Goal: Task Accomplishment & Management: Complete application form

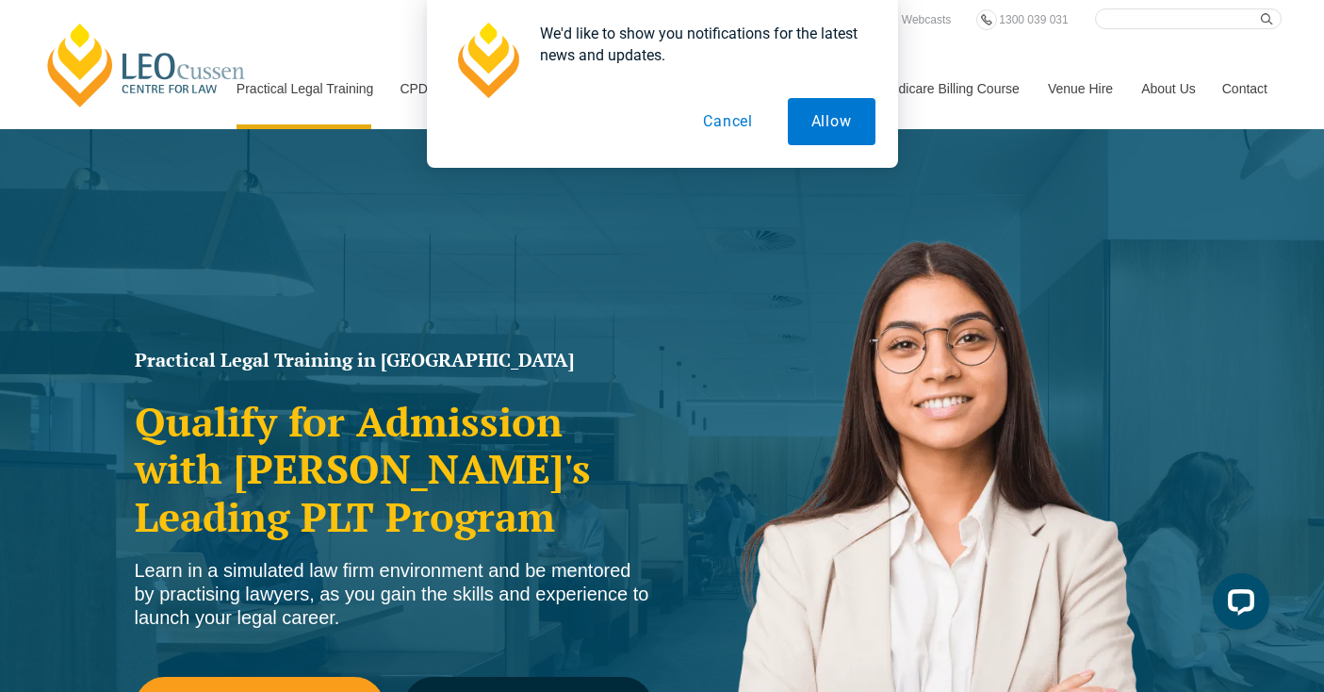
click at [723, 123] on button "Cancel" at bounding box center [728, 121] width 97 height 47
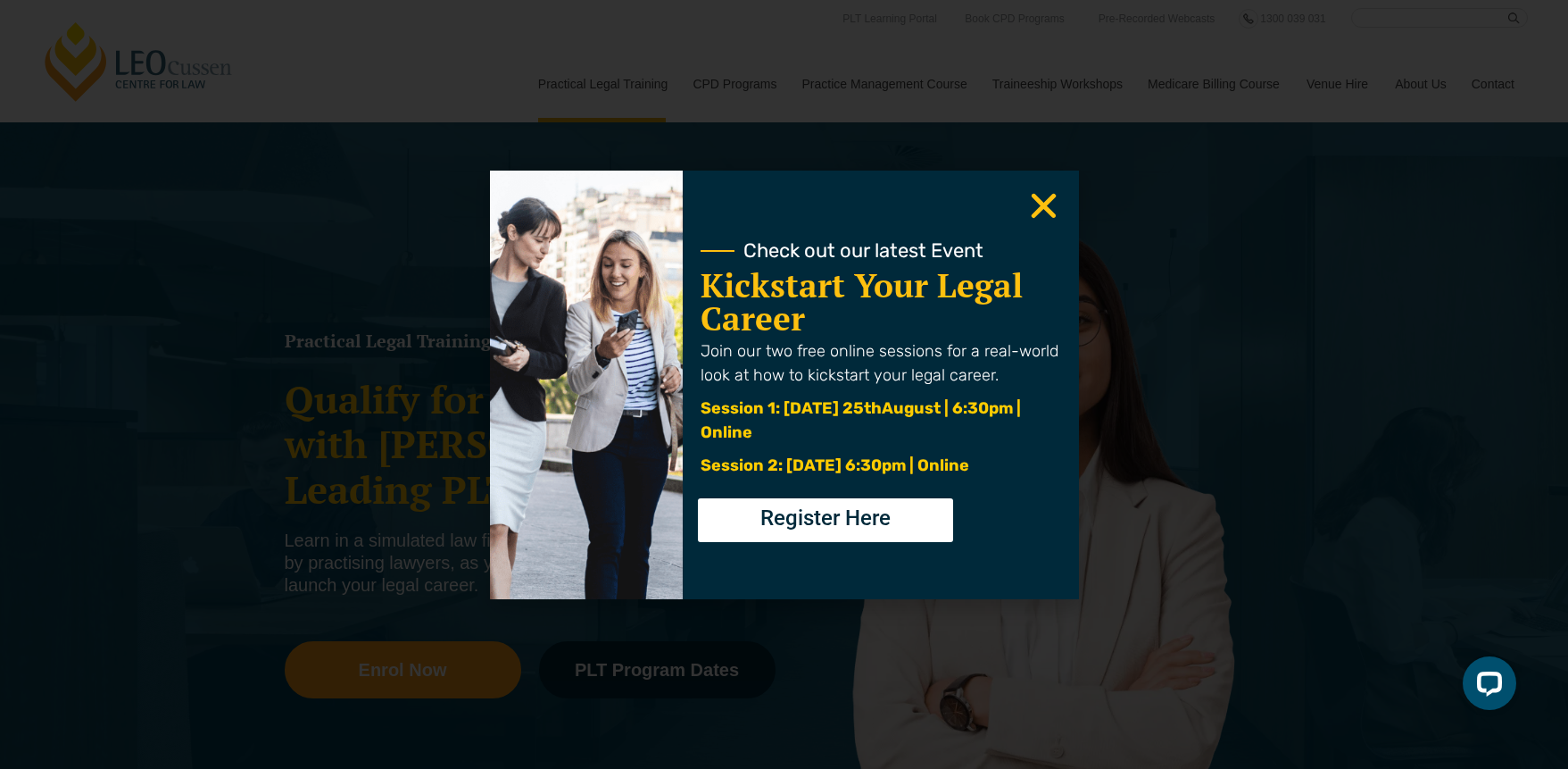
click at [1040, 210] on use "Close" at bounding box center [1043, 206] width 25 height 25
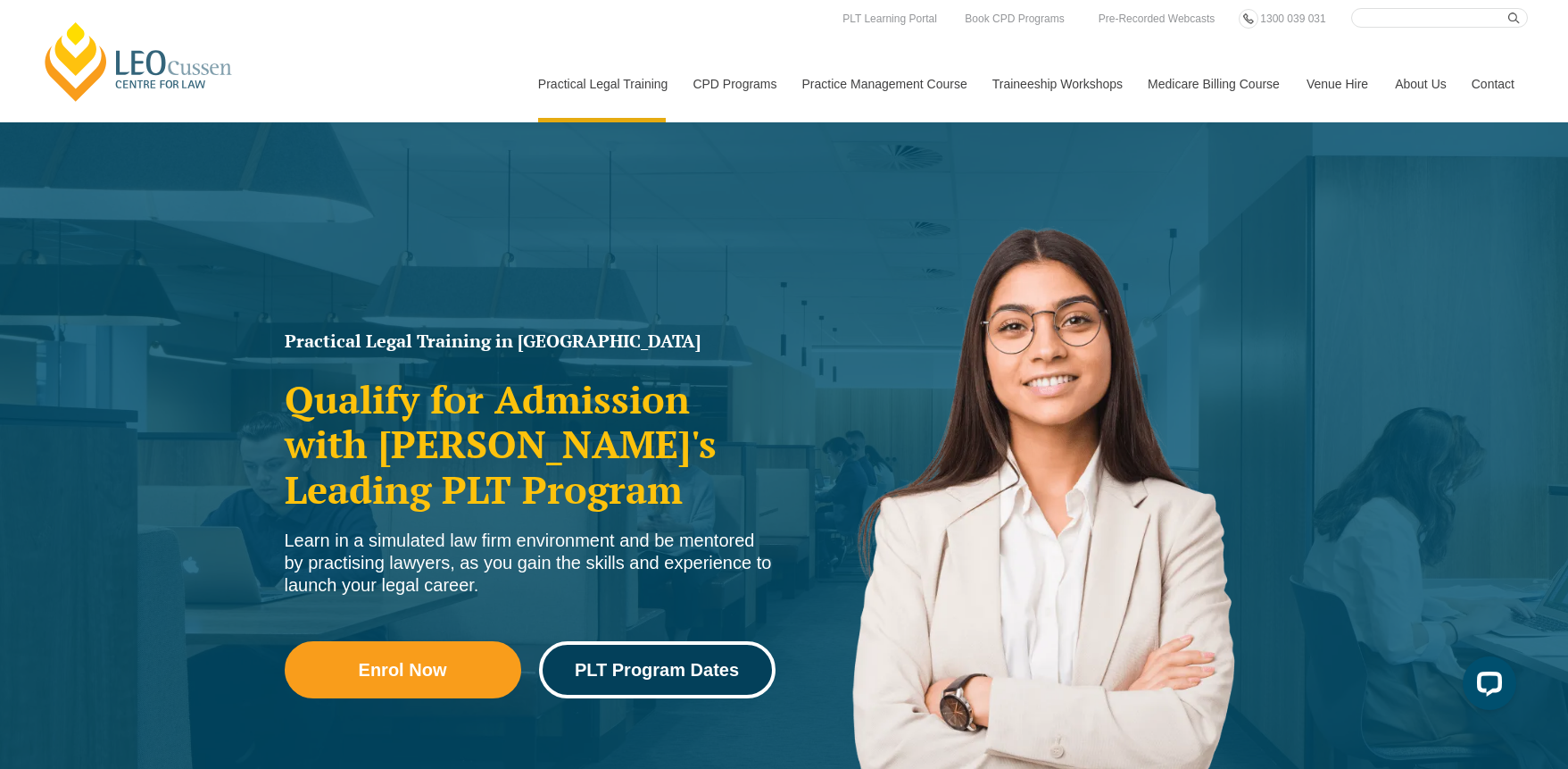
click at [658, 671] on span "PLT Program Dates" at bounding box center [656, 670] width 164 height 18
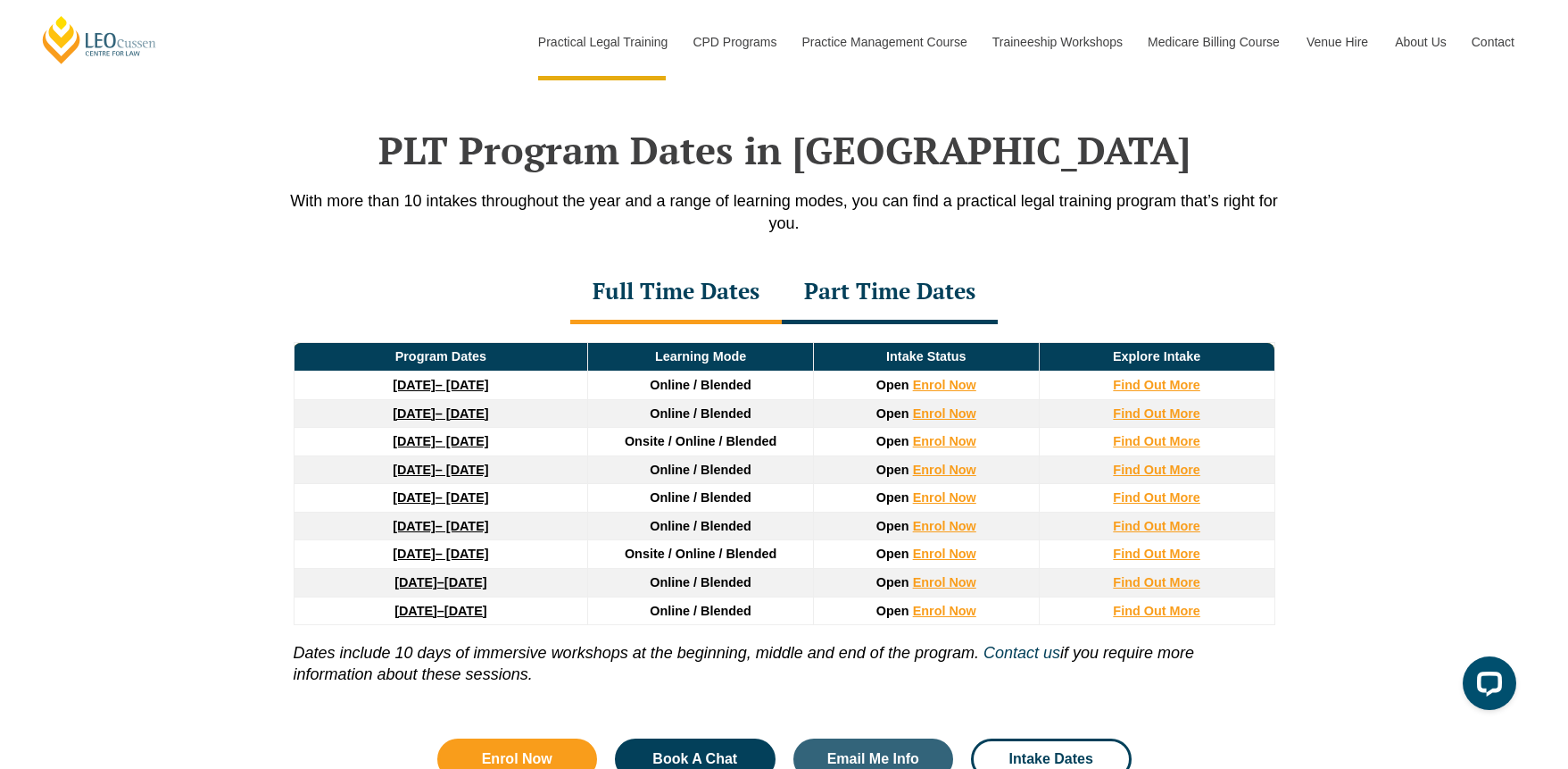
scroll to position [2330, 0]
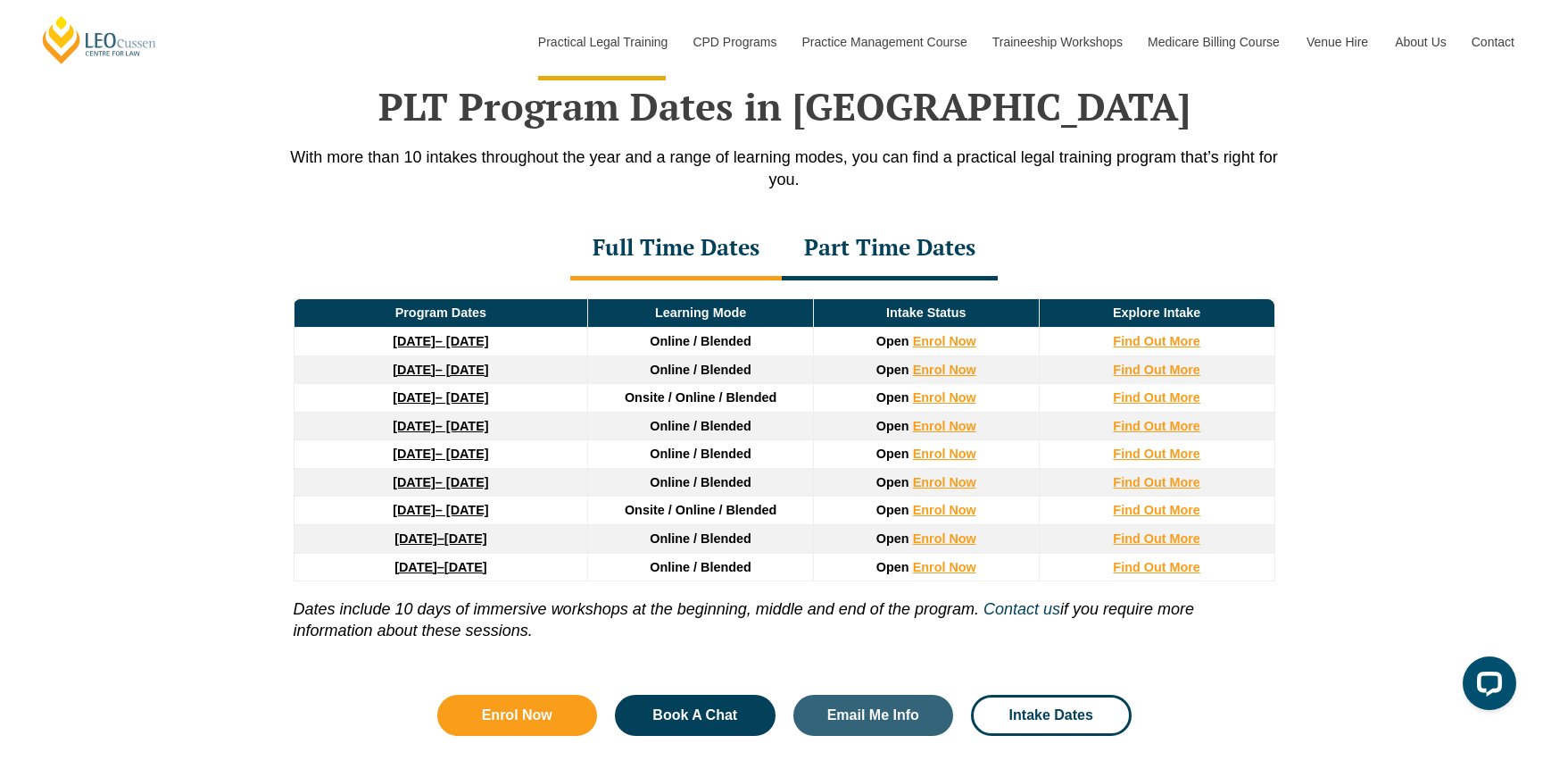
click at [431, 345] on strong "22 September 2025" at bounding box center [414, 341] width 43 height 14
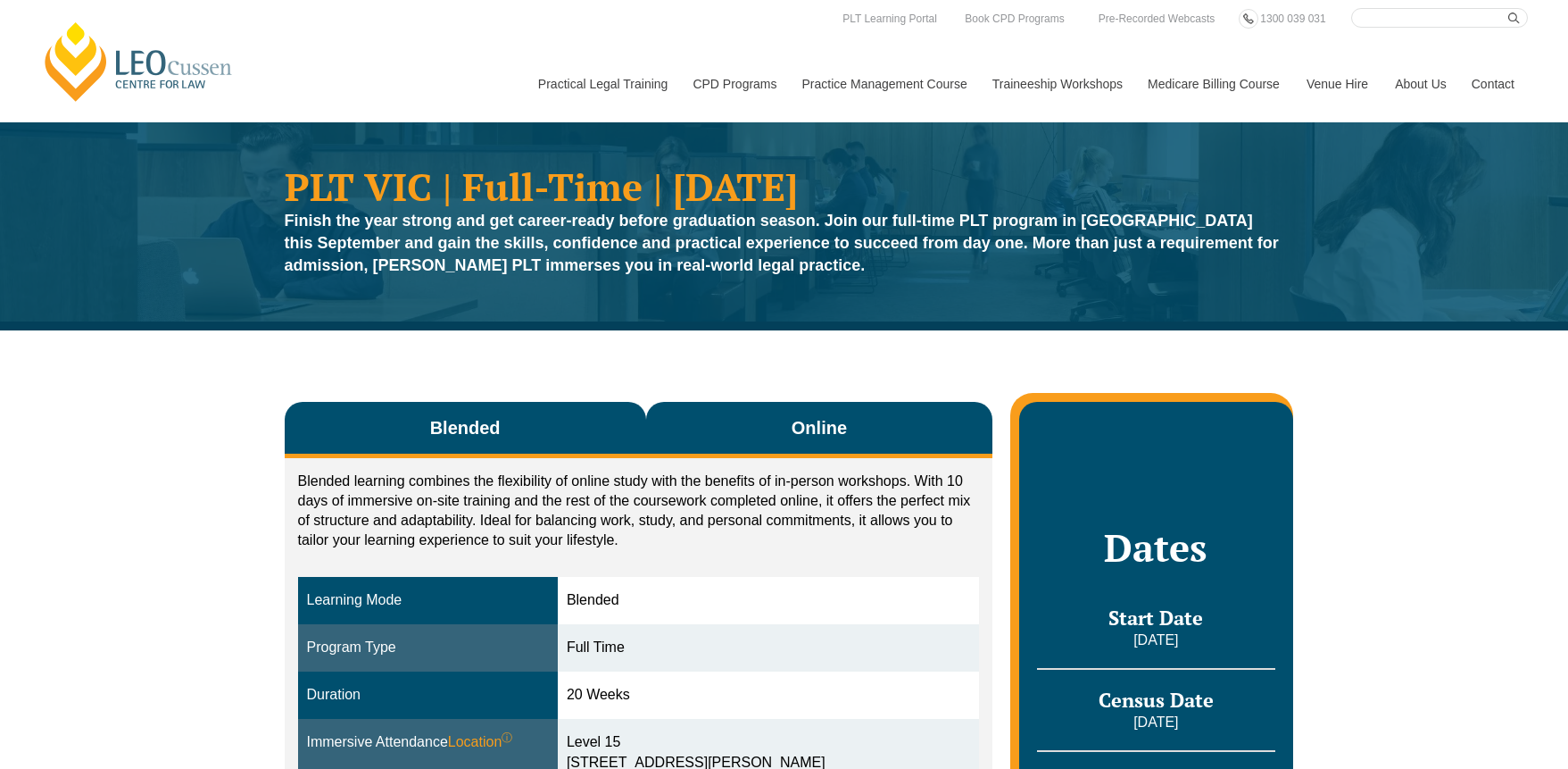
click at [827, 425] on span "Online" at bounding box center [819, 427] width 55 height 25
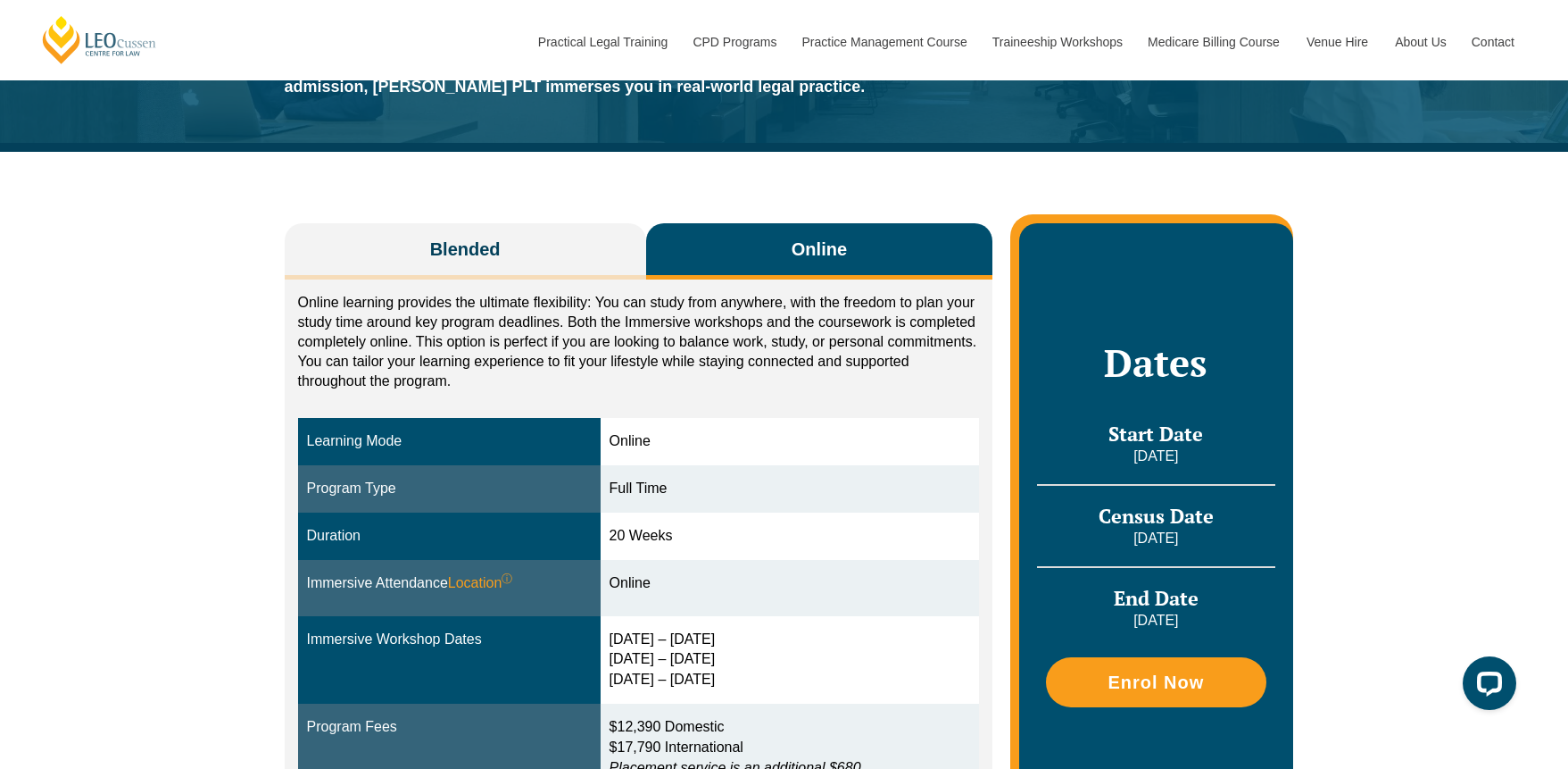
scroll to position [388, 0]
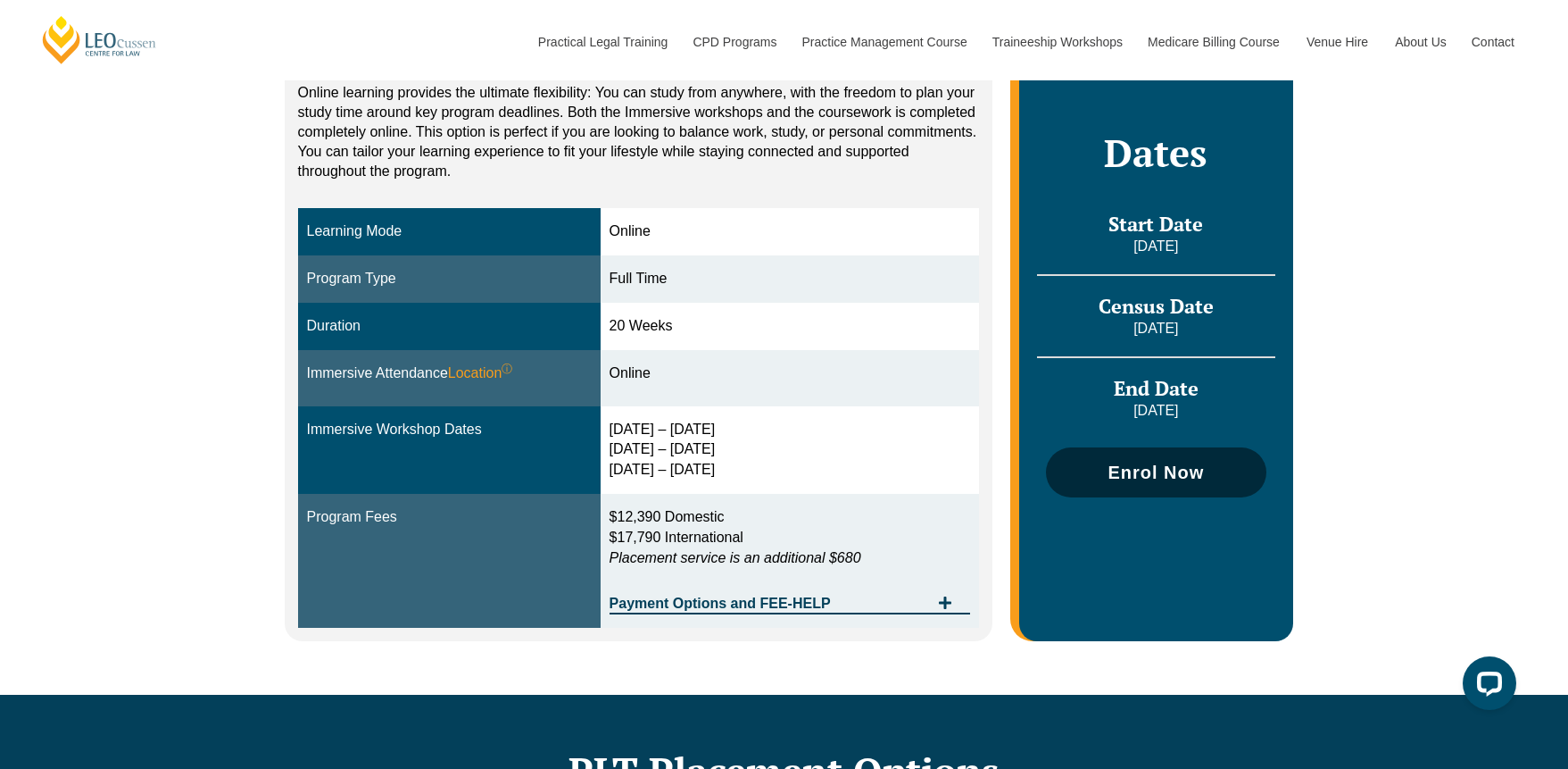
click at [1187, 470] on span "Enrol Now" at bounding box center [1156, 472] width 97 height 18
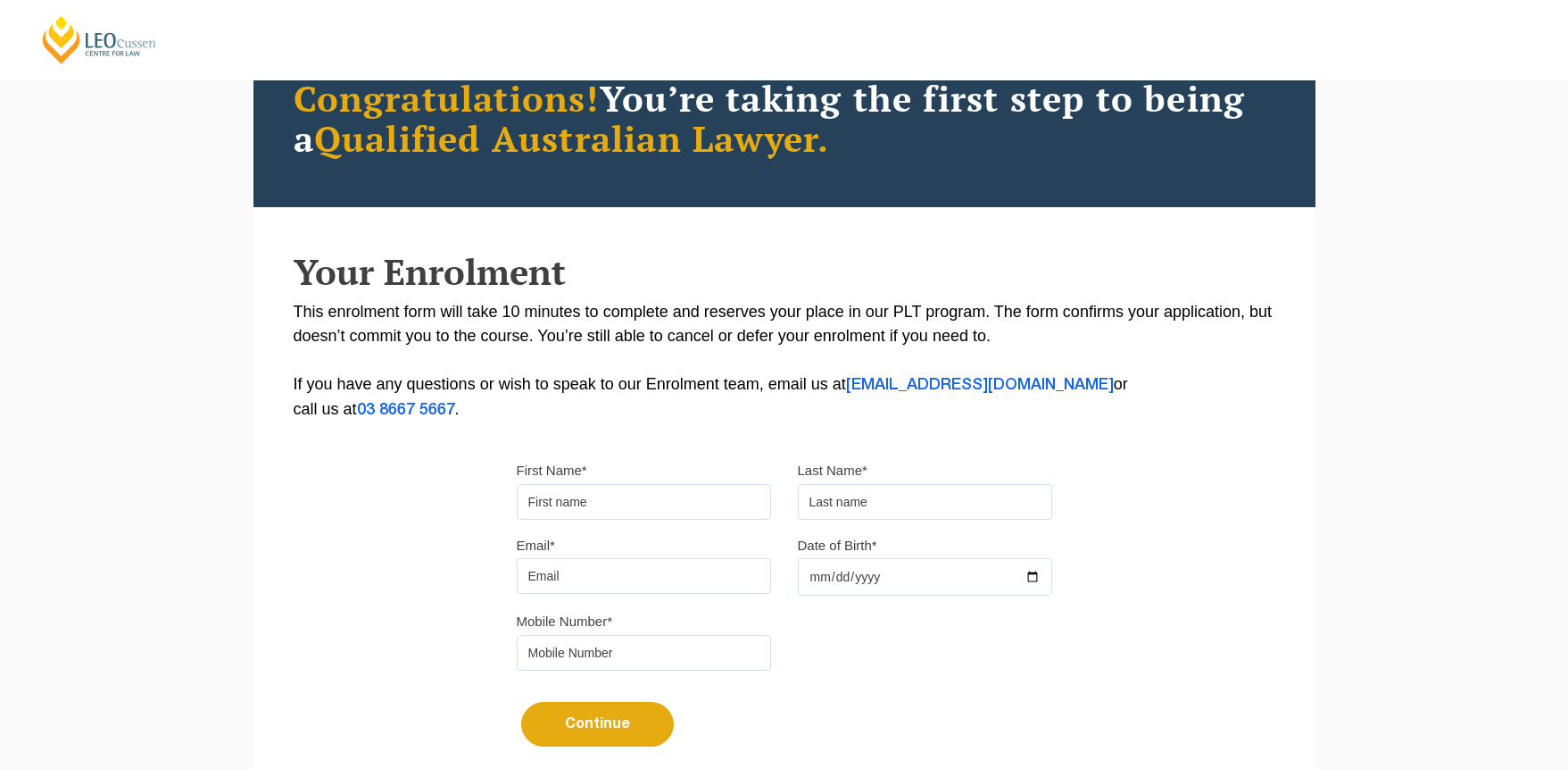
scroll to position [160, 0]
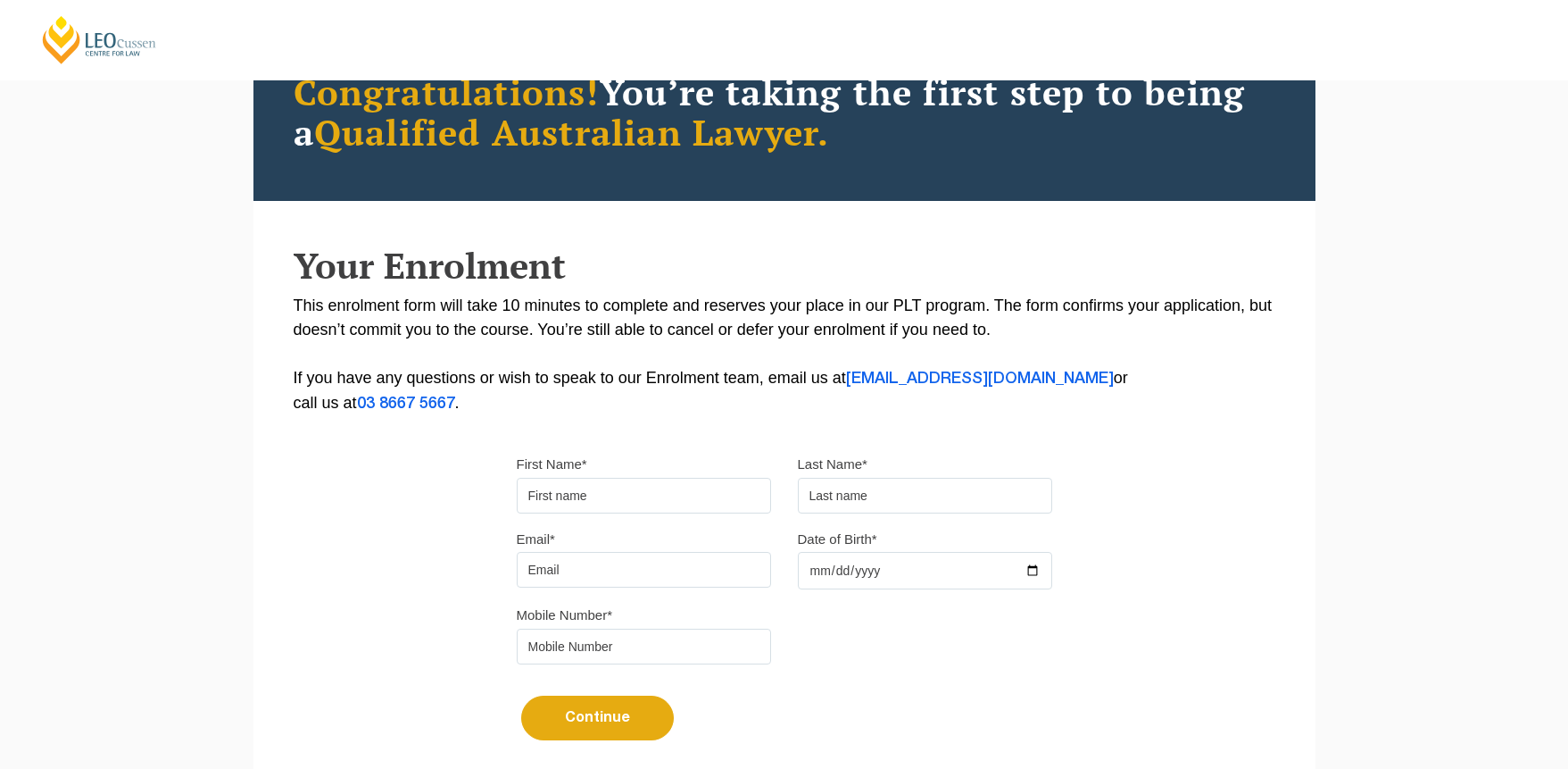
click at [611, 479] on div "First Name*" at bounding box center [644, 482] width 281 height 62
click at [621, 510] on input "First Name*" at bounding box center [644, 495] width 255 height 36
type input "Taylor"
type input "taylor.jade.fraser@hotmail.com"
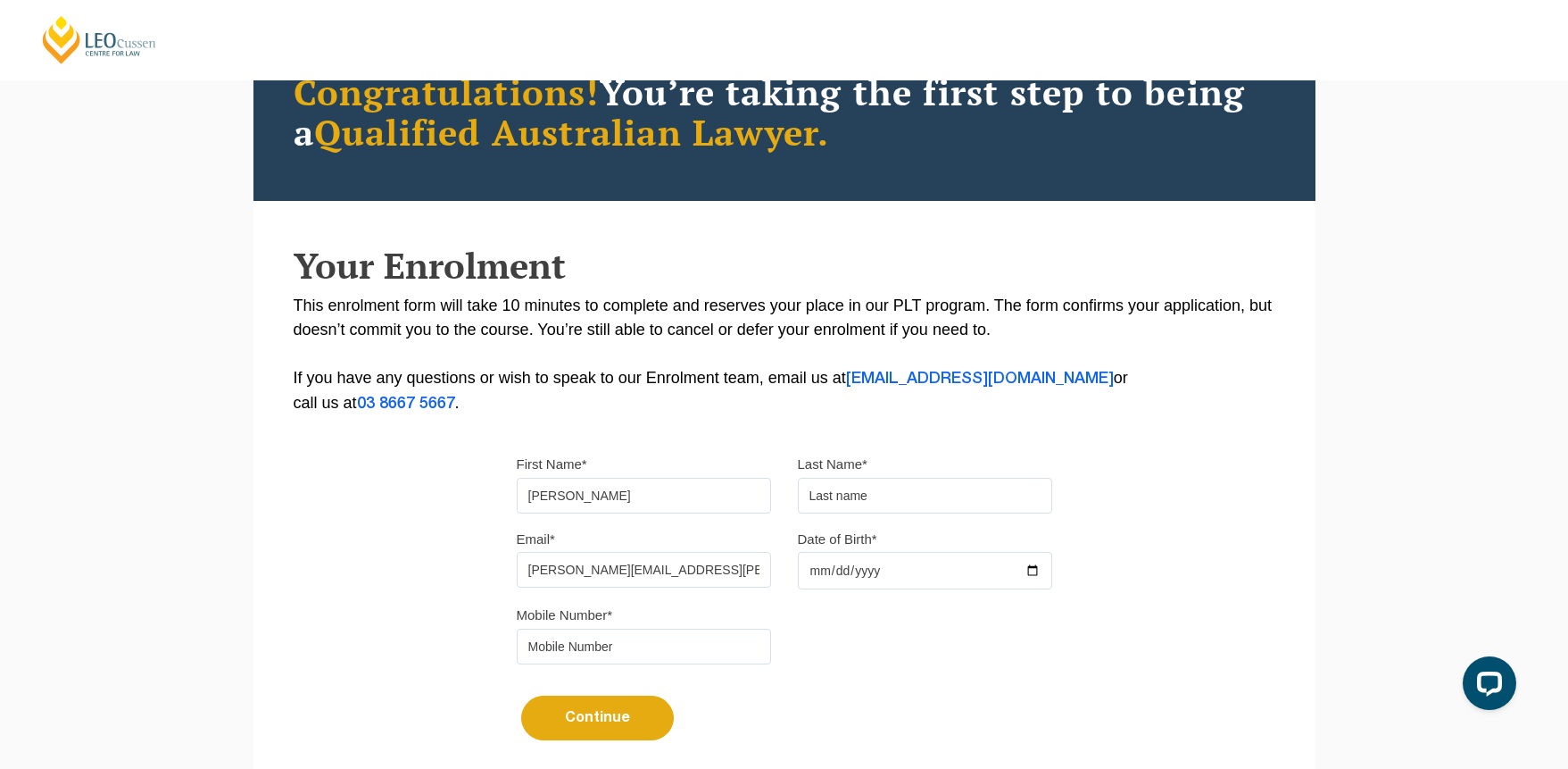
type input "0424891896"
click at [860, 494] on input "text" at bounding box center [925, 495] width 255 height 36
type input "z"
type input "Fraser"
click at [1184, 460] on div "Please note that your information is saved on our server as you enter it. Congr…" at bounding box center [785, 387] width 1062 height 796
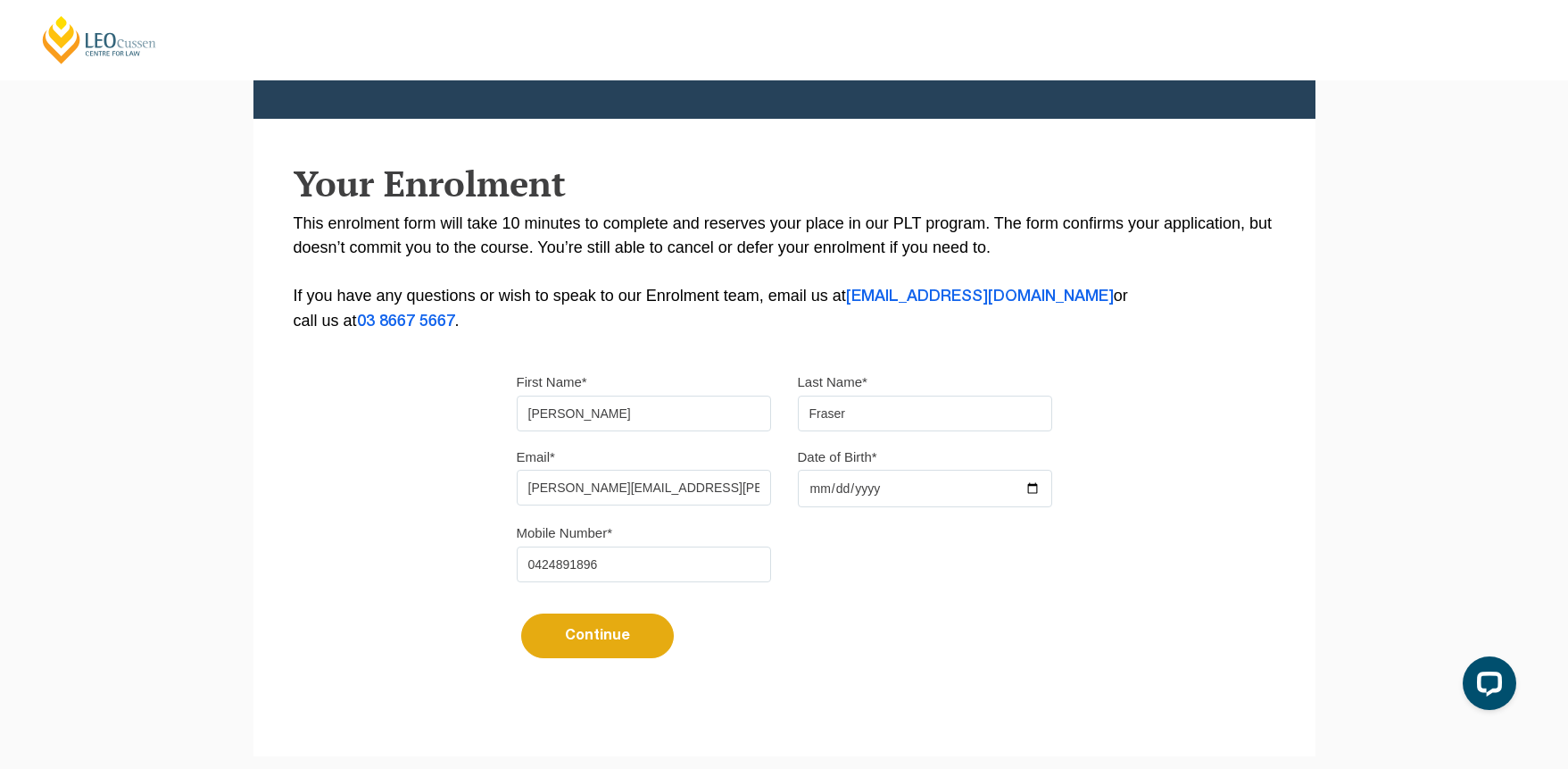
scroll to position [249, 0]
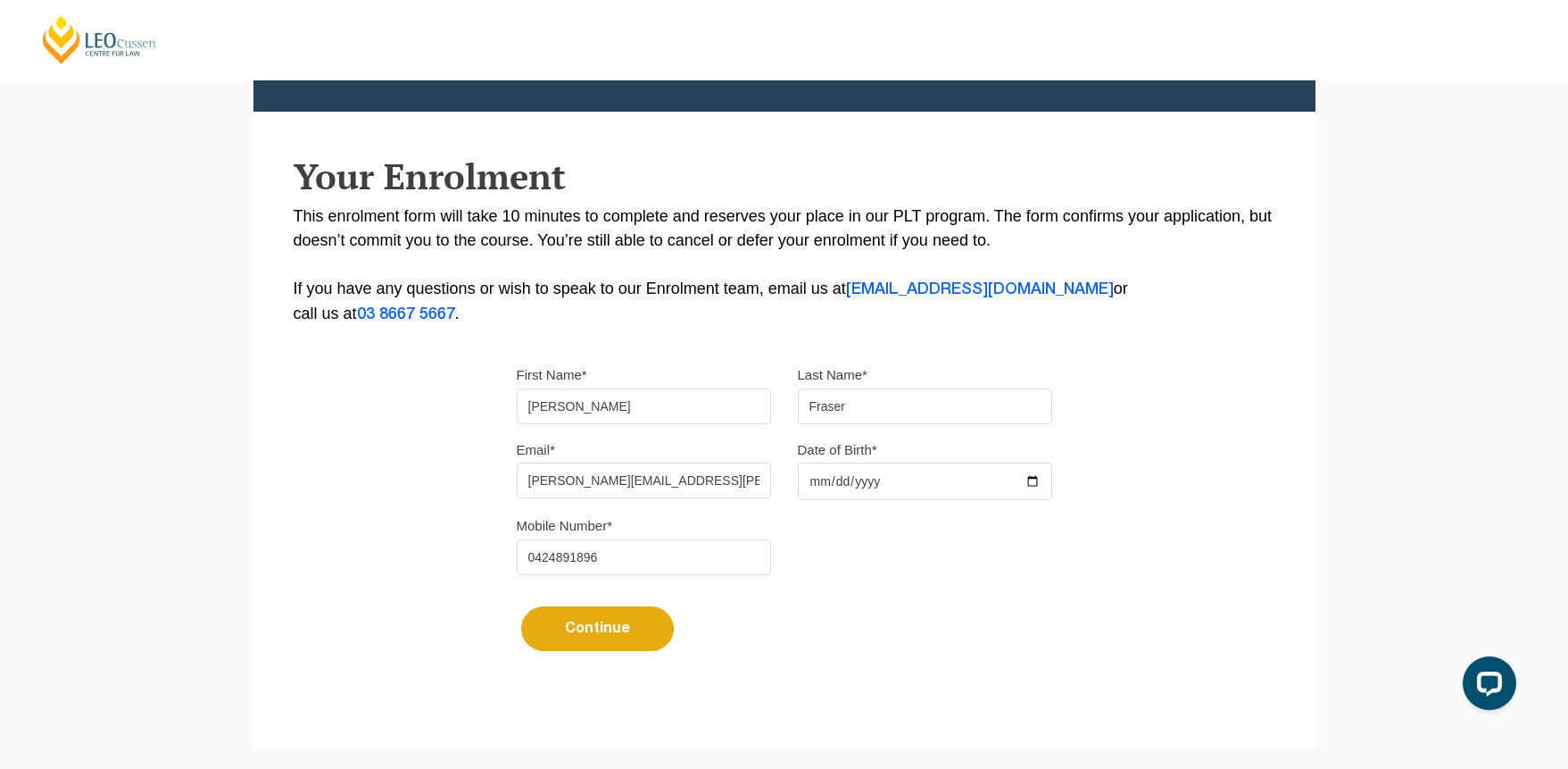
click at [919, 475] on input "Date of Birth*" at bounding box center [925, 481] width 255 height 38
type input "1995-05-18"
click at [626, 636] on button "Continue" at bounding box center [597, 628] width 152 height 45
select select
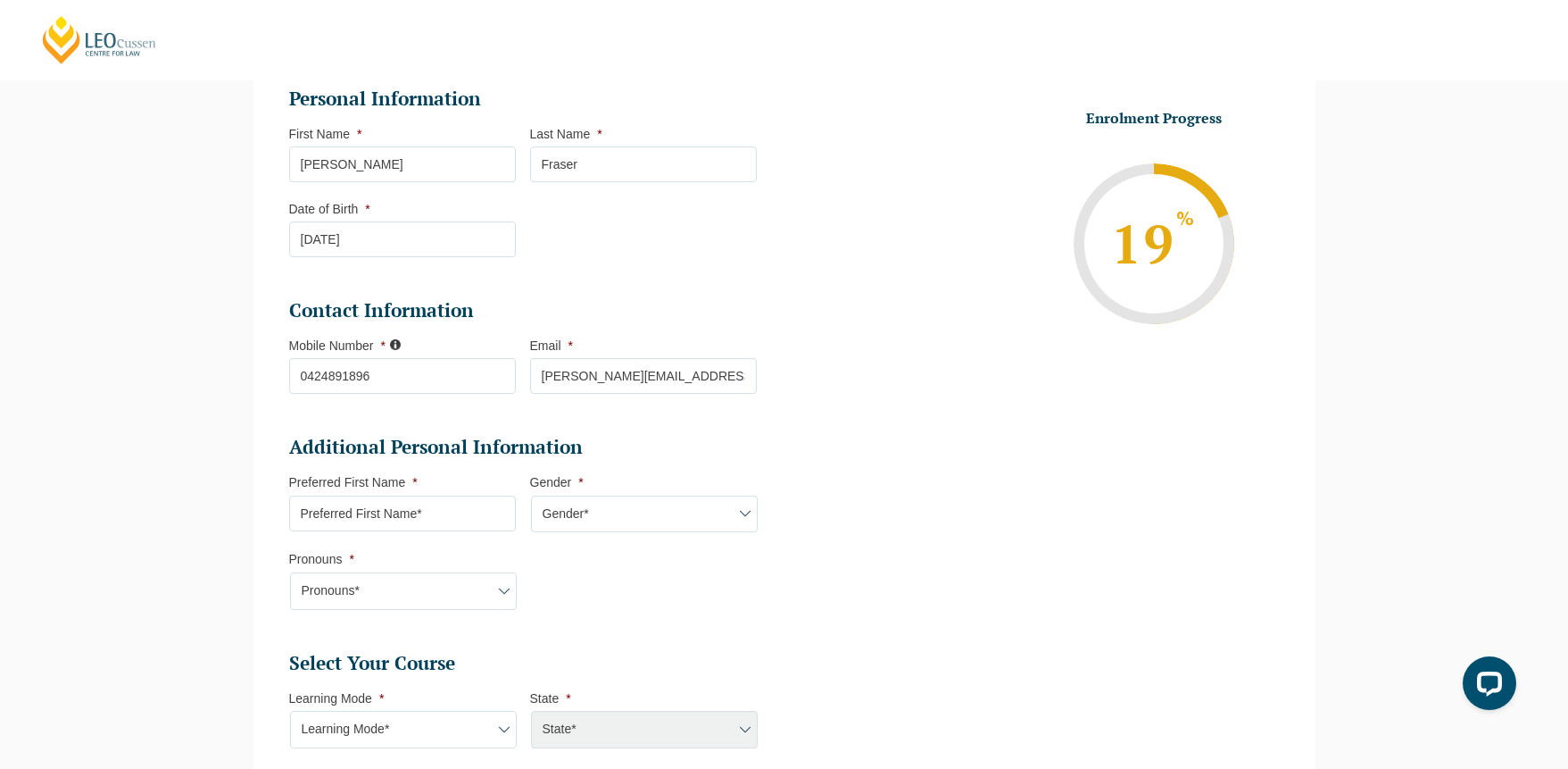
scroll to position [250, 0]
click at [406, 517] on input "Preferred First Name *" at bounding box center [401, 512] width 226 height 36
type input "Taylor"
click at [607, 501] on select "Gender* Male Female Nonbinary Intersex Prefer not to disclose Other" at bounding box center [644, 513] width 226 height 38
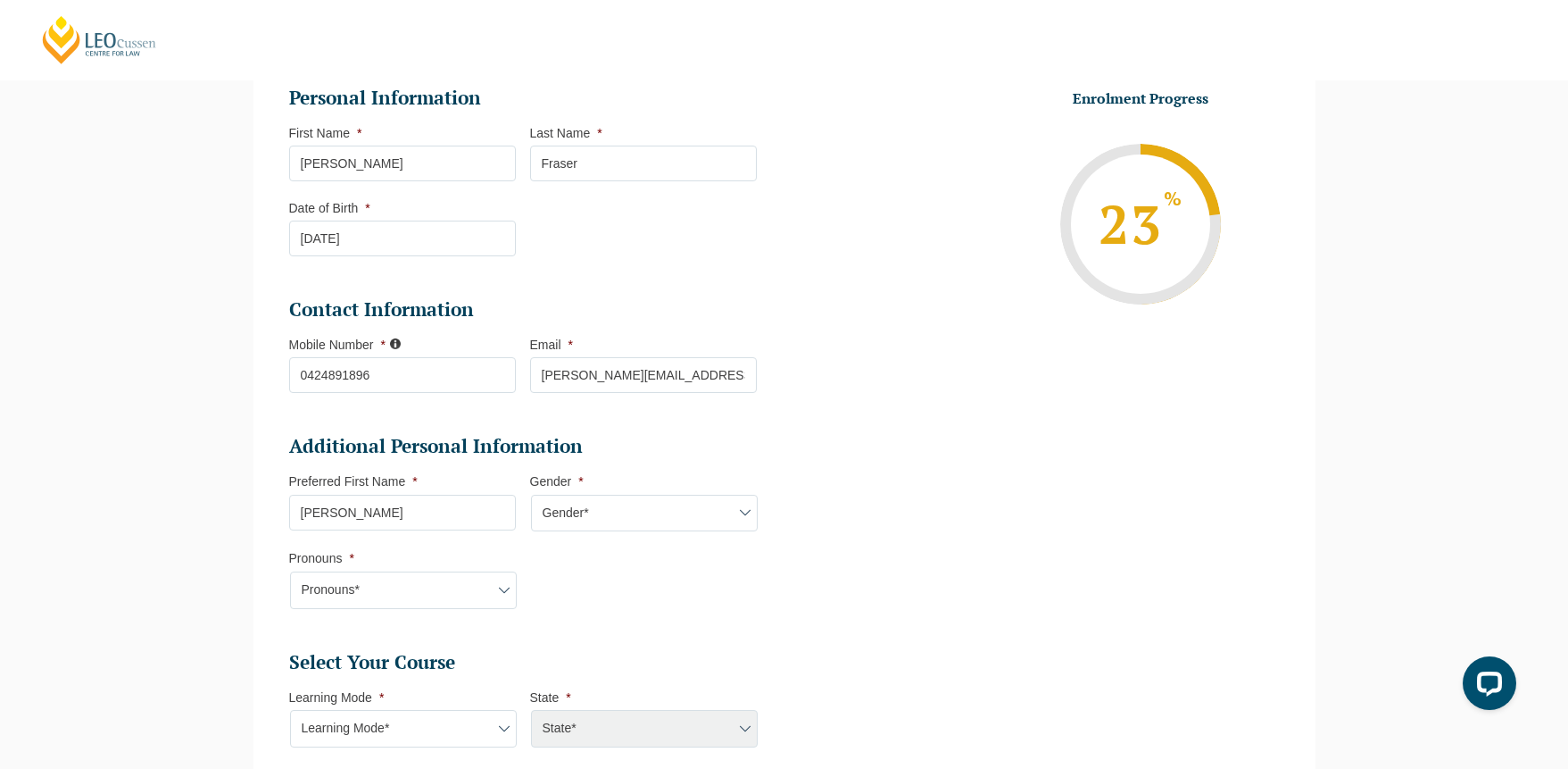
select select "Female"
click at [531, 494] on select "Gender* Male Female Nonbinary Intersex Prefer not to disclose Other" at bounding box center [644, 513] width 226 height 38
click at [479, 600] on select "Pronouns* She/Her/Hers He/Him/His They/Them/Theirs Other Prefer not to disclose" at bounding box center [402, 590] width 226 height 38
select select "She/Her/Hers"
click at [290, 571] on select "Pronouns* She/Her/Hers He/Him/His They/Them/Theirs Other Prefer not to disclose" at bounding box center [402, 590] width 226 height 38
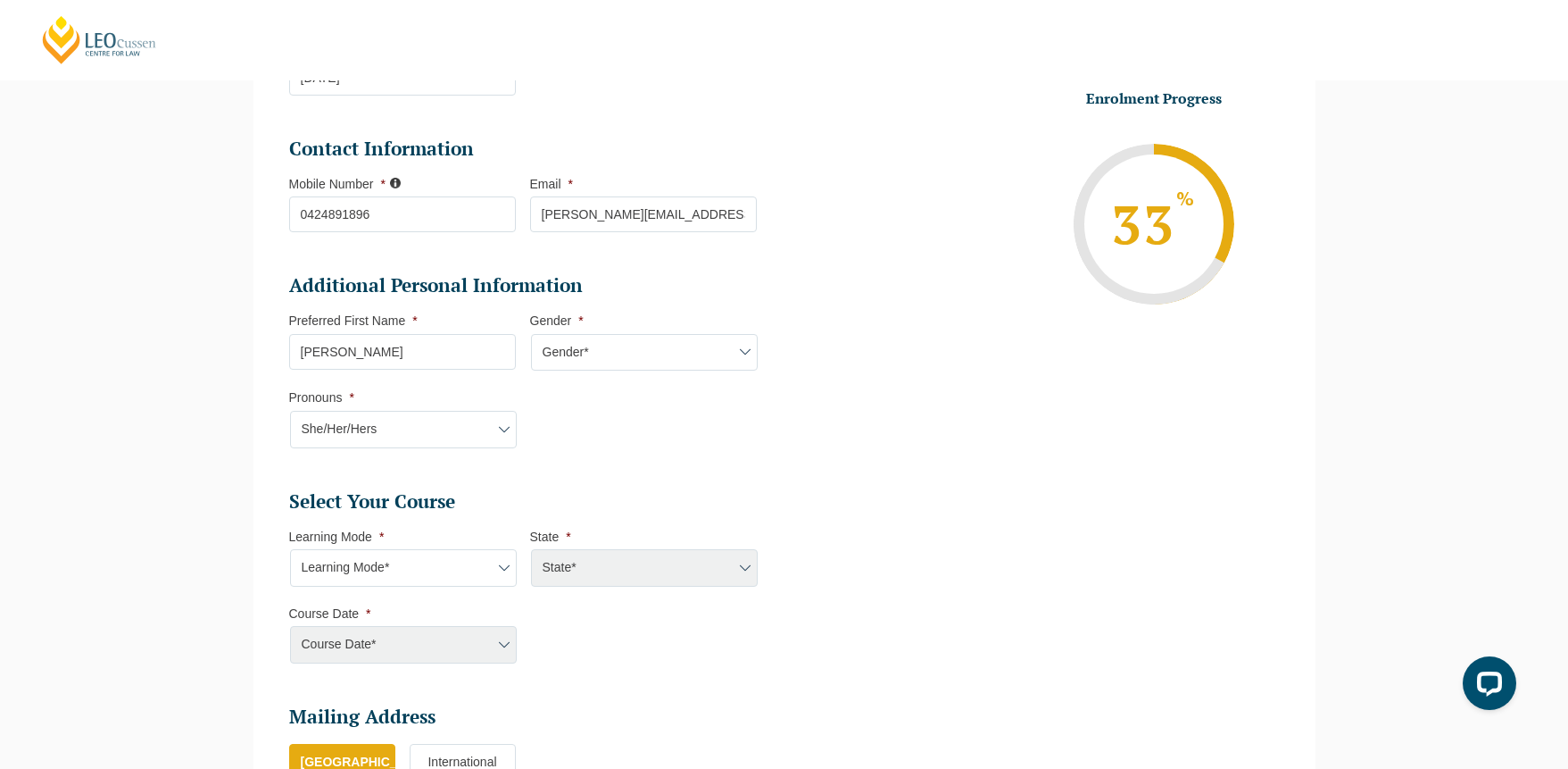
scroll to position [520, 0]
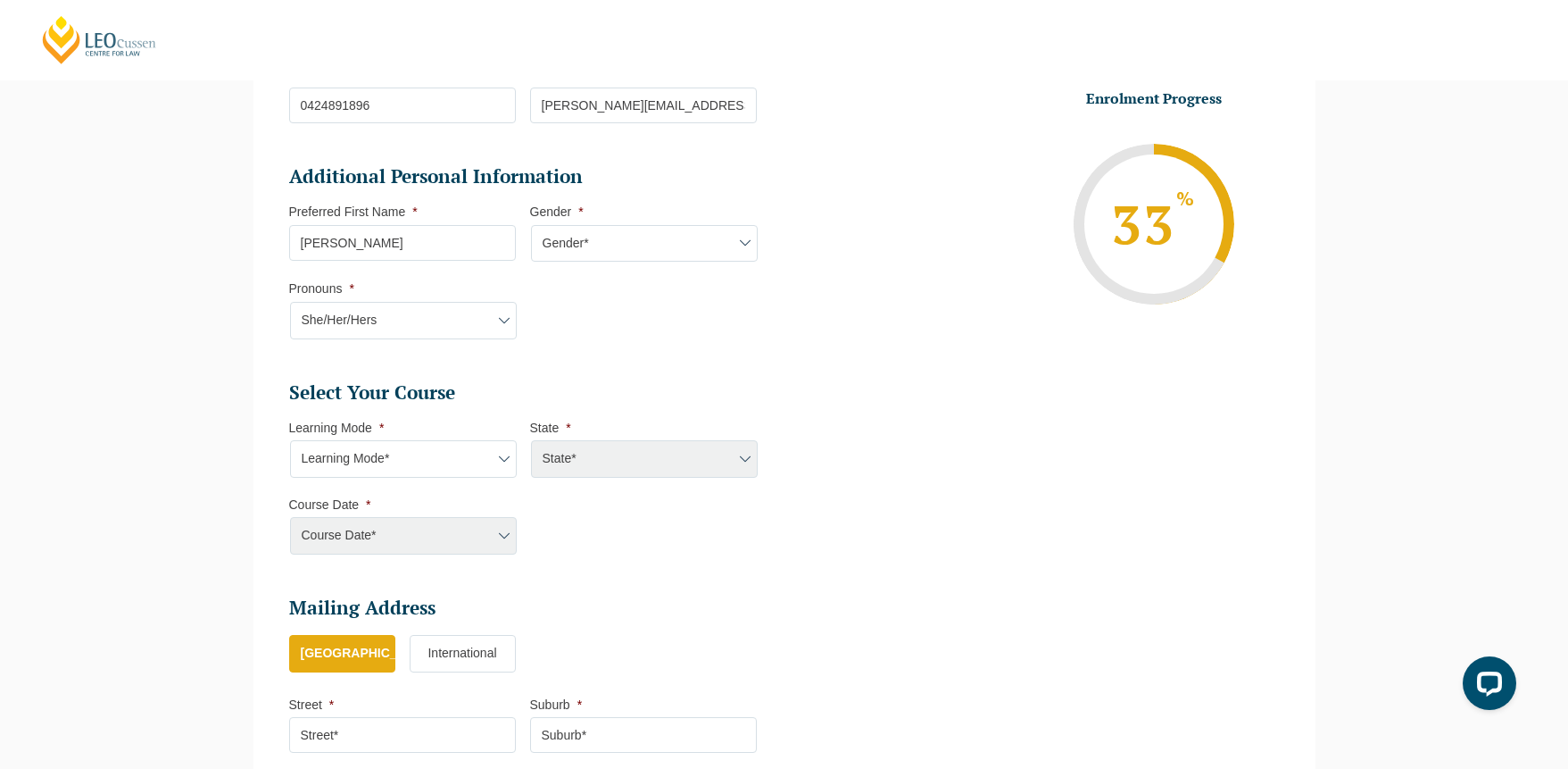
click at [440, 463] on select "Learning Mode* Online Full Time Learning Online Part Time Learning Blended Full…" at bounding box center [402, 459] width 226 height 38
select select "Online Full Time Learning"
click at [290, 440] on select "Learning Mode* Online Full Time Learning Online Part Time Learning Blended Full…" at bounding box center [402, 459] width 226 height 38
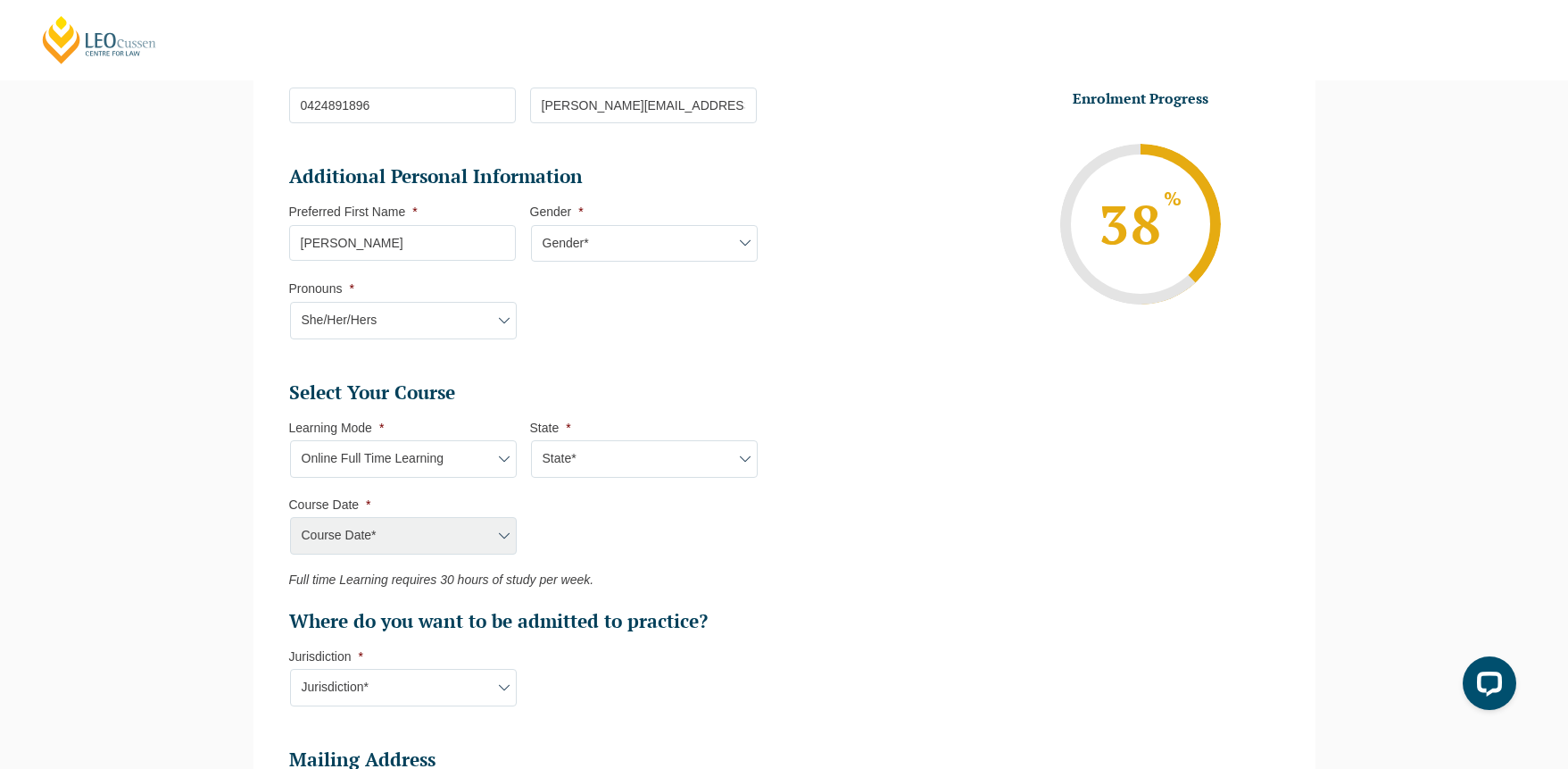
click at [611, 458] on select "State* National (ACT/NSW, VIC, QLD, SA, WA)" at bounding box center [644, 459] width 226 height 38
select select "National (ACT/NSW, VIC, QLD, SA, WA)"
click at [531, 440] on select "State* National (ACT/NSW, VIC, QLD, SA, WA)" at bounding box center [644, 459] width 226 height 38
click at [456, 531] on select "Course Date* September 2025 (22-Sep-2025 to 20-Feb-2026) December 2025 (08-Dec-…" at bounding box center [402, 536] width 226 height 38
select select "September 2025 (22-Sep-2025 to 20-Feb-2026)"
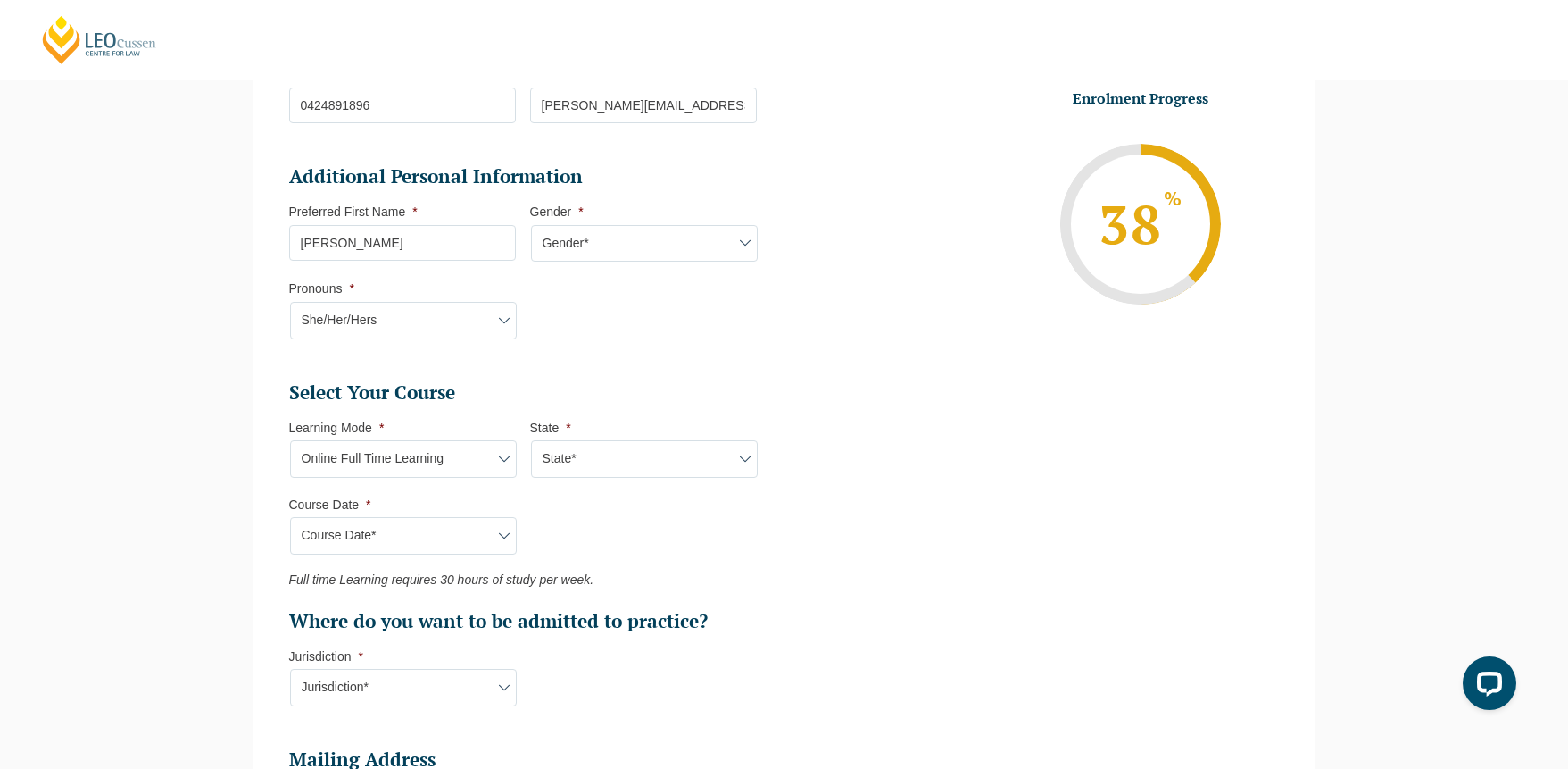
click at [290, 517] on select "Course Date* September 2025 (22-Sep-2025 to 20-Feb-2026) December 2025 (08-Dec-…" at bounding box center [402, 536] width 226 height 38
type input "Intake 10 September 2025 FT"
type input "Practical Legal Training (NAT)"
select select "NAT PLT (SEP) 2025 Full Time Online"
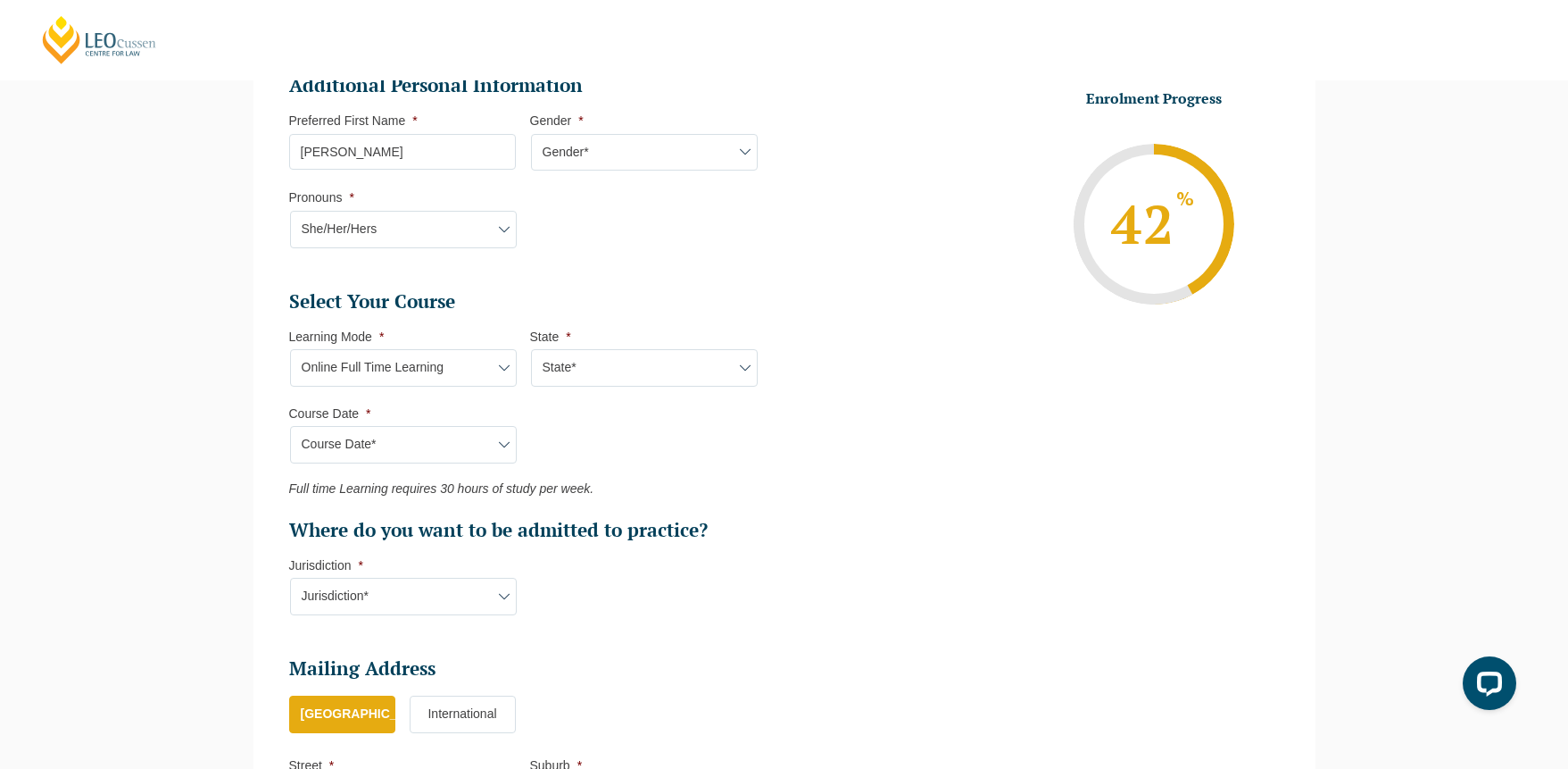
scroll to position [772, 0]
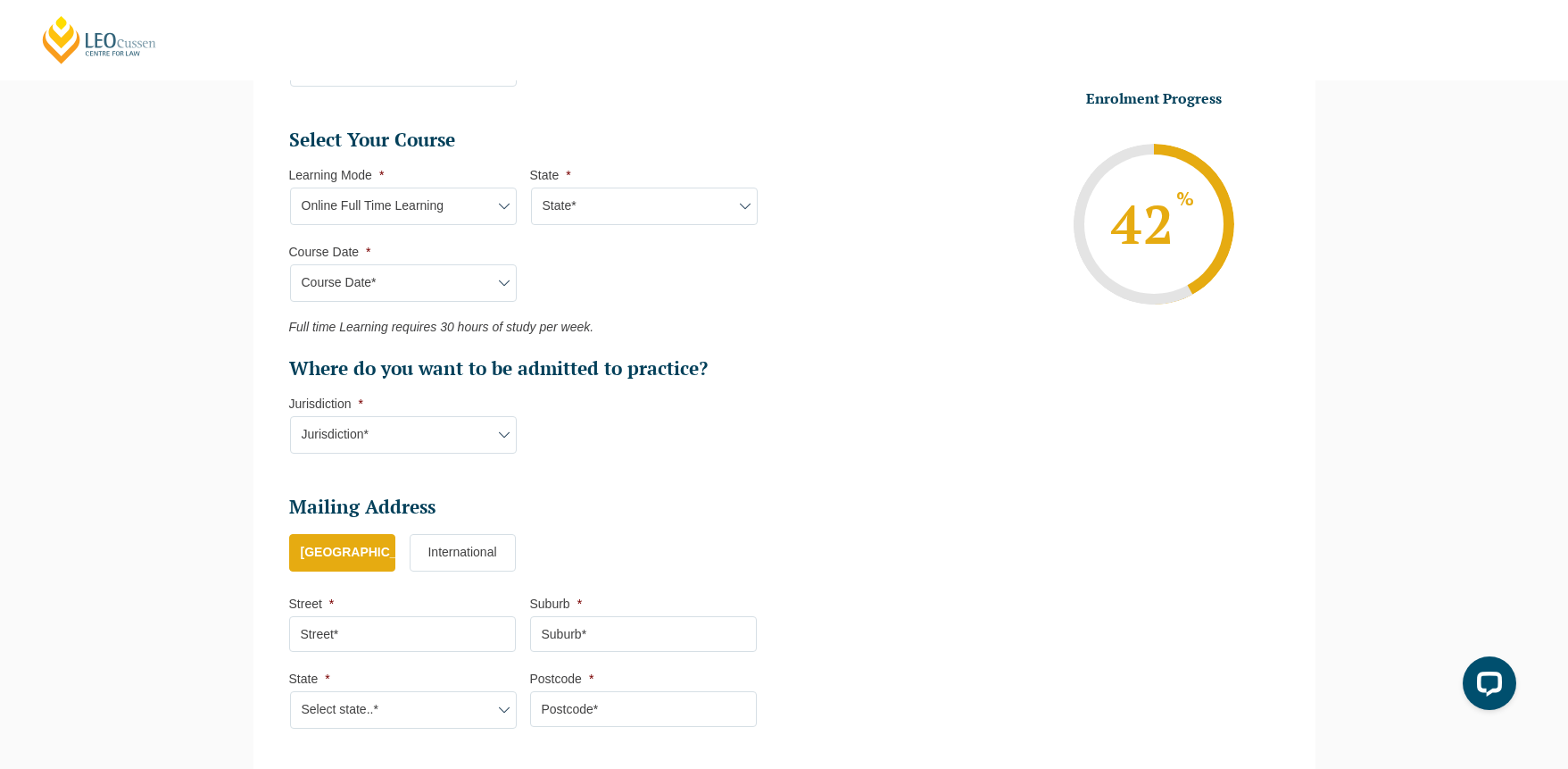
click at [391, 430] on select "Jurisdiction* VIC ACT/NSW SA WA QLD" at bounding box center [402, 435] width 226 height 38
select select "SA"
click at [290, 416] on select "Jurisdiction* VIC ACT/NSW SA WA QLD" at bounding box center [402, 435] width 226 height 38
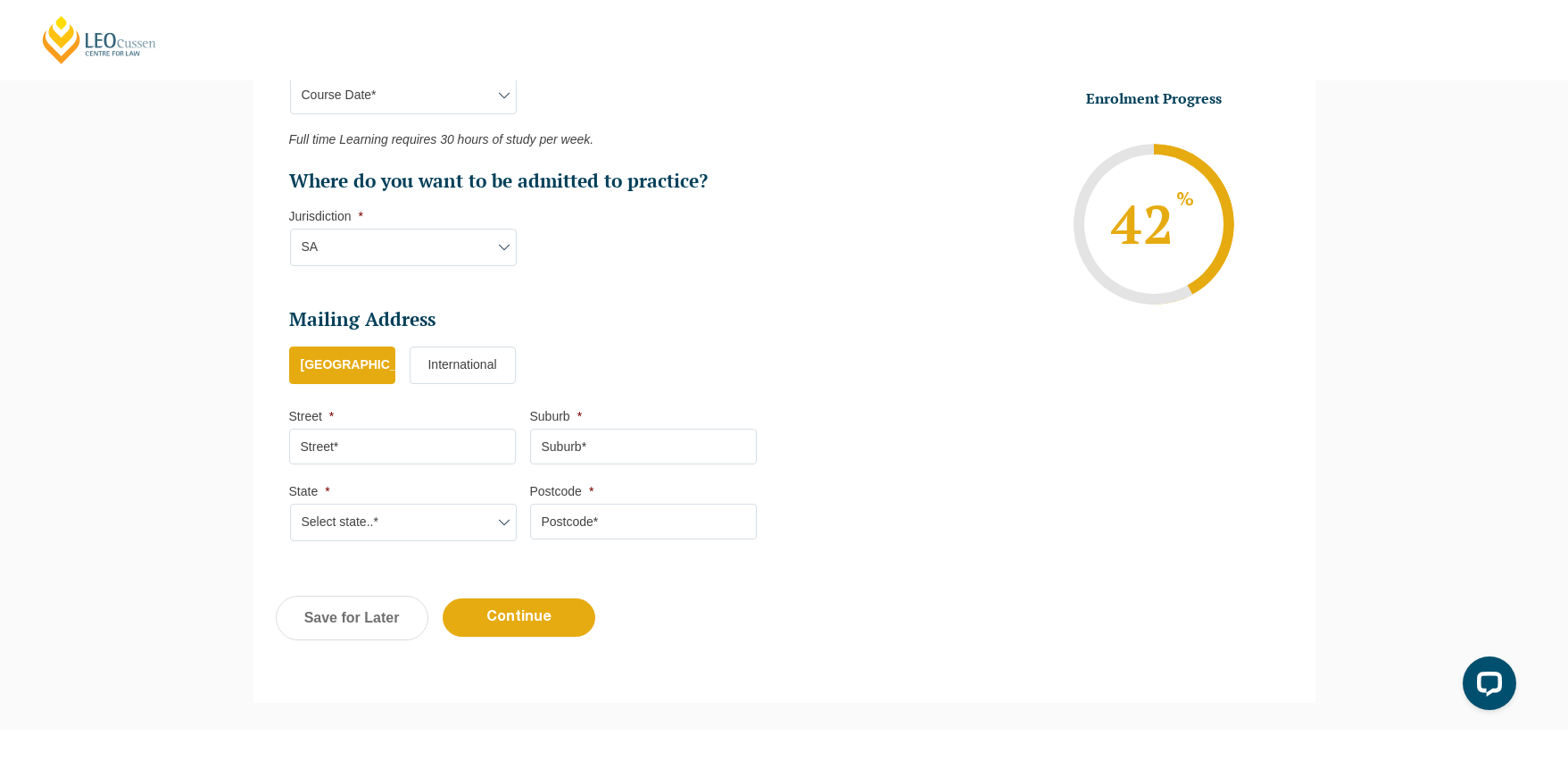
scroll to position [974, 0]
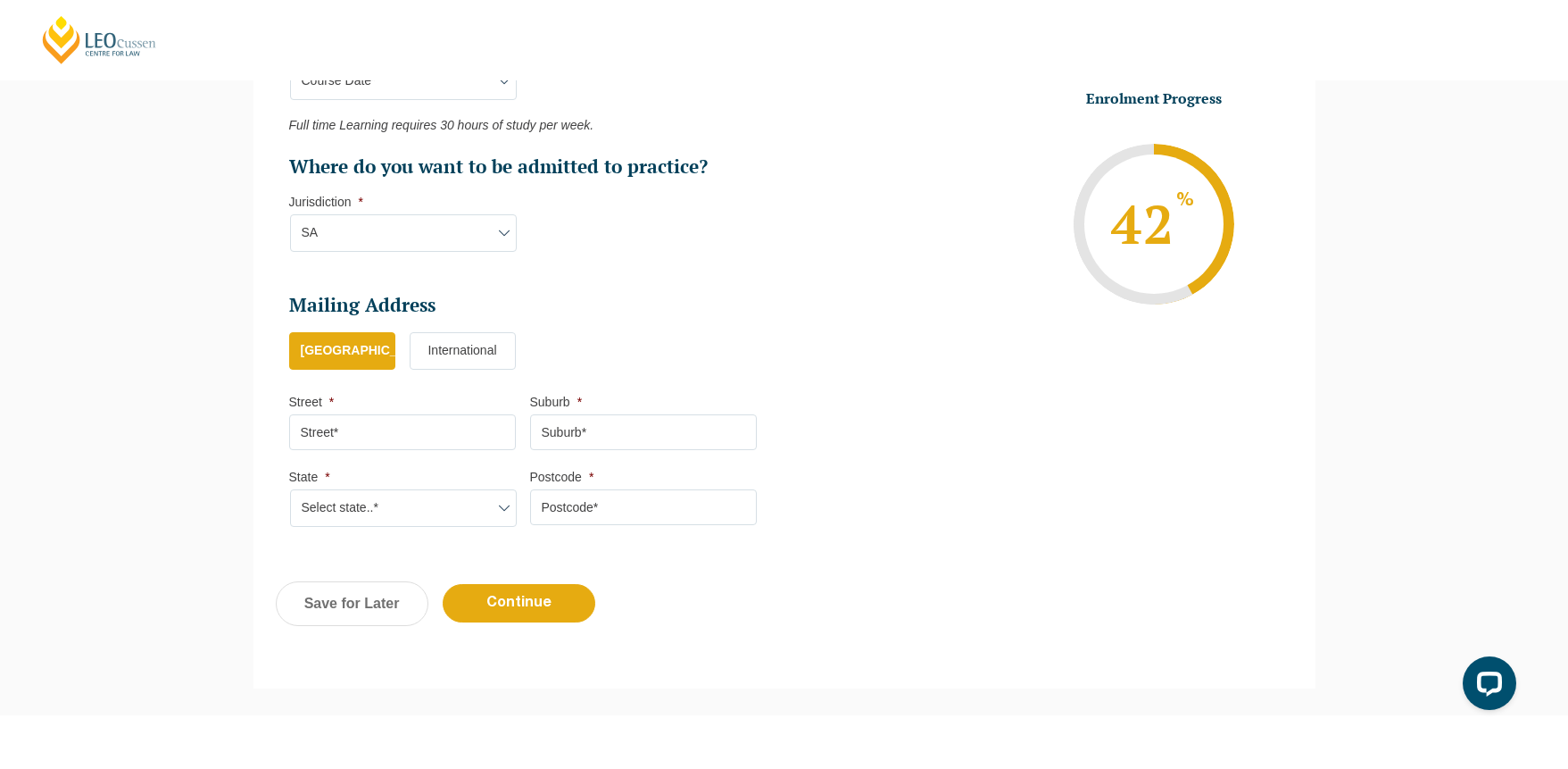
click at [417, 429] on input "Street *" at bounding box center [401, 432] width 226 height 36
type input "11 Davey Street"
type input "Strathalbyn"
select select "SA"
type input "5255"
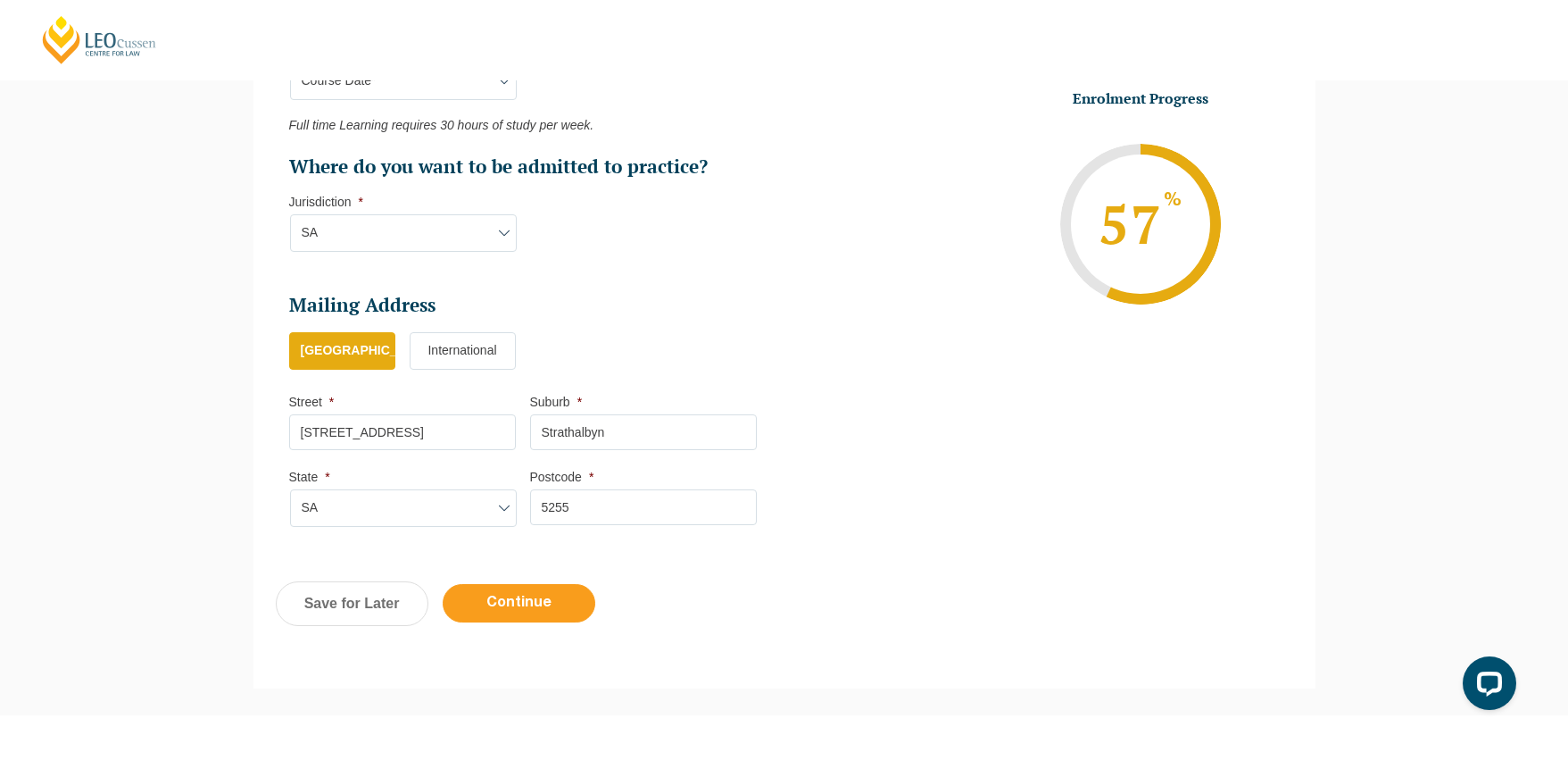
click at [559, 596] on input "Continue" at bounding box center [519, 602] width 152 height 39
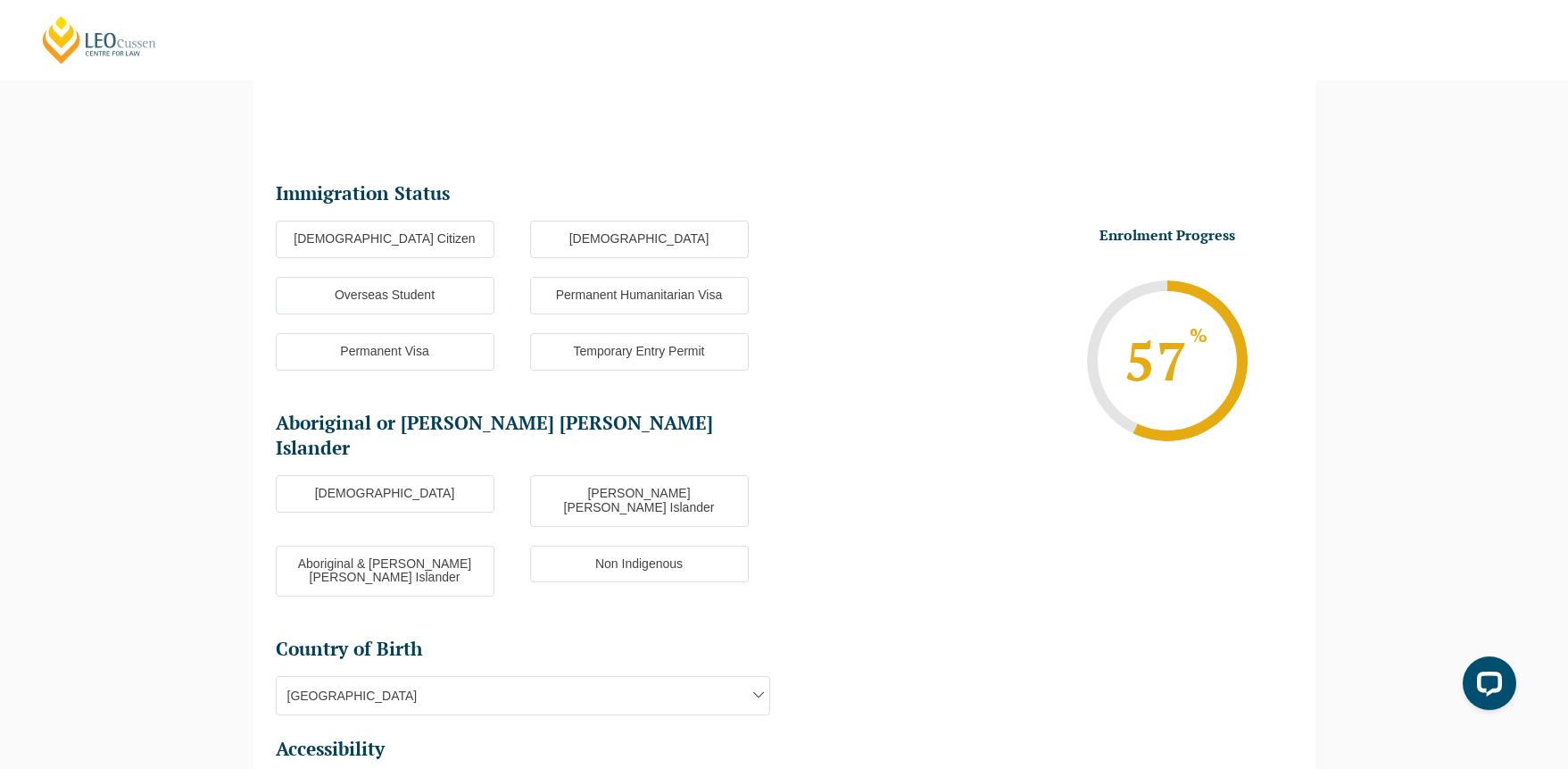
scroll to position [154, 0]
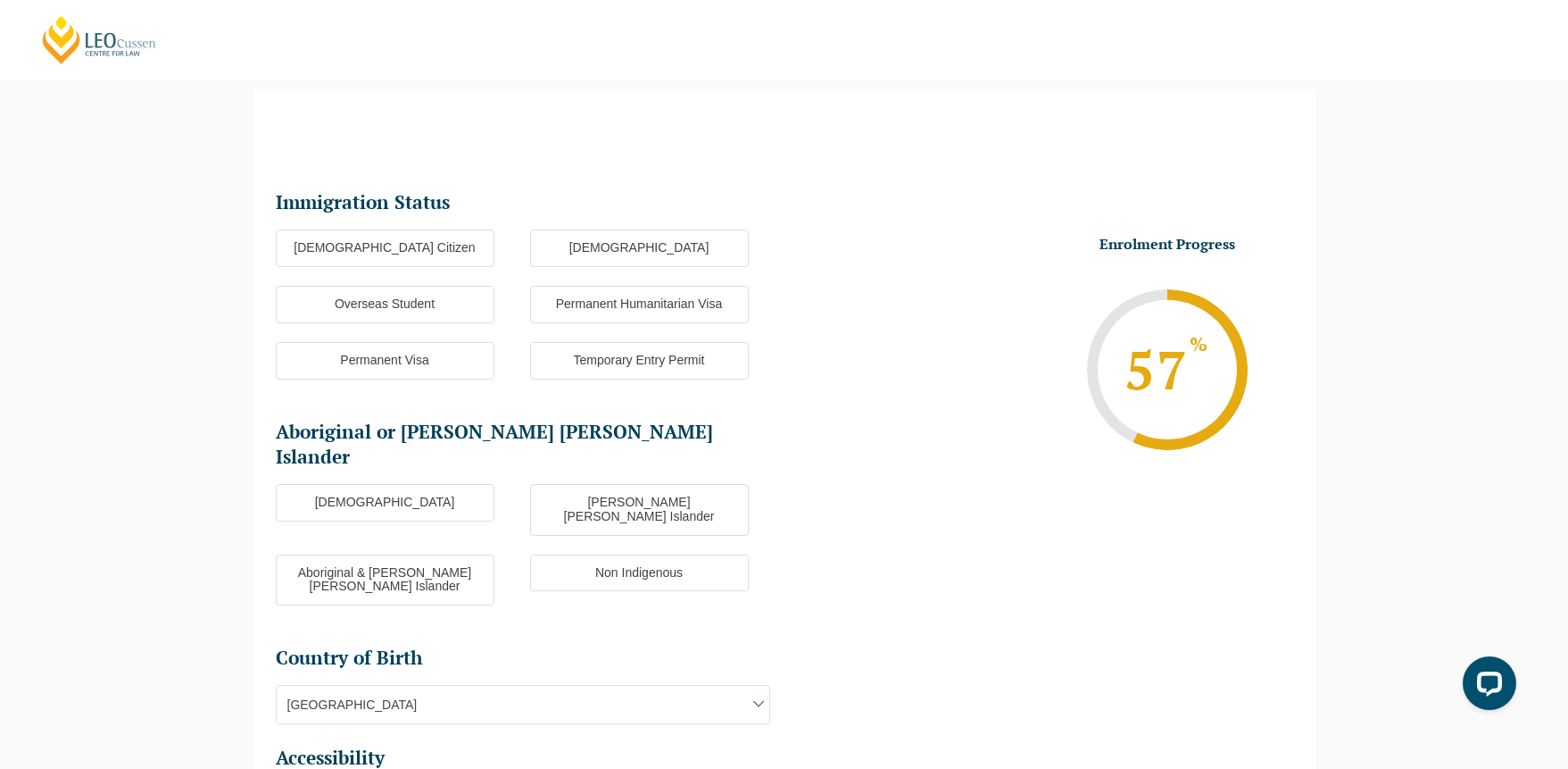
click at [428, 252] on label "Australian Citizen" at bounding box center [384, 248] width 219 height 38
click at [0, 0] on input "Australian Citizen" at bounding box center [0, 0] width 0 height 0
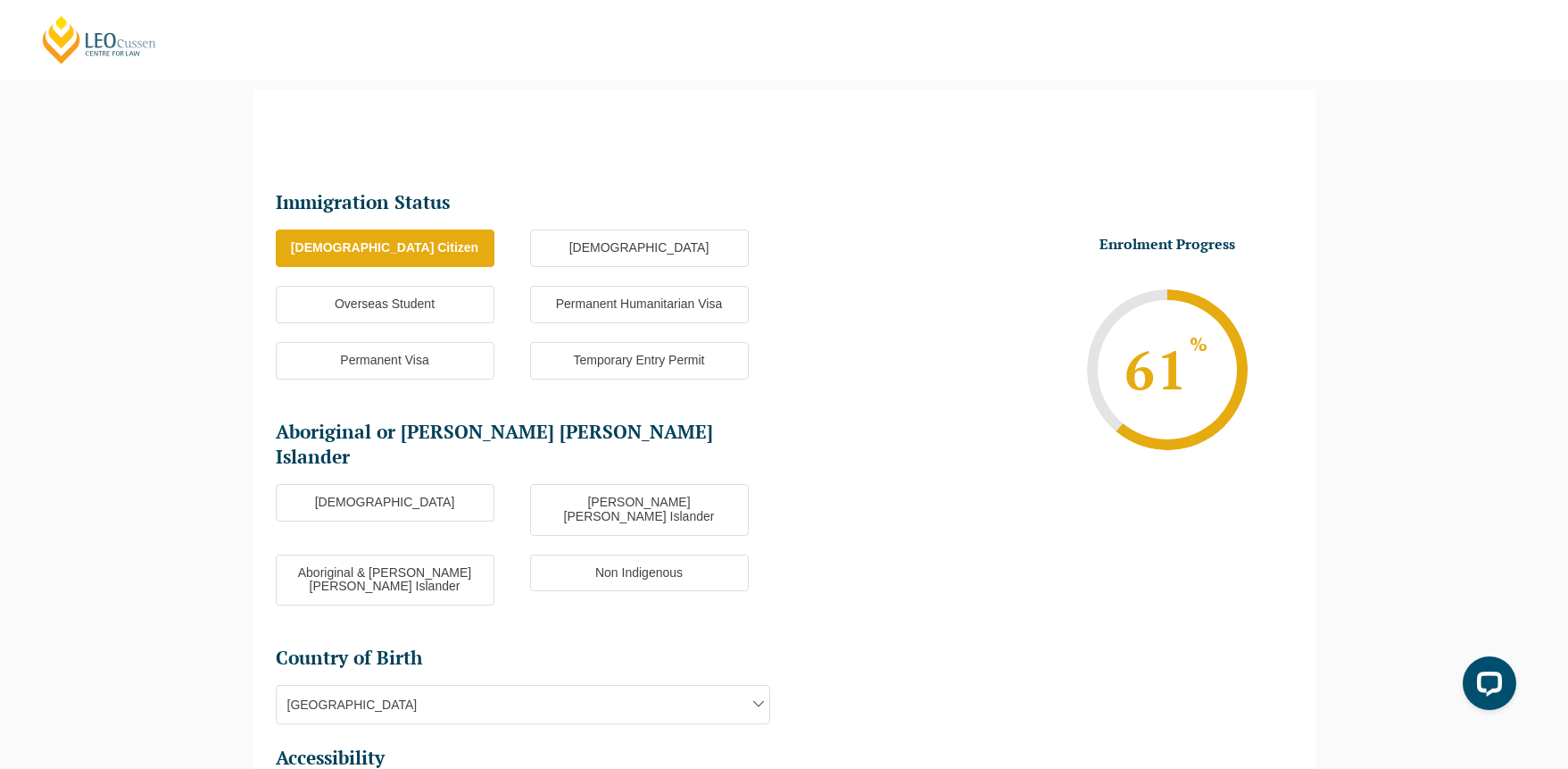
click at [609, 554] on label "Non Indigenous" at bounding box center [639, 573] width 219 height 38
click at [0, 0] on input "Non Indigenous" at bounding box center [0, 0] width 0 height 0
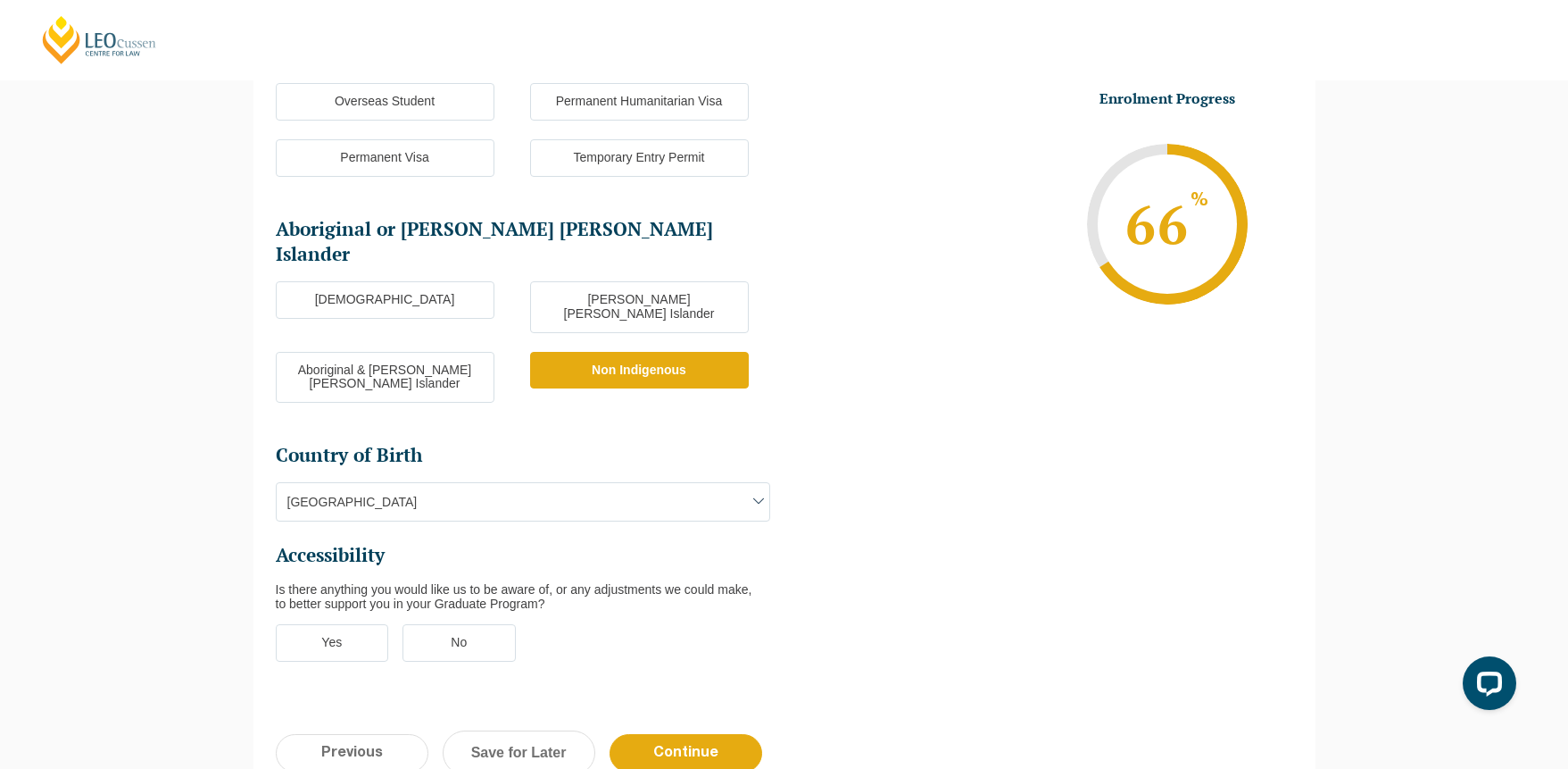
scroll to position [389, 0]
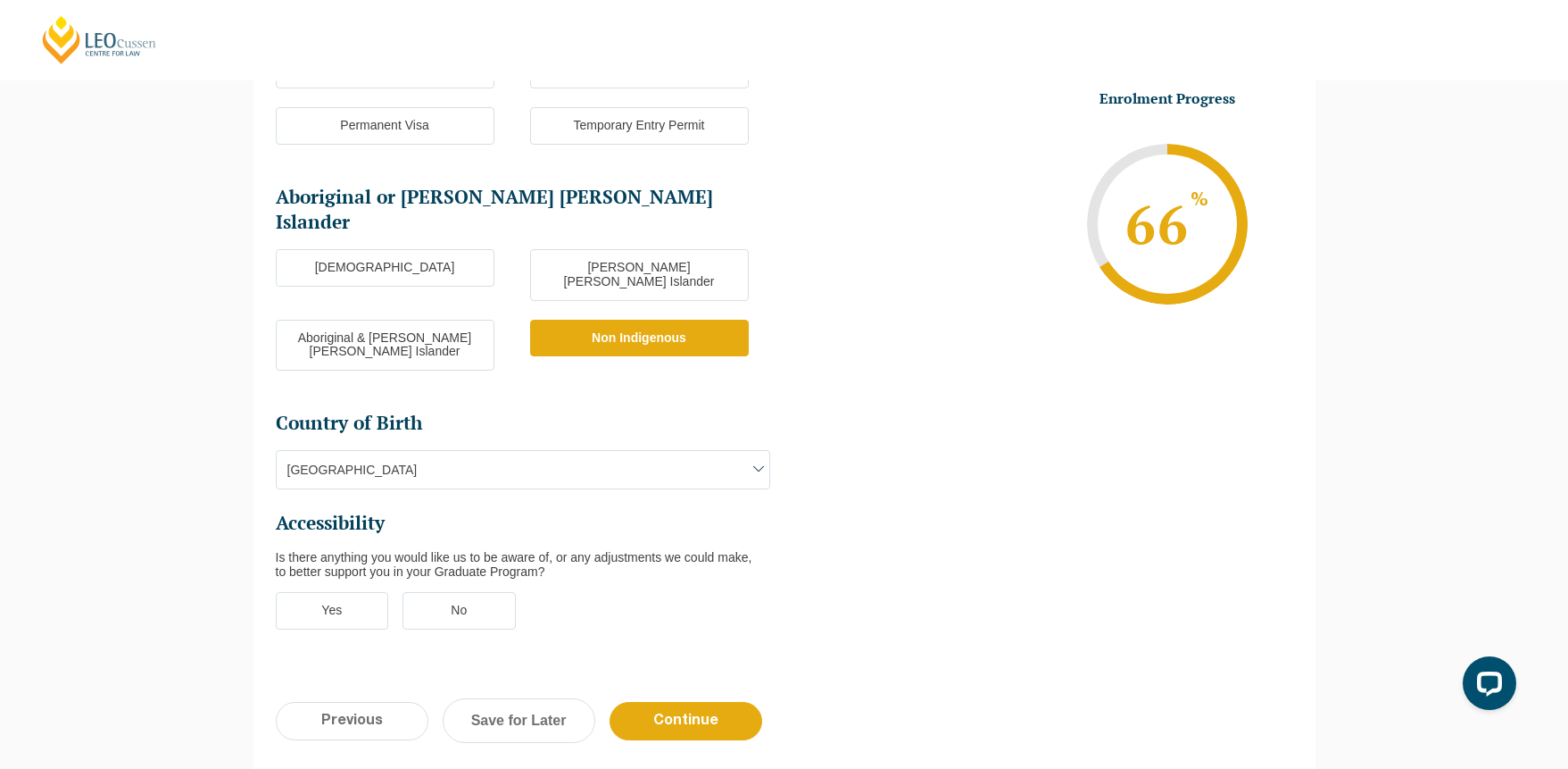
click at [466, 592] on label "No" at bounding box center [459, 611] width 114 height 38
click at [0, 0] on input "No" at bounding box center [0, 0] width 0 height 0
click at [745, 702] on input "Continue" at bounding box center [686, 721] width 152 height 39
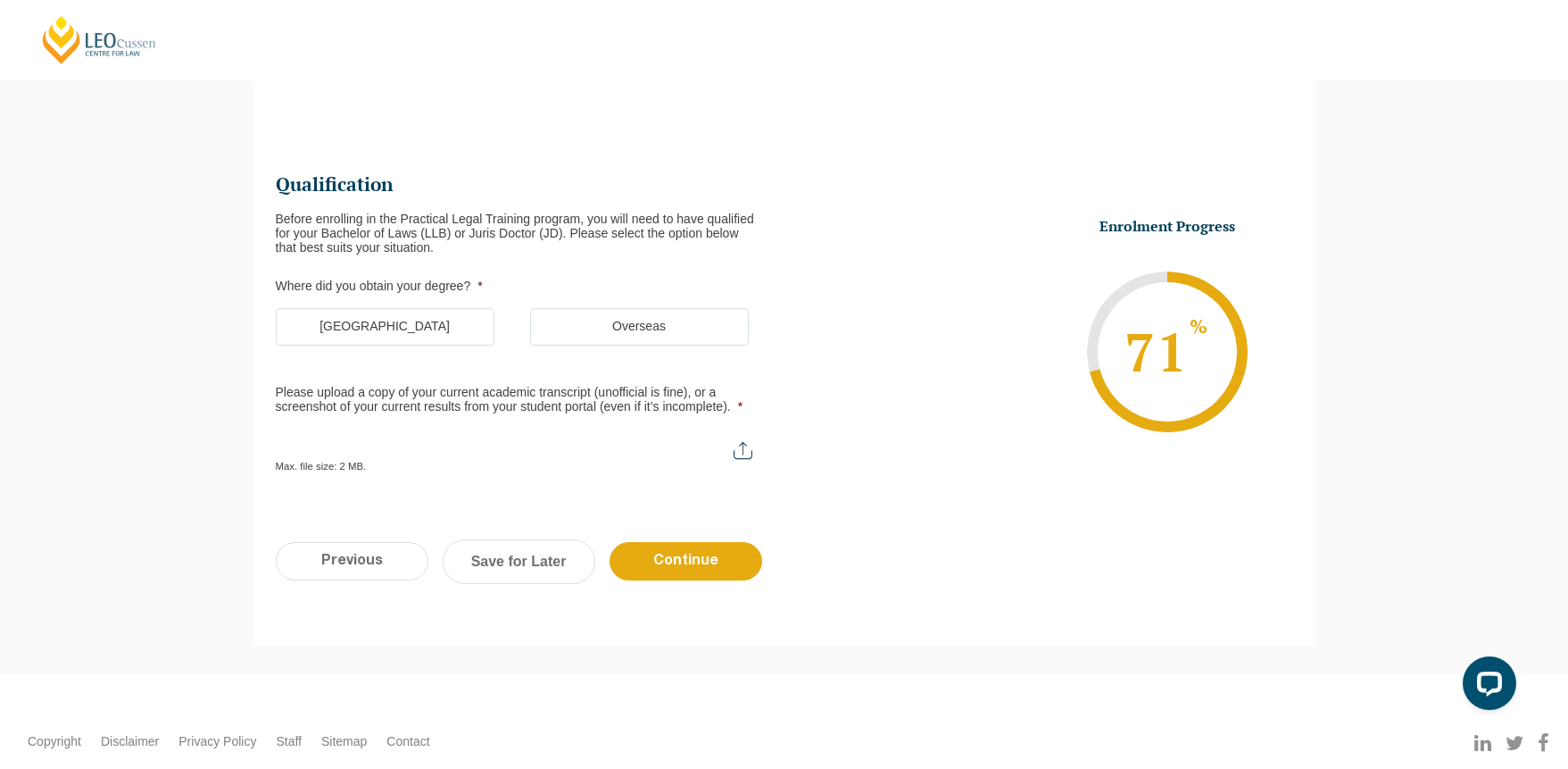
scroll to position [154, 0]
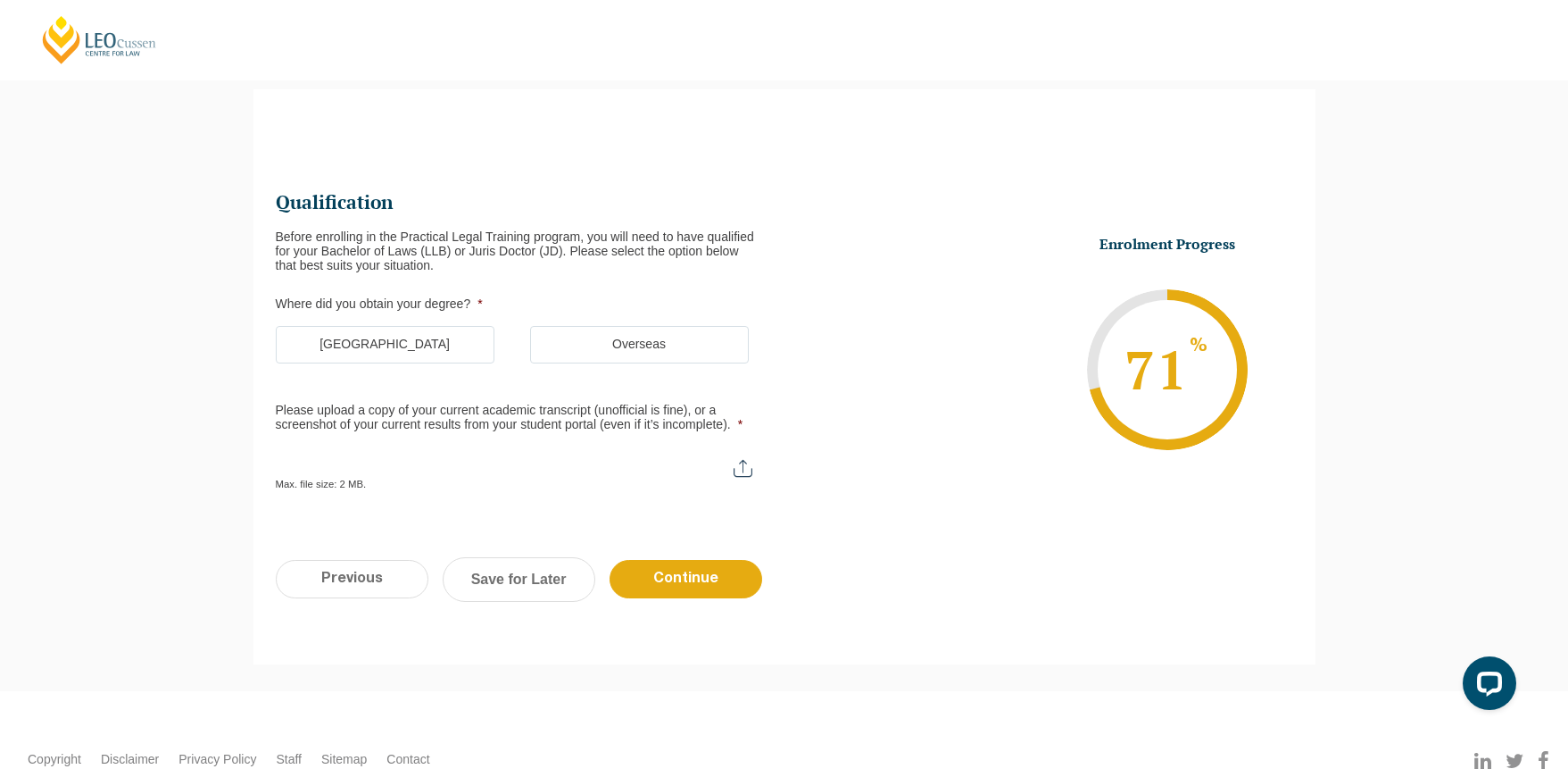
click at [412, 343] on label "Australia" at bounding box center [384, 345] width 219 height 38
click at [0, 0] on input "Australia" at bounding box center [0, 0] width 0 height 0
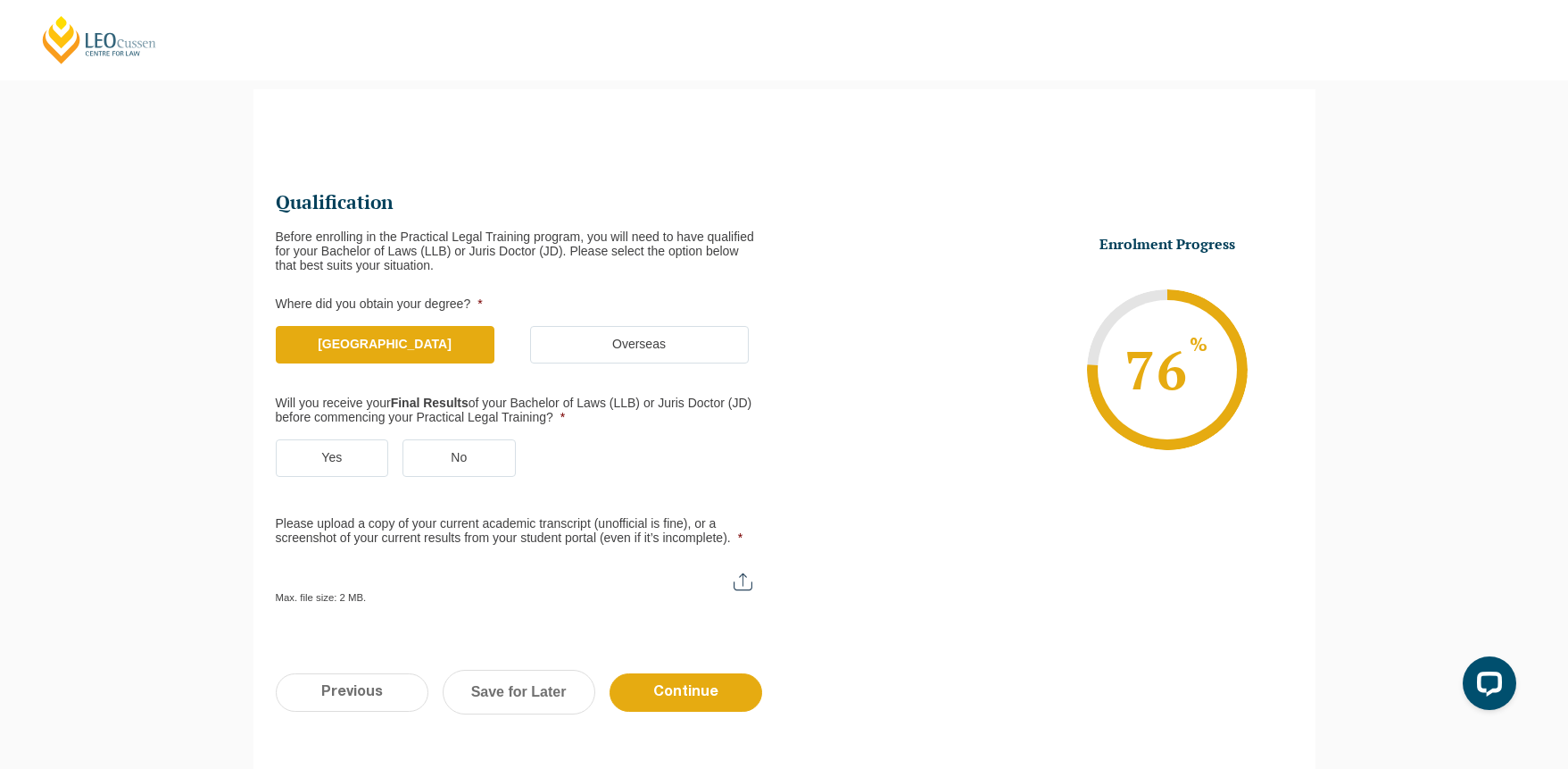
click at [458, 450] on label "No" at bounding box center [459, 458] width 114 height 38
click at [0, 0] on input "No" at bounding box center [0, 0] width 0 height 0
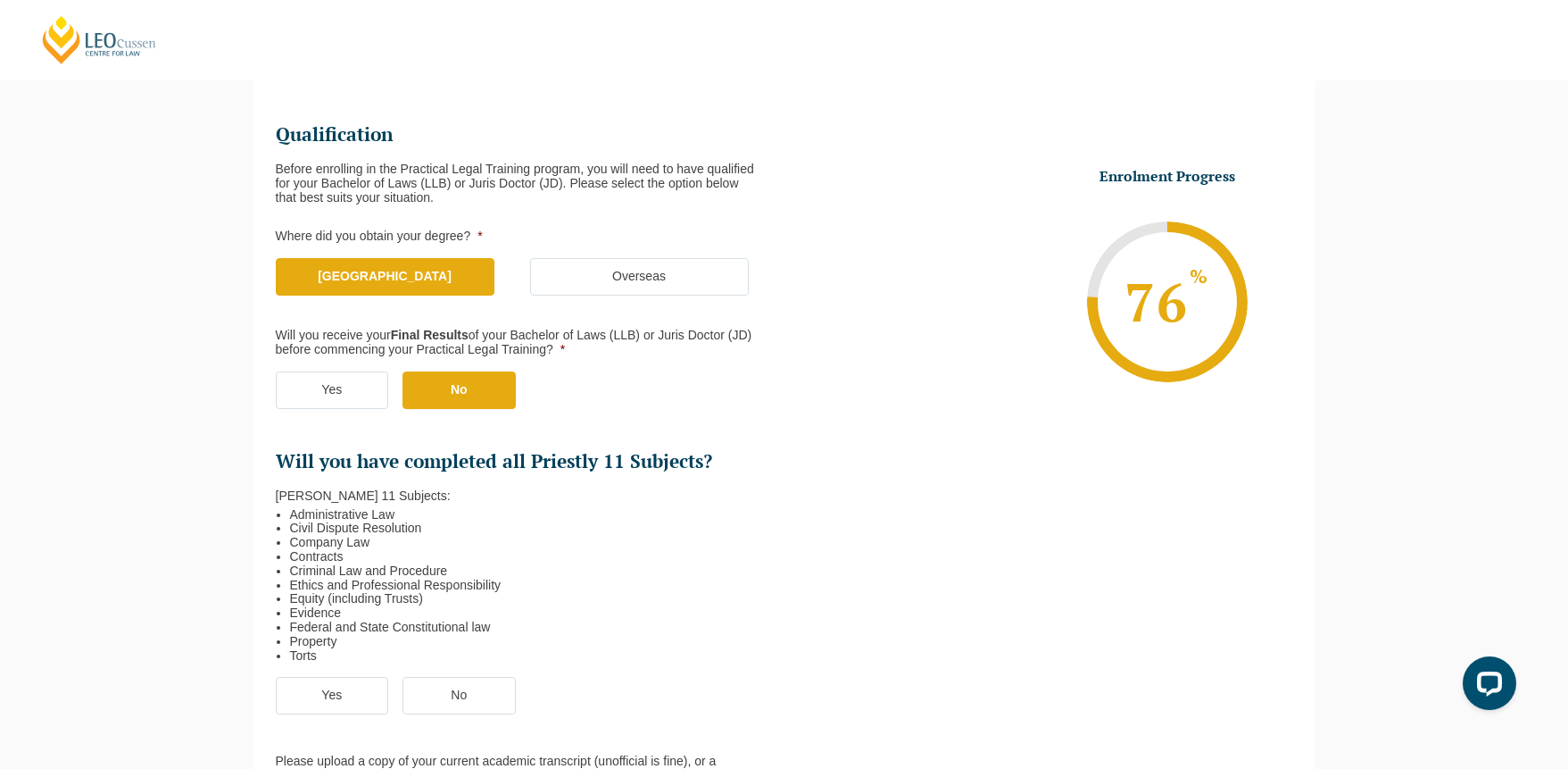
scroll to position [438, 0]
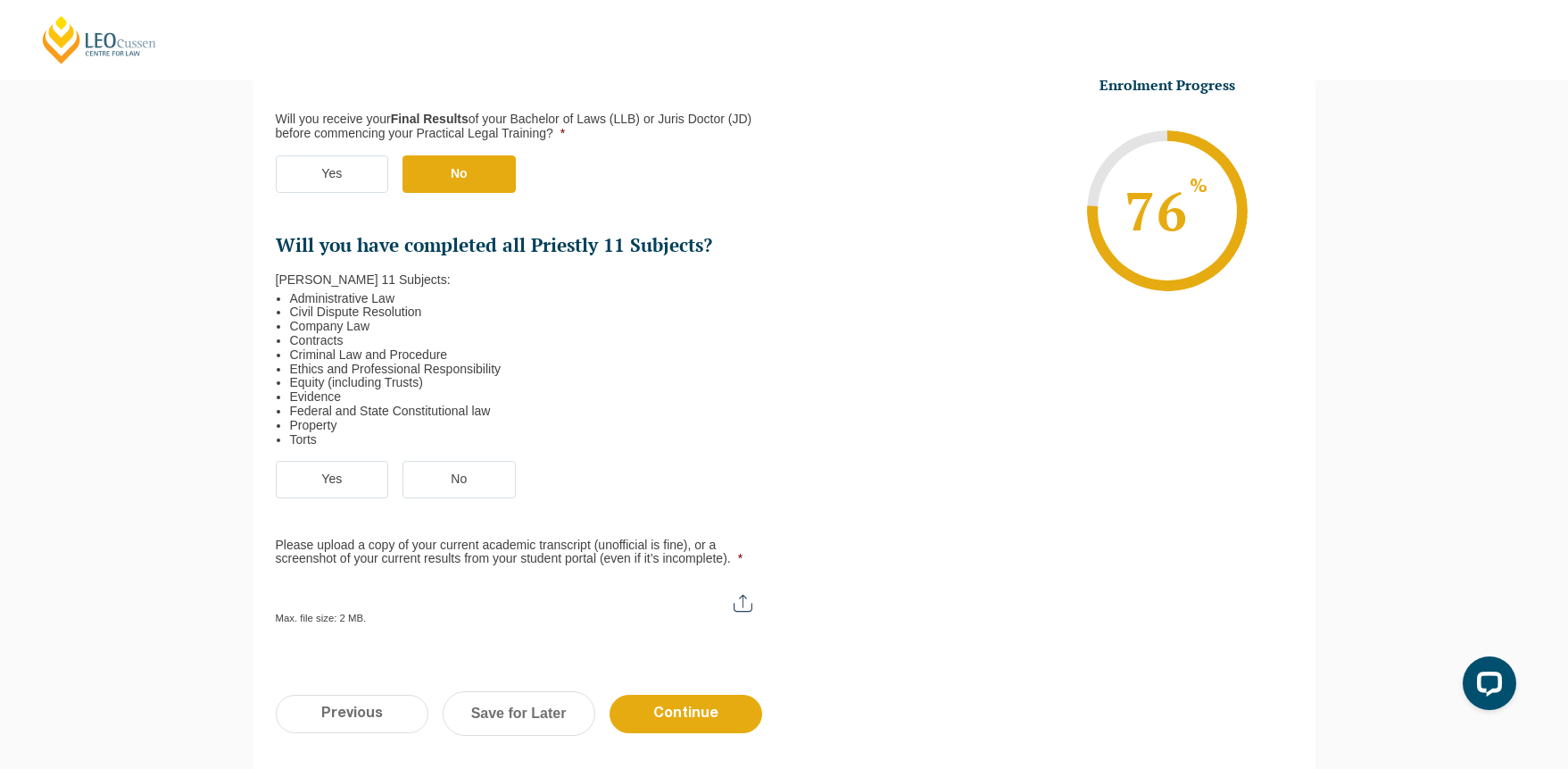
click at [364, 485] on label "Yes" at bounding box center [332, 479] width 114 height 38
click at [0, 0] on input "Yes" at bounding box center [0, 0] width 0 height 0
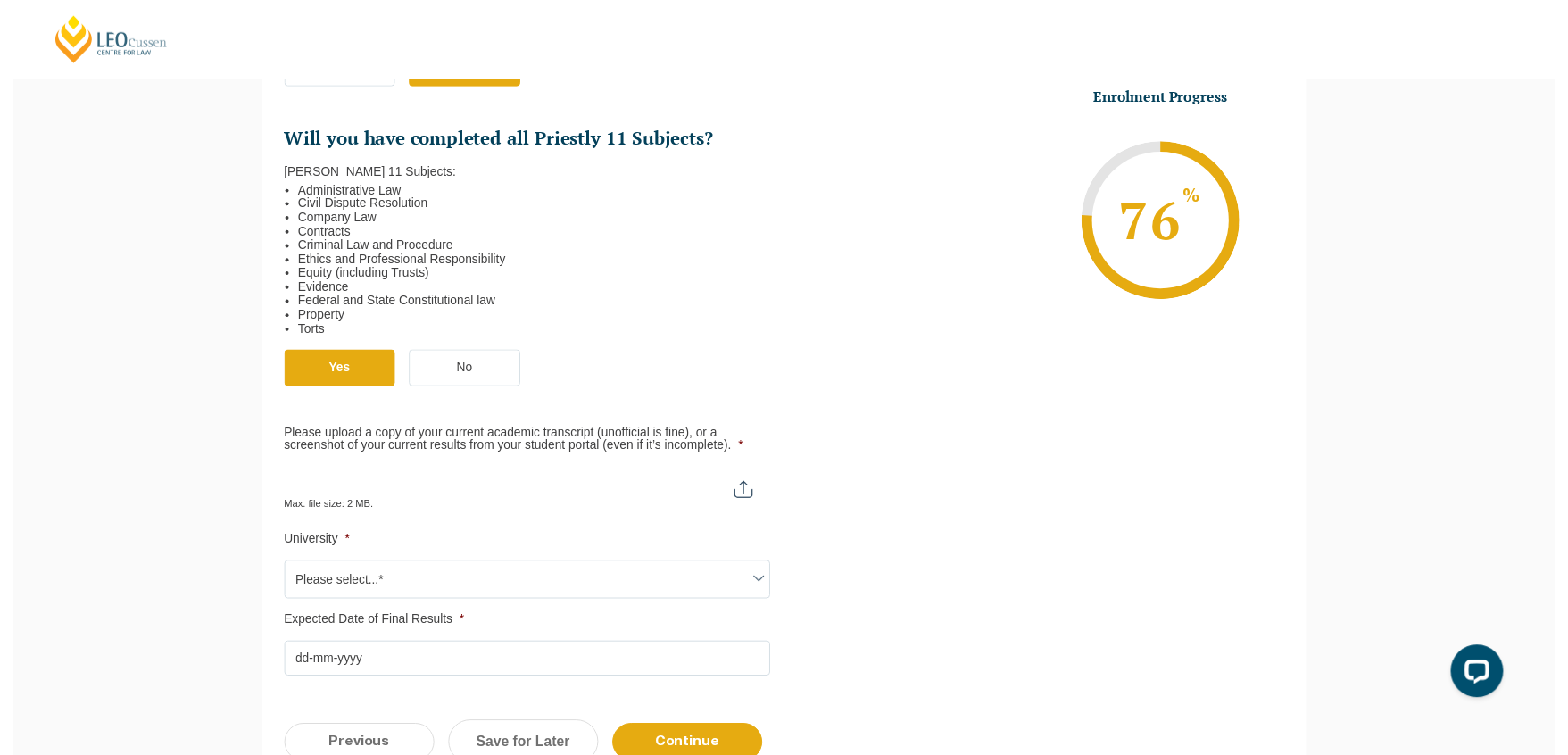
scroll to position [575, 0]
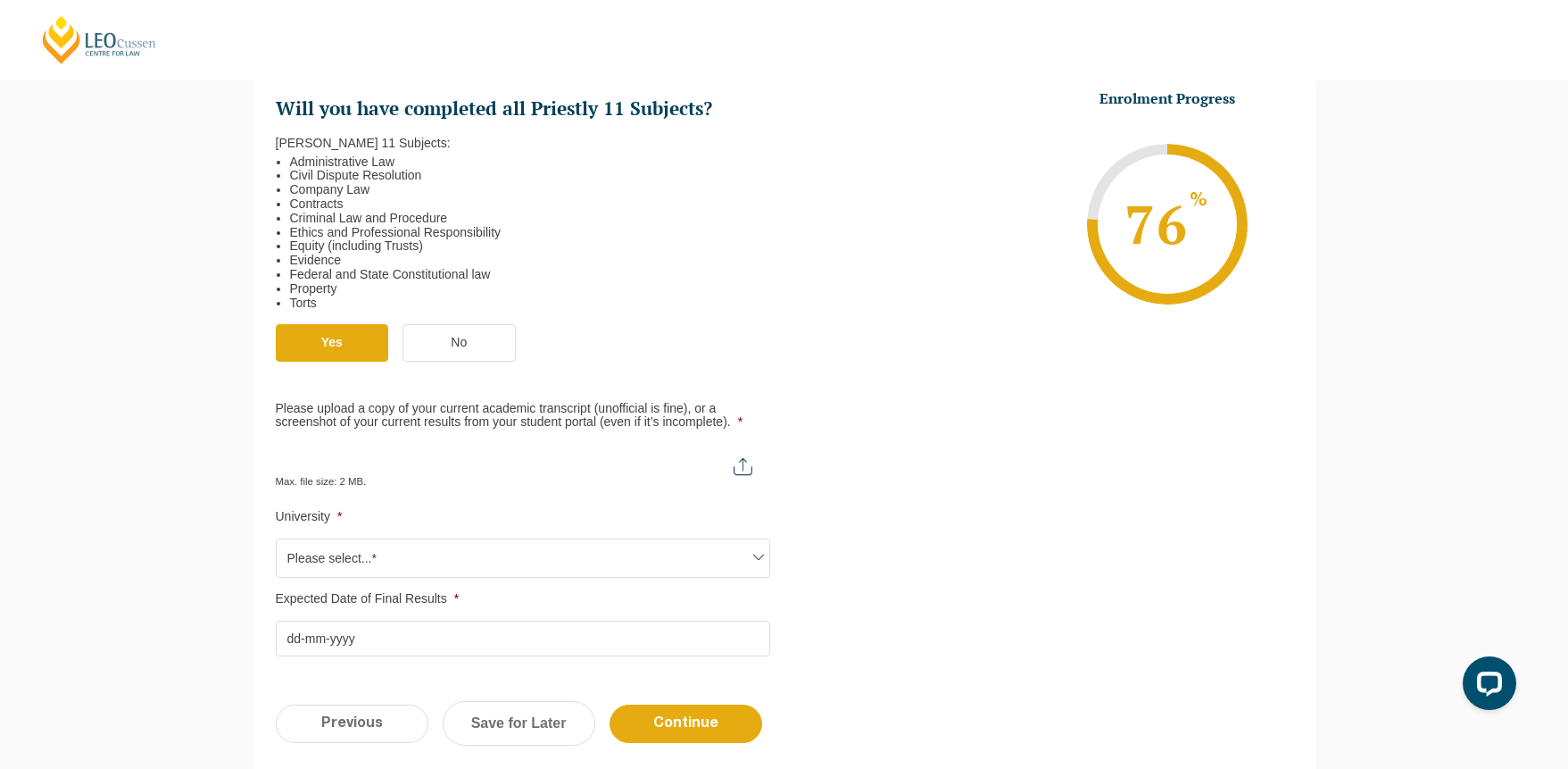
click at [751, 471] on input "Please upload a copy of your current academic transcript (unofficial is fine), …" at bounding box center [523, 458] width 494 height 30
type input "C:\fakepath\unisa_transcript.pdf"
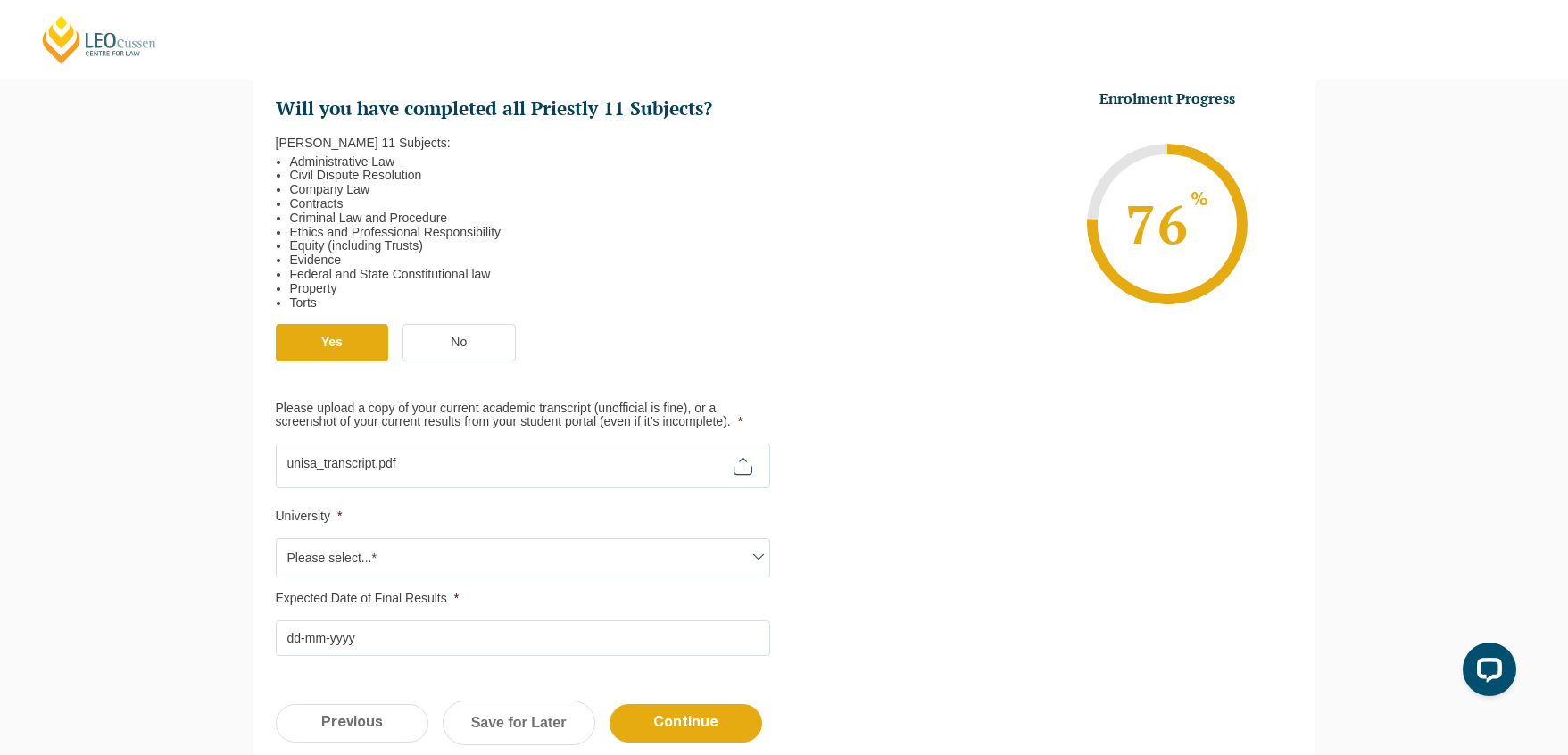
click at [717, 547] on span "Please select...*" at bounding box center [523, 558] width 492 height 38
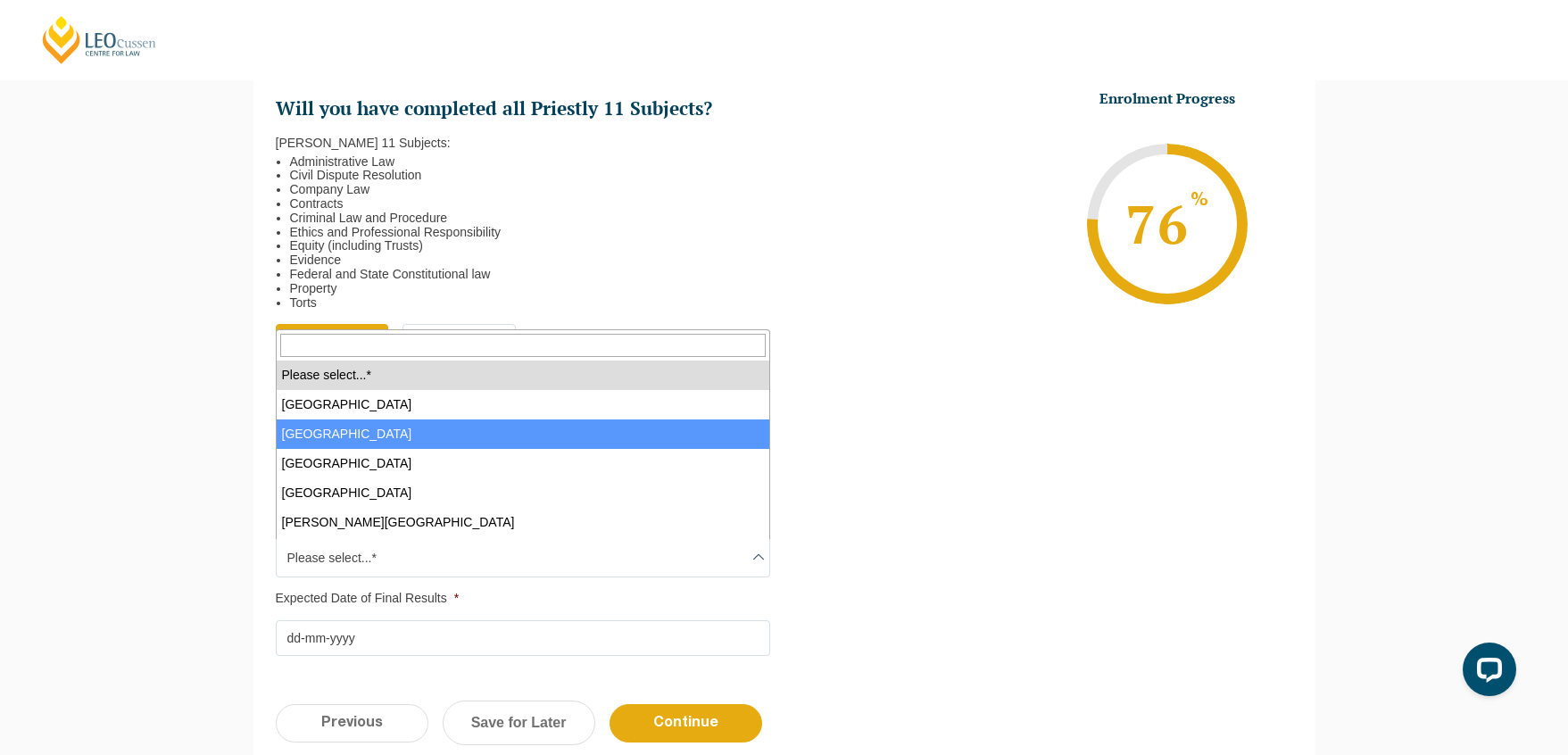
scroll to position [4, 0]
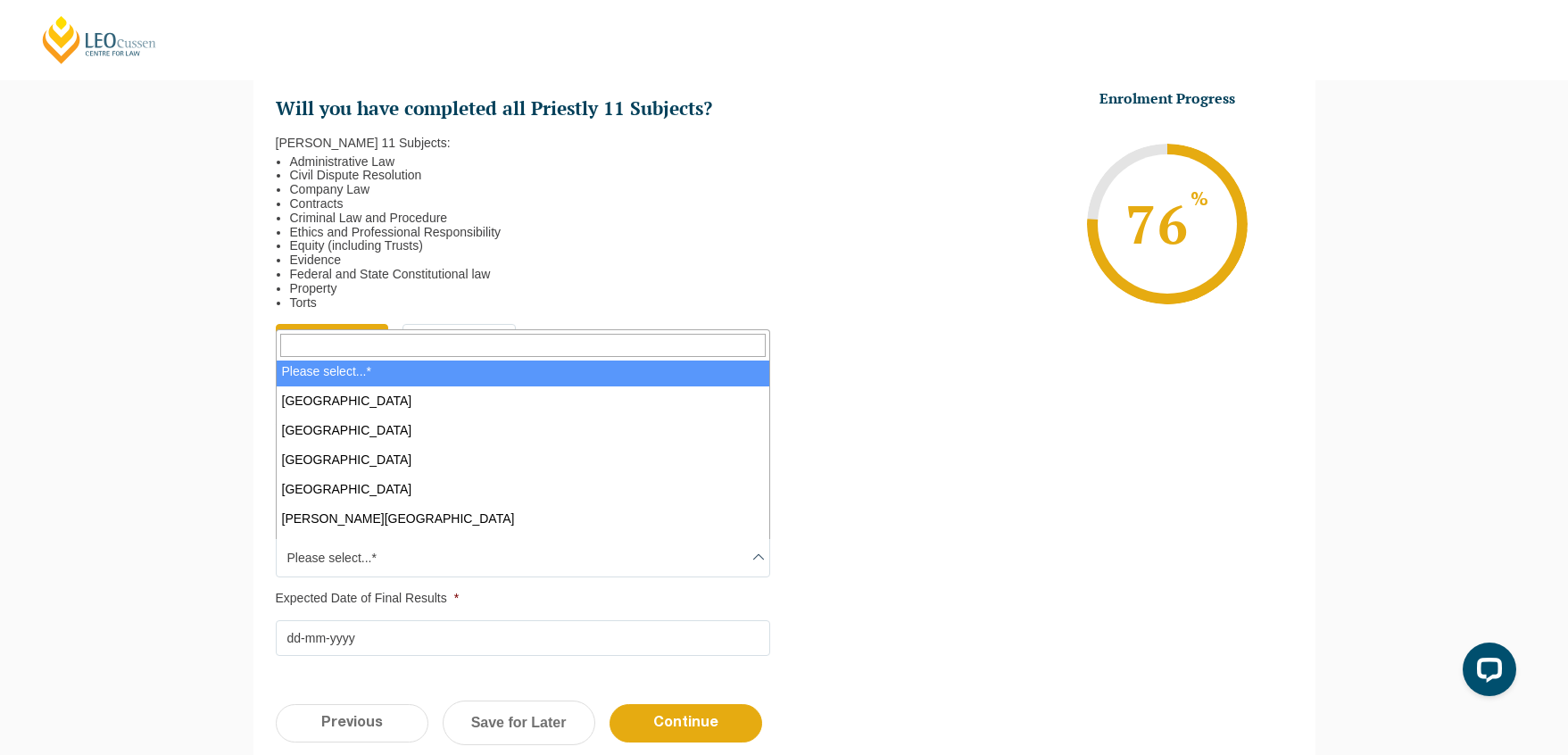
click at [604, 347] on input "Search" at bounding box center [523, 346] width 486 height 24
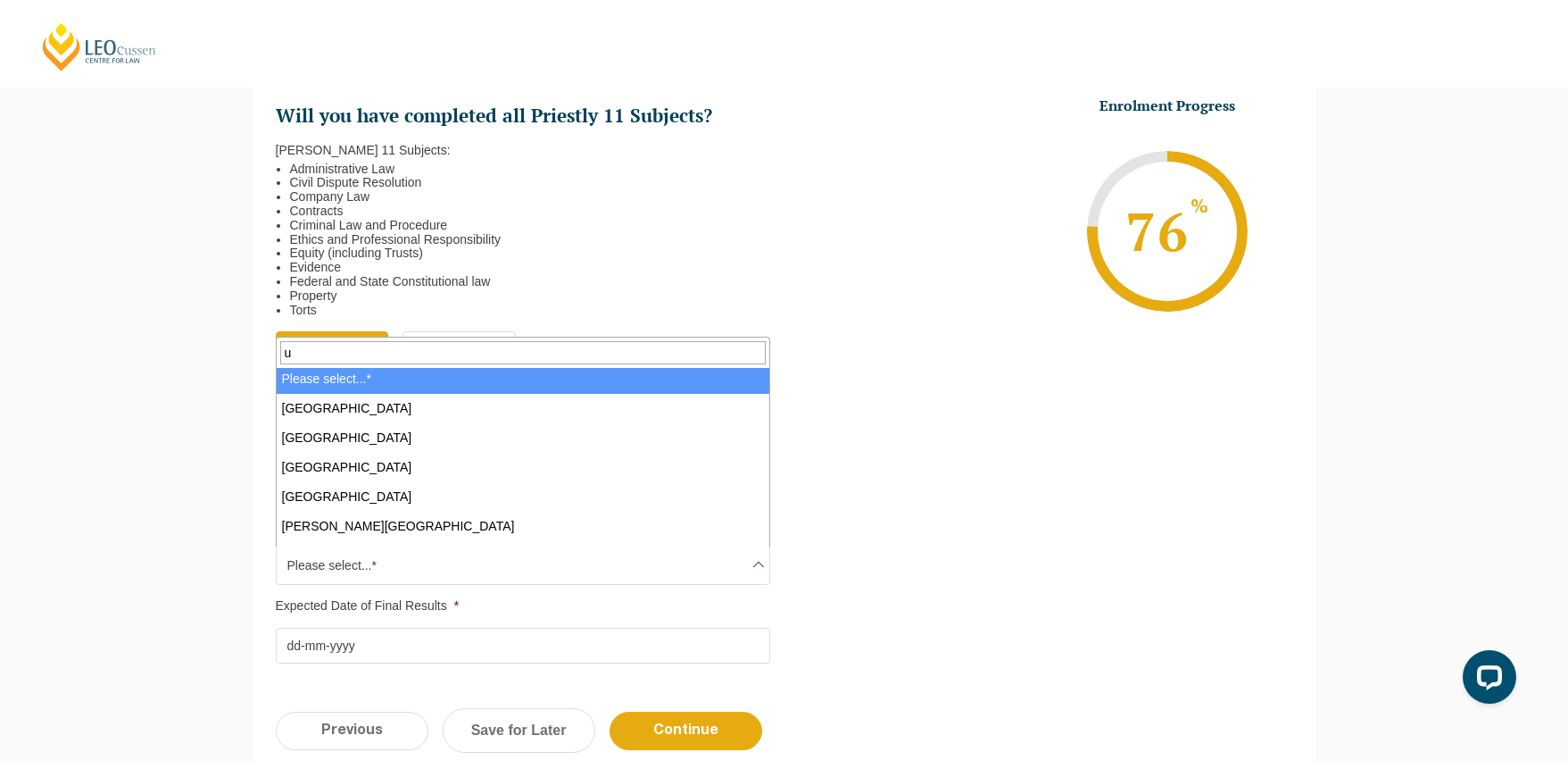
scroll to position [0, 0]
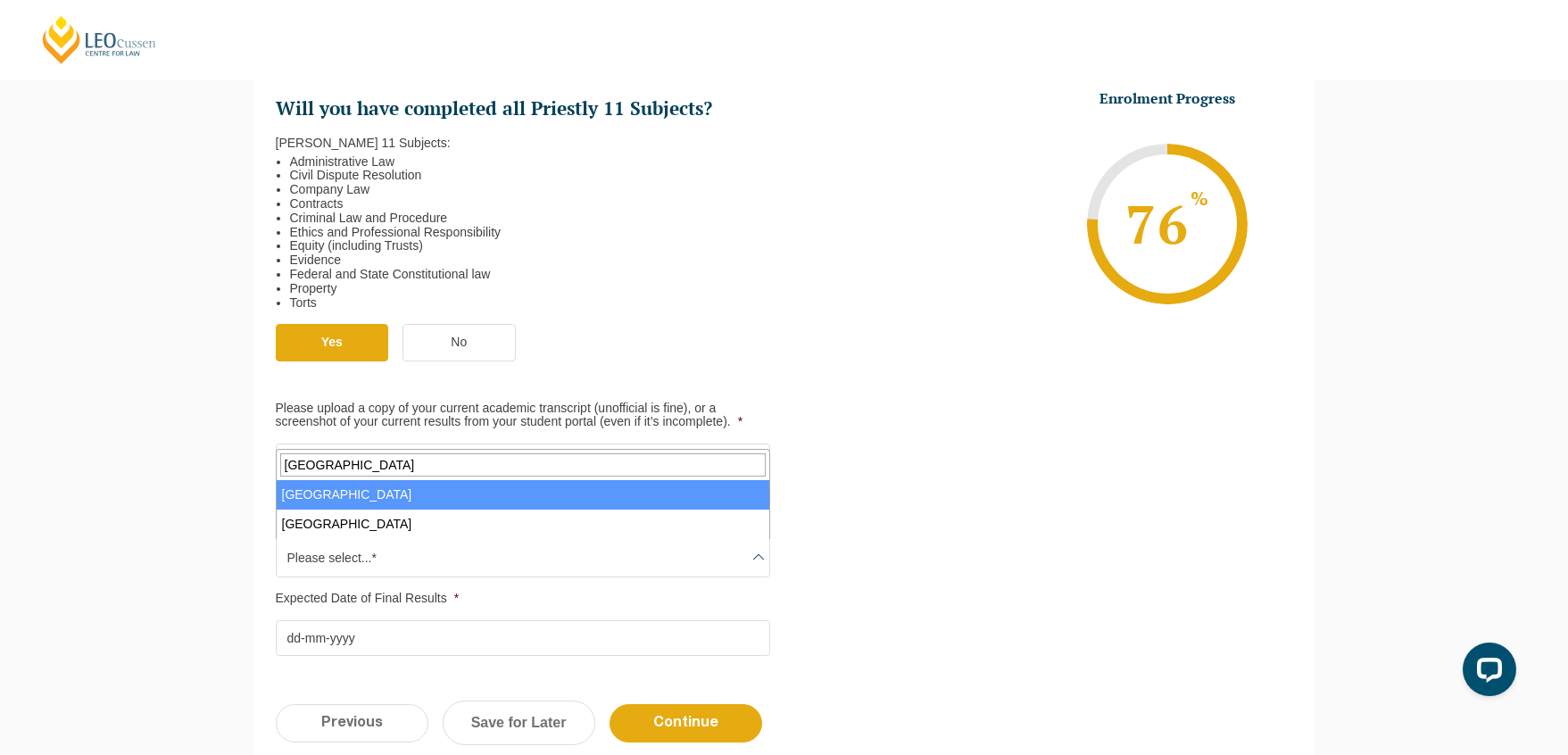
type input "university of south"
select select "University of South Australia"
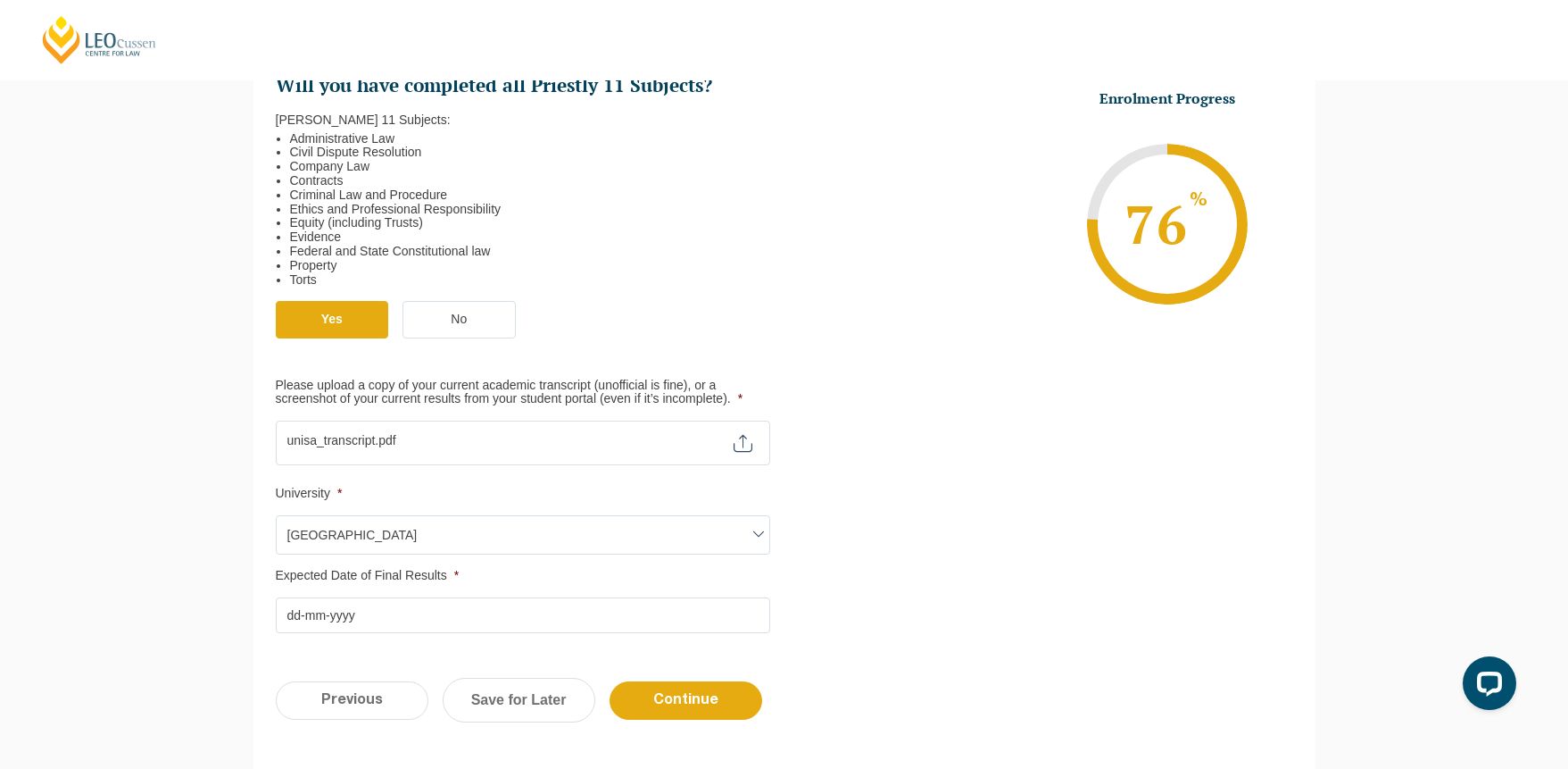
scroll to position [599, 0]
click at [639, 615] on input "Expected Date of Final Results *" at bounding box center [523, 615] width 494 height 36
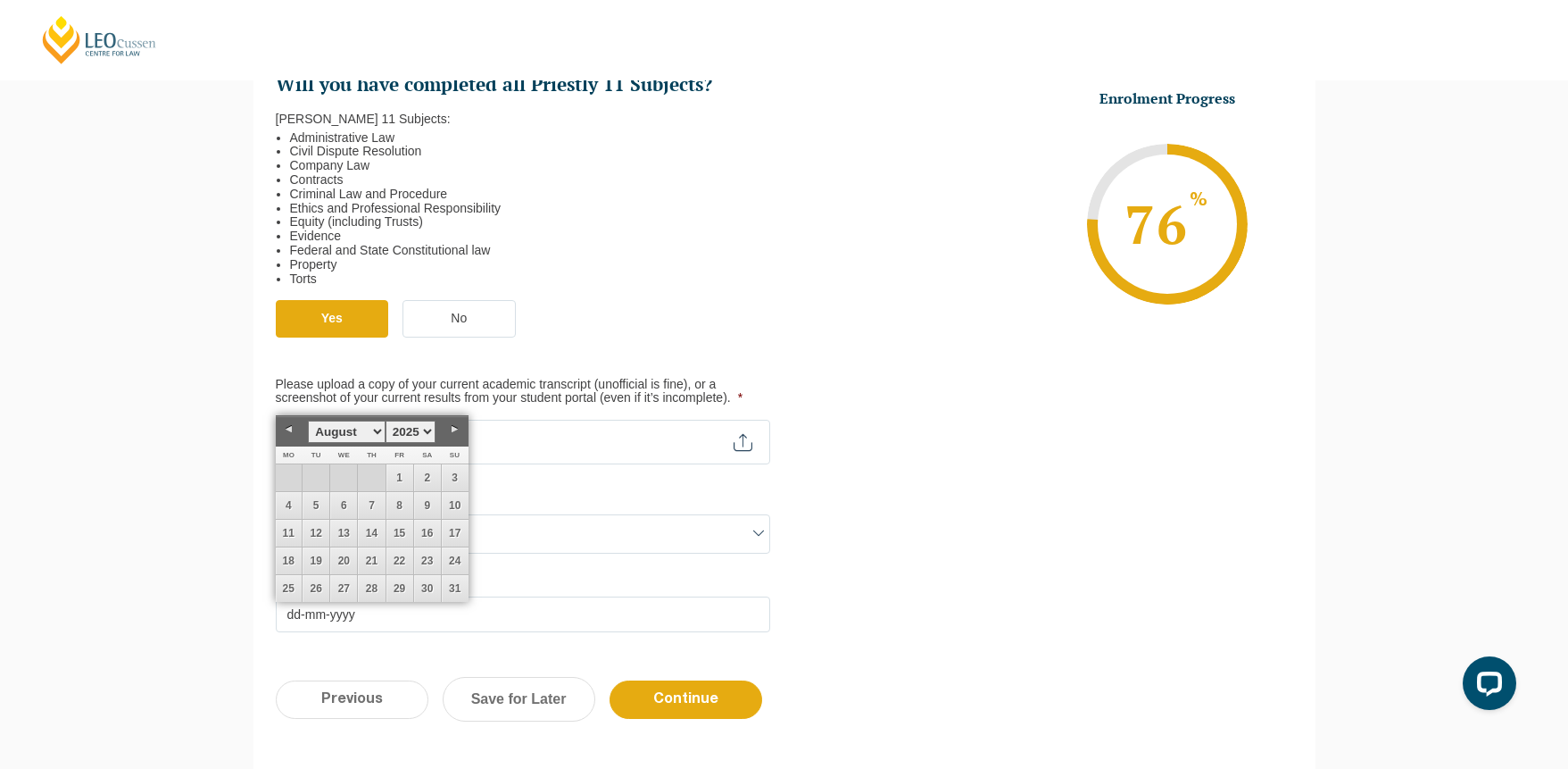
click at [464, 435] on link "Next" at bounding box center [455, 429] width 27 height 27
click at [315, 579] on link "30" at bounding box center [316, 588] width 27 height 27
type input "30-09-2025"
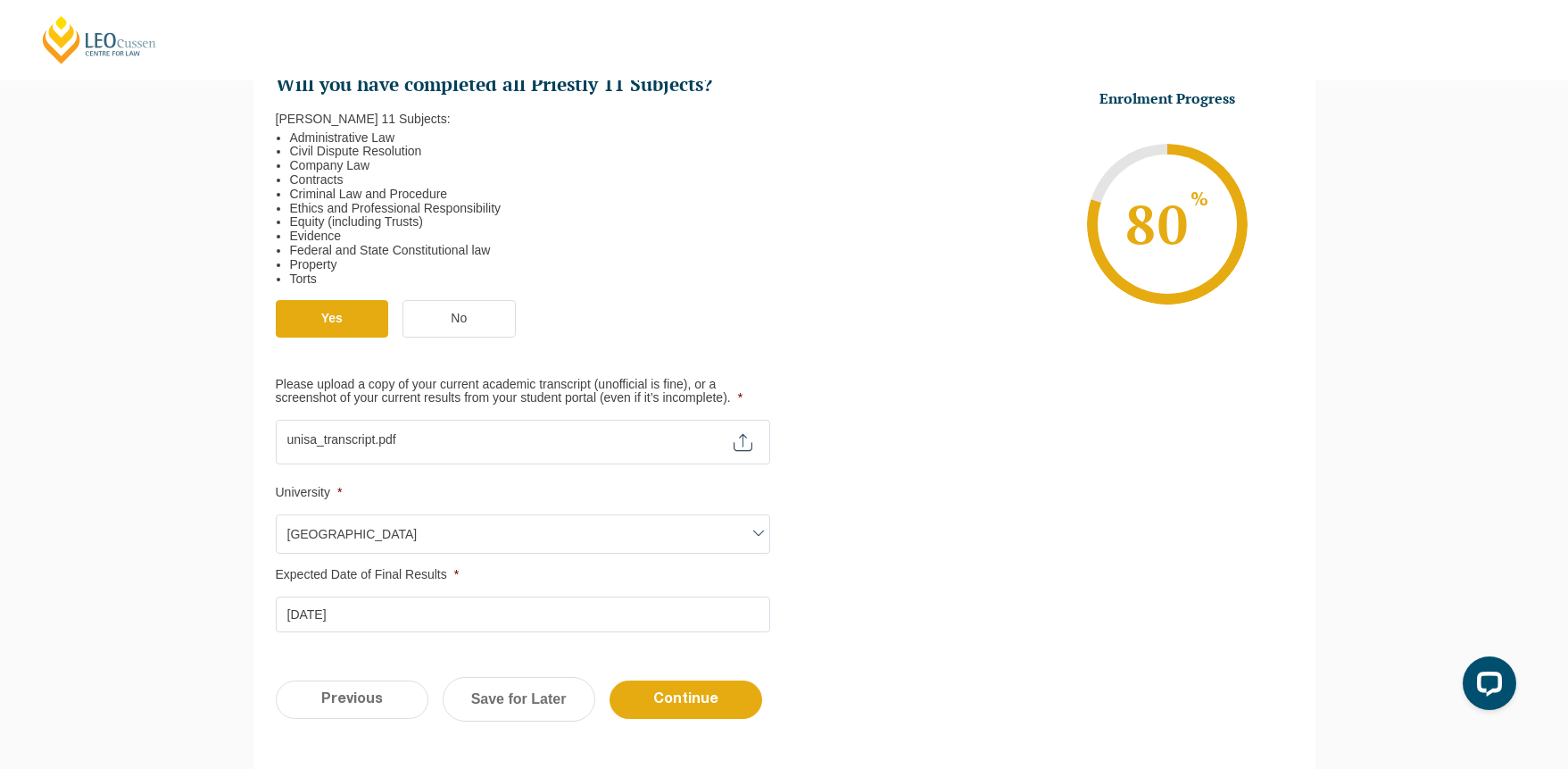
click at [751, 441] on input "Please upload a copy of your current academic transcript (unofficial is fine), …" at bounding box center [523, 435] width 494 height 30
click at [685, 704] on input "Continue" at bounding box center [686, 699] width 152 height 39
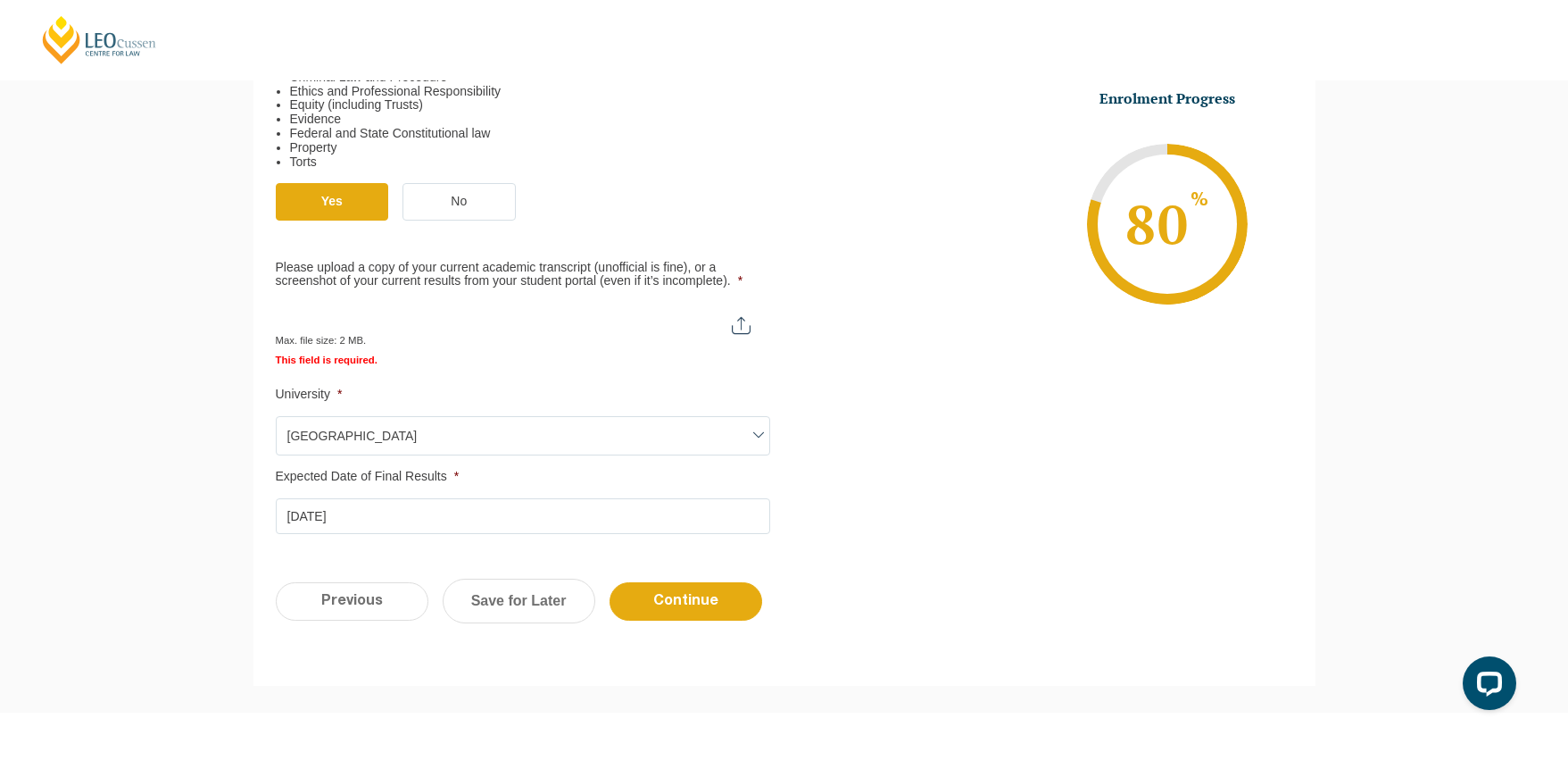
scroll to position [785, 0]
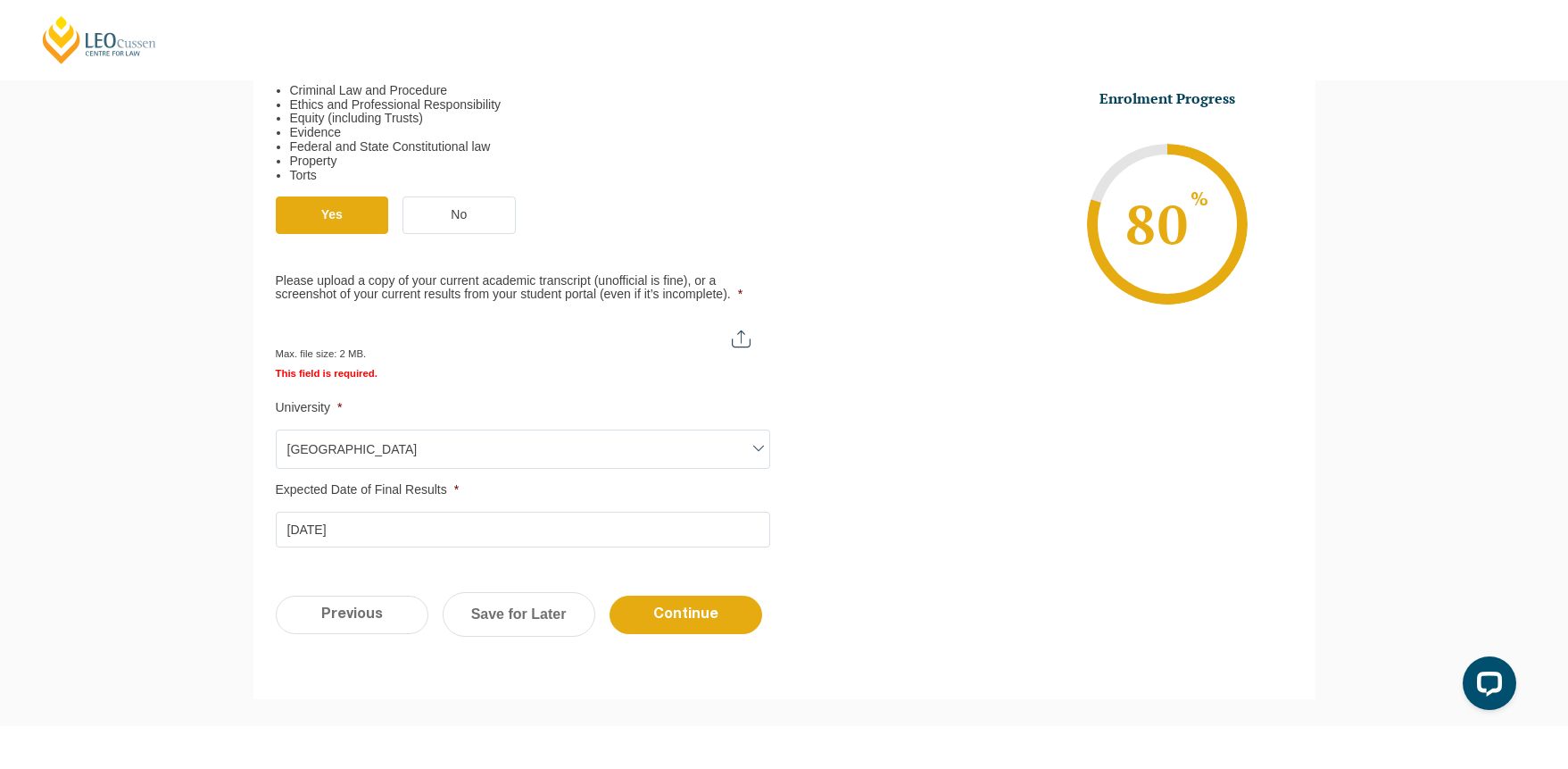
click at [744, 334] on input "Please upload a copy of your current academic transcript (unofficial is fine), …" at bounding box center [522, 331] width 492 height 30
type input "C:\fakepath\unisa_transcript.pdf"
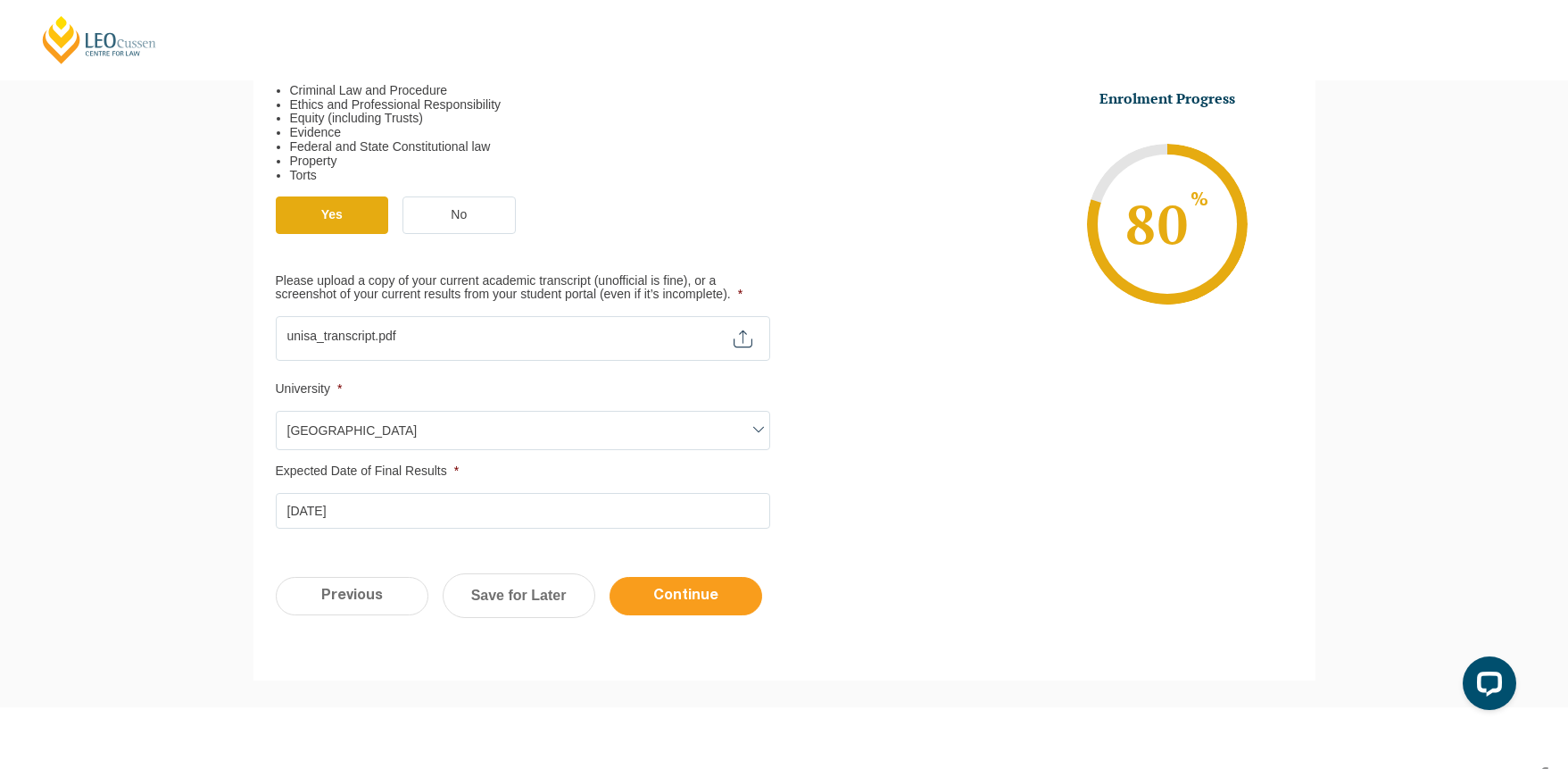
click at [709, 583] on input "Continue" at bounding box center [686, 596] width 152 height 39
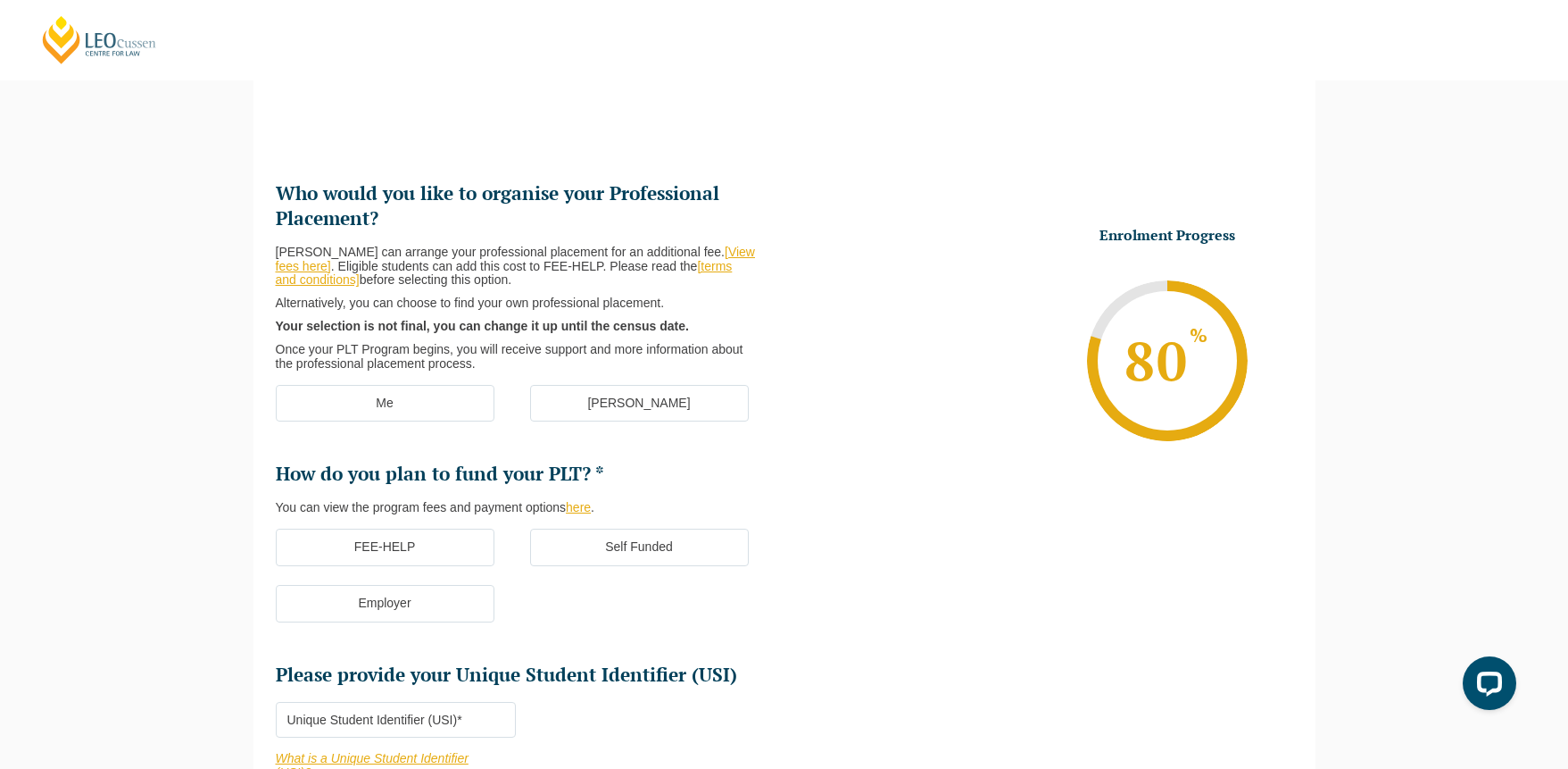
scroll to position [154, 0]
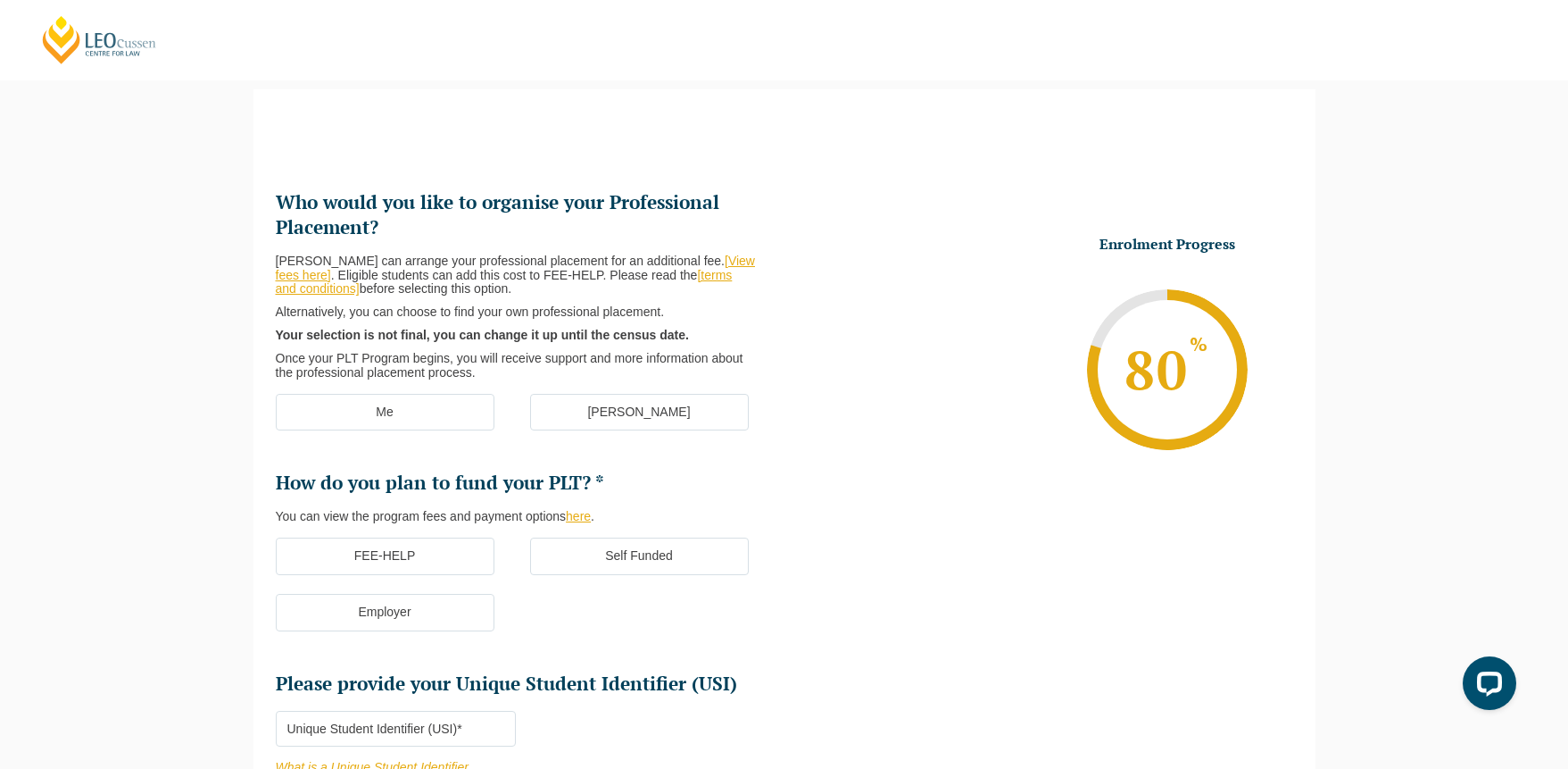
click at [422, 412] on label "Me" at bounding box center [384, 413] width 219 height 38
click at [0, 0] on input "Me" at bounding box center [0, 0] width 0 height 0
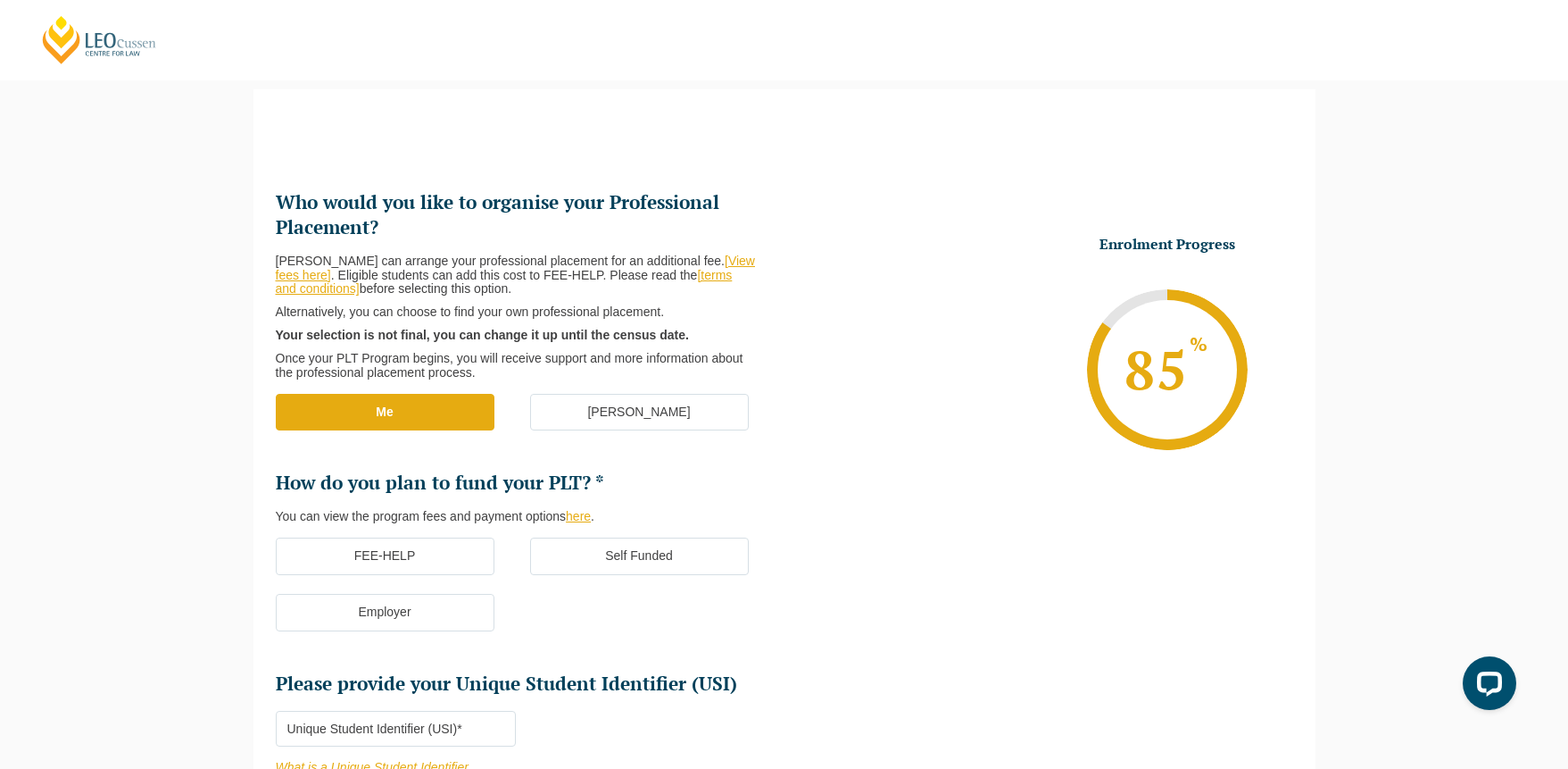
click at [401, 557] on label "FEE-HELP" at bounding box center [384, 556] width 219 height 38
click at [0, 0] on input "FEE-HELP" at bounding box center [0, 0] width 0 height 0
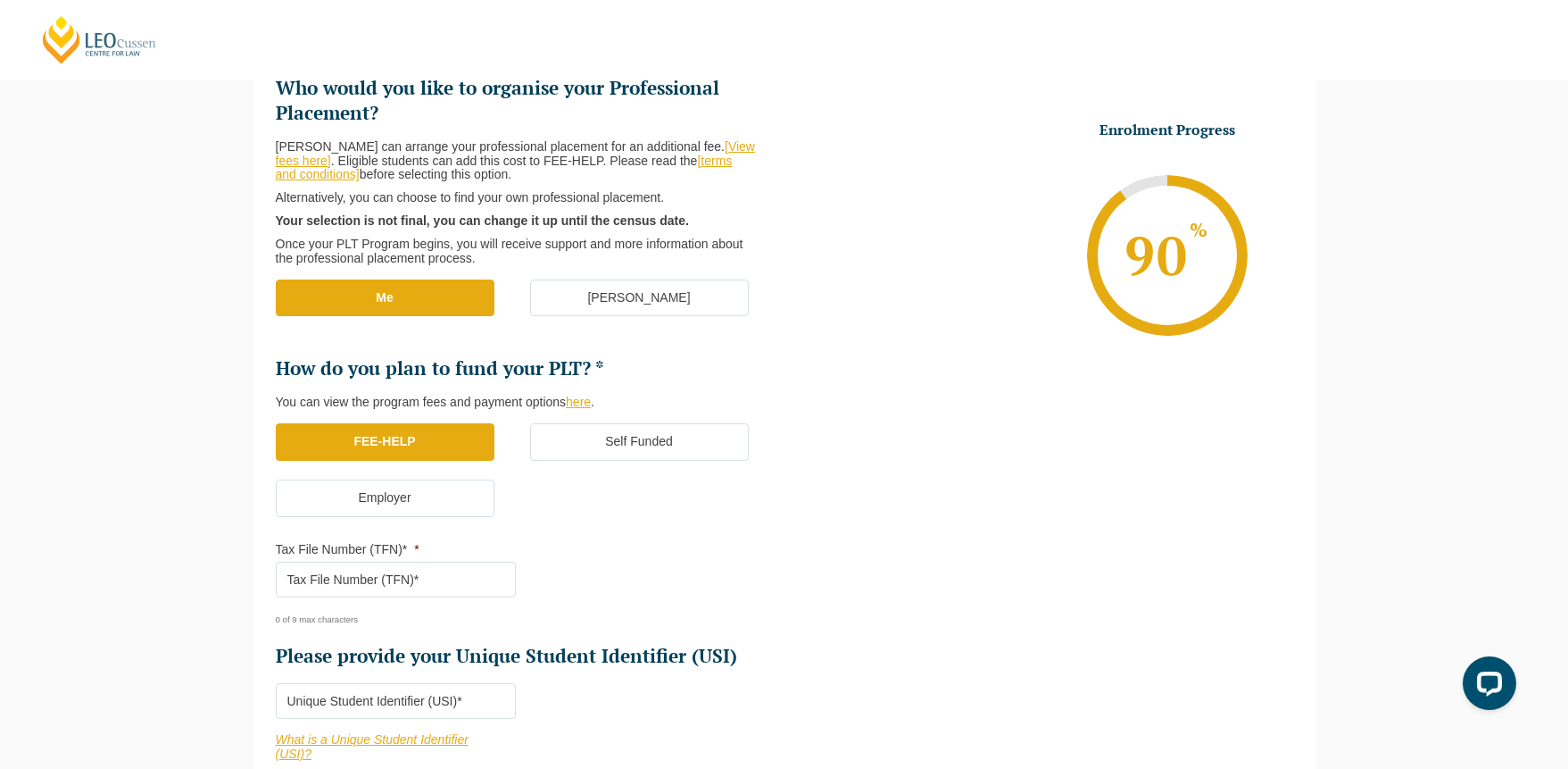
scroll to position [284, 0]
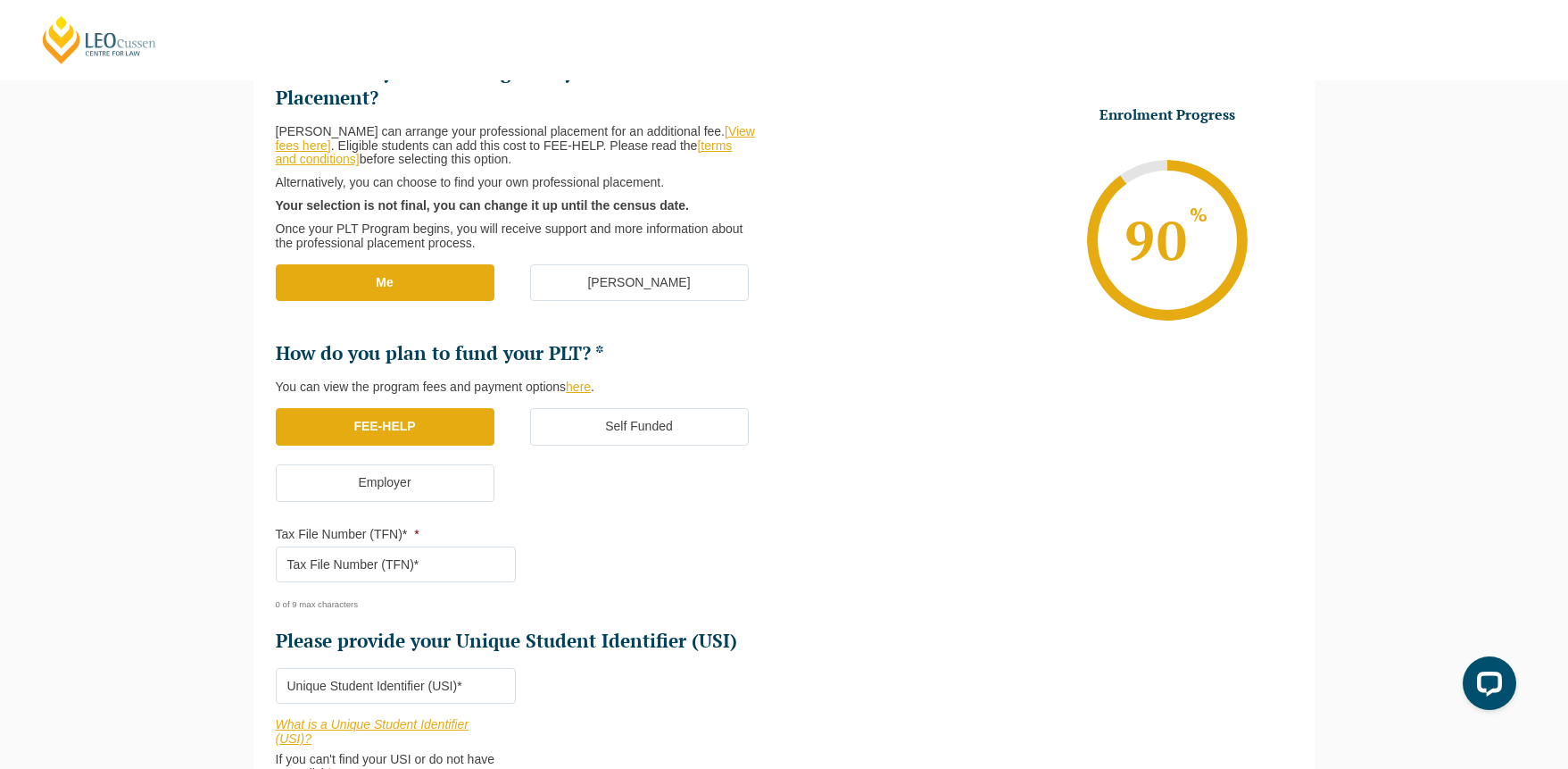
click at [401, 557] on input "Tax File Number (TFN)* *" at bounding box center [396, 564] width 241 height 36
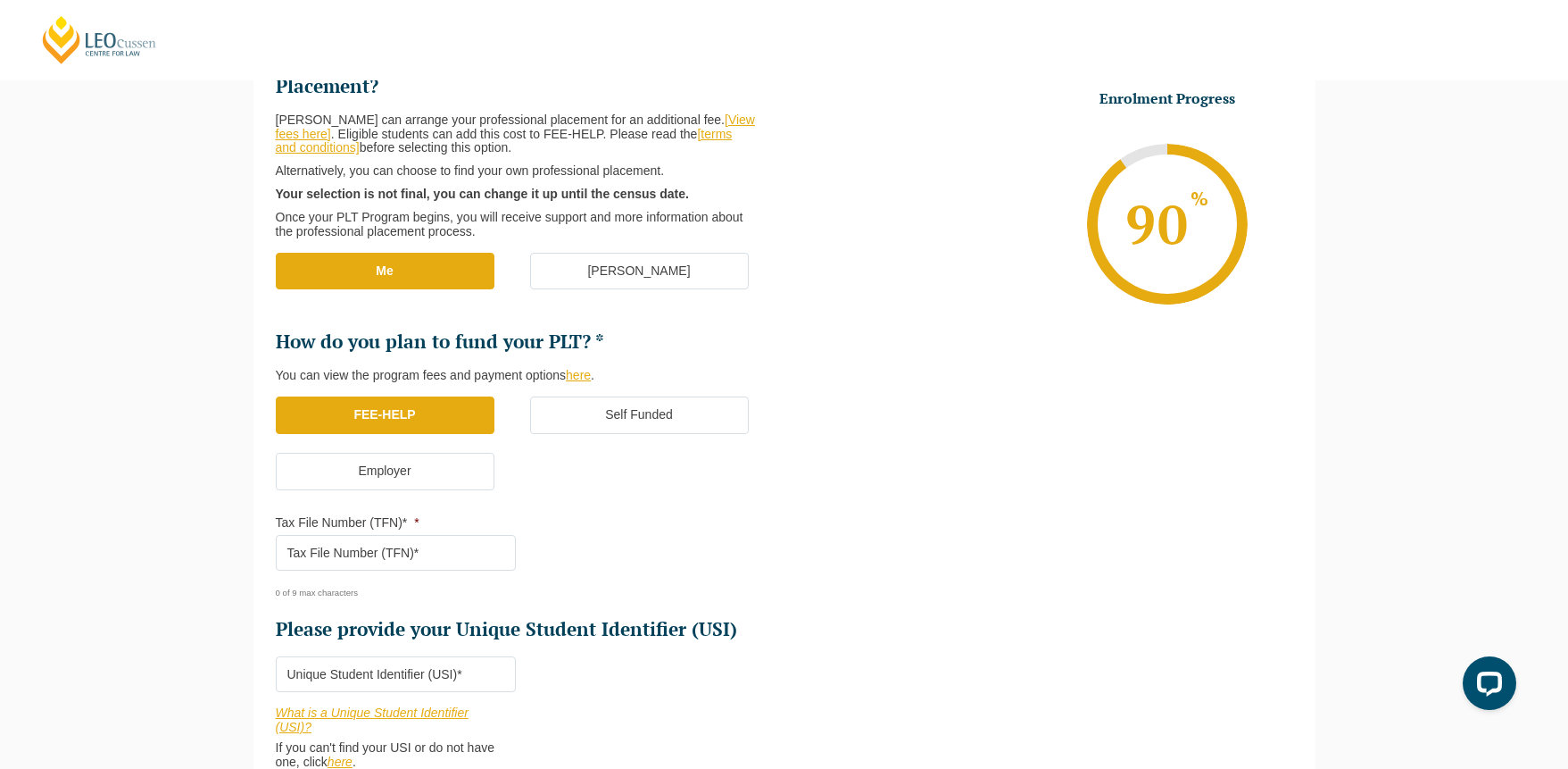
scroll to position [327, 0]
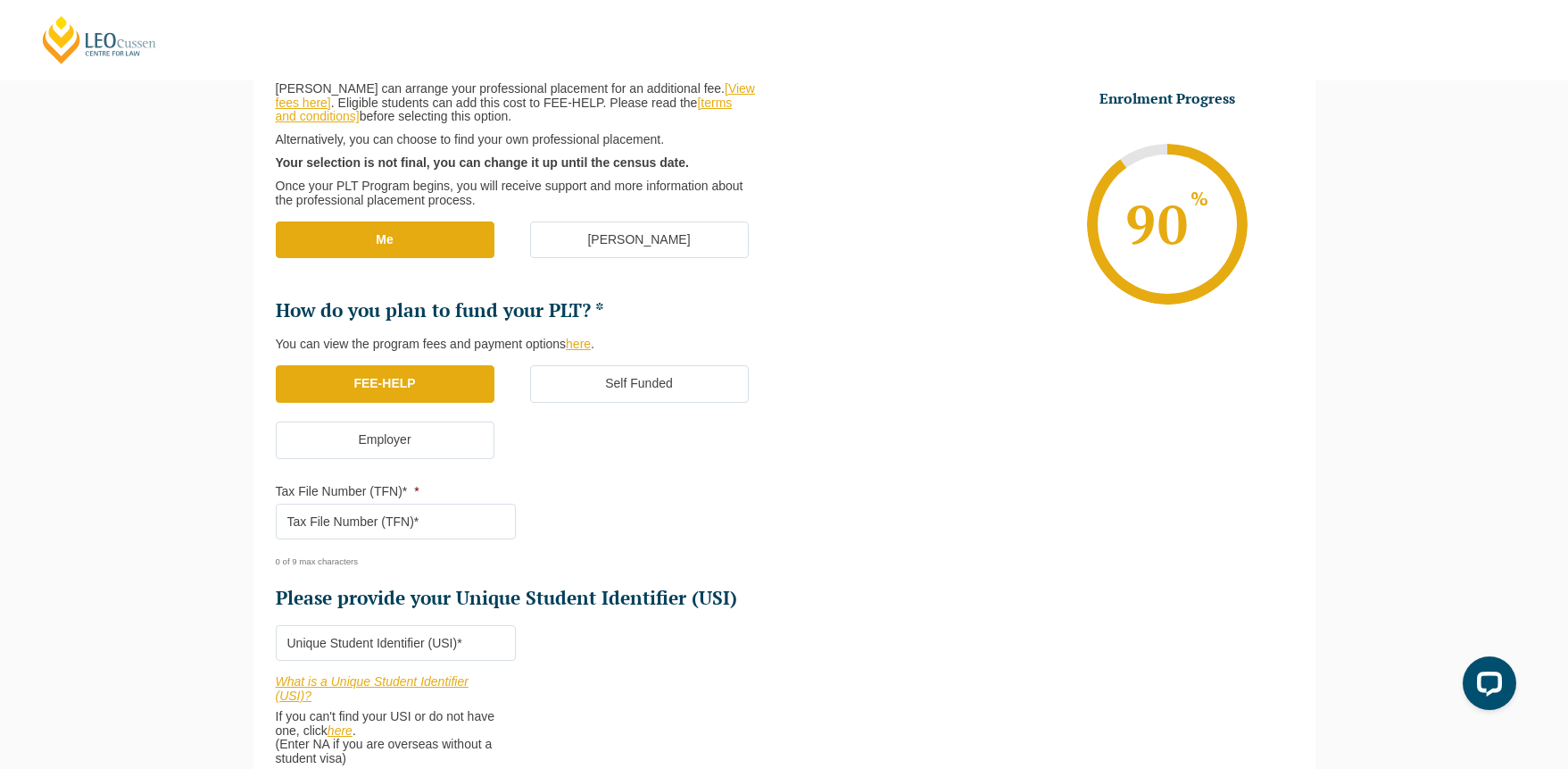
click at [426, 510] on input "Tax File Number (TFN)* *" at bounding box center [396, 522] width 241 height 36
type input "386037787"
click at [421, 639] on input "Please provide your Unique Student Identifier (USI) *" at bounding box center [396, 643] width 241 height 36
paste input "Y82EBXHSWM"
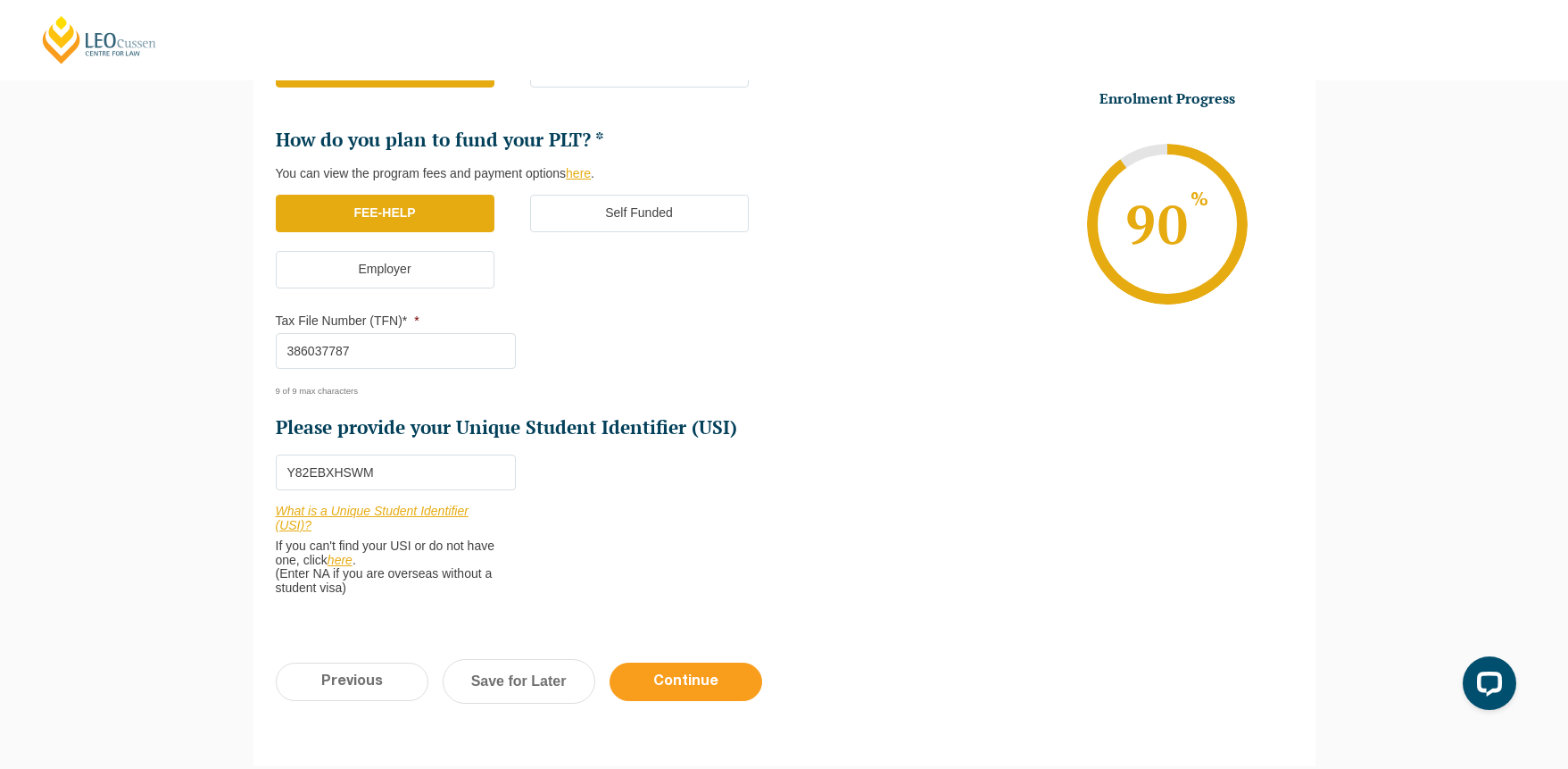
scroll to position [498, 0]
type input "Y82EBXHSWM"
click at [686, 676] on input "Continue" at bounding box center [686, 680] width 152 height 39
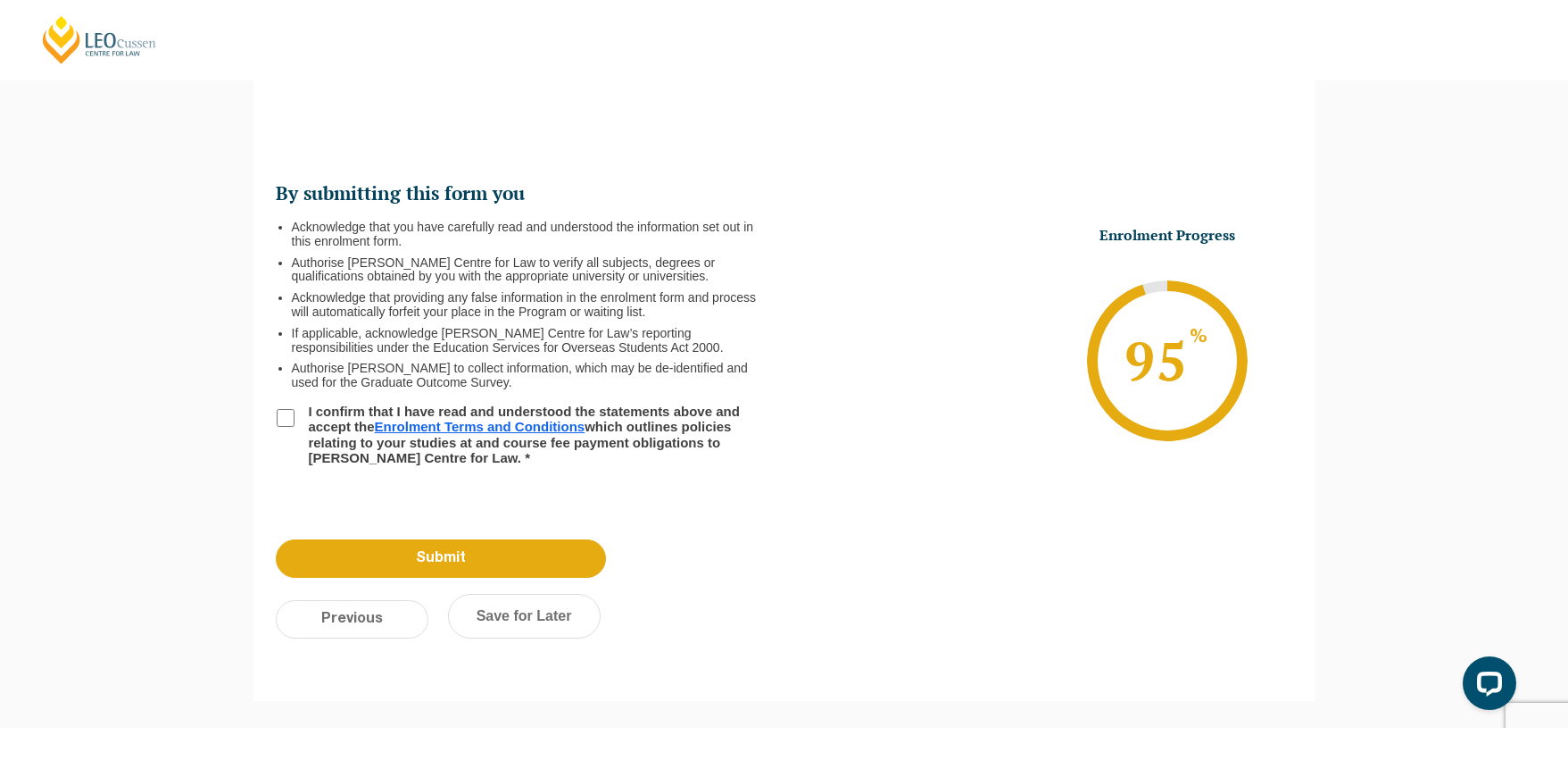
scroll to position [154, 0]
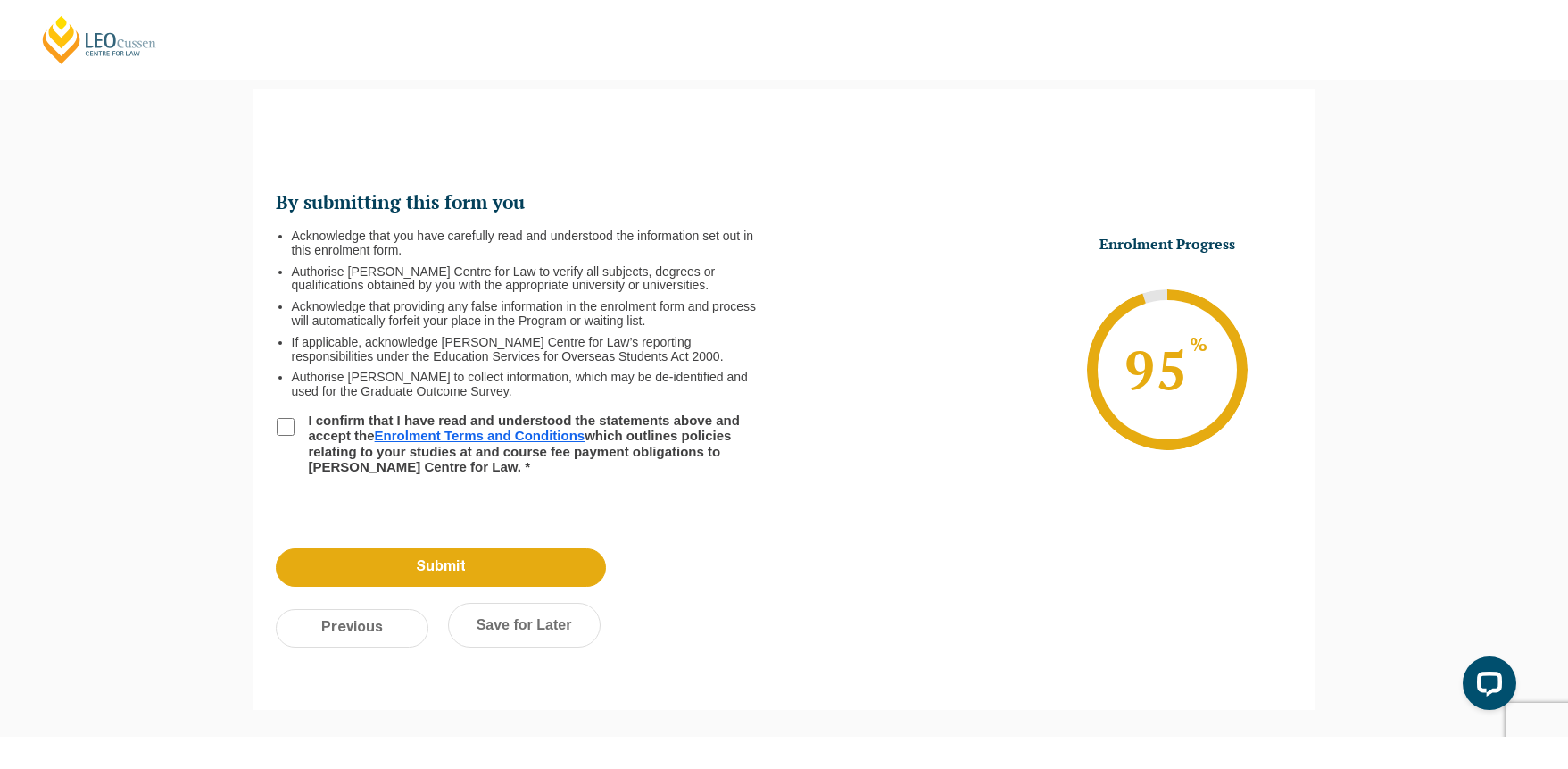
click at [297, 423] on label "I confirm that I have read and understood the statements above and accept the E…" at bounding box center [526, 442] width 458 height 62
click at [294, 423] on input "I confirm that I have read and understood the statements above and accept the E…" at bounding box center [285, 426] width 18 height 18
checkbox input "true"
click at [386, 578] on input "Submit" at bounding box center [440, 567] width 330 height 39
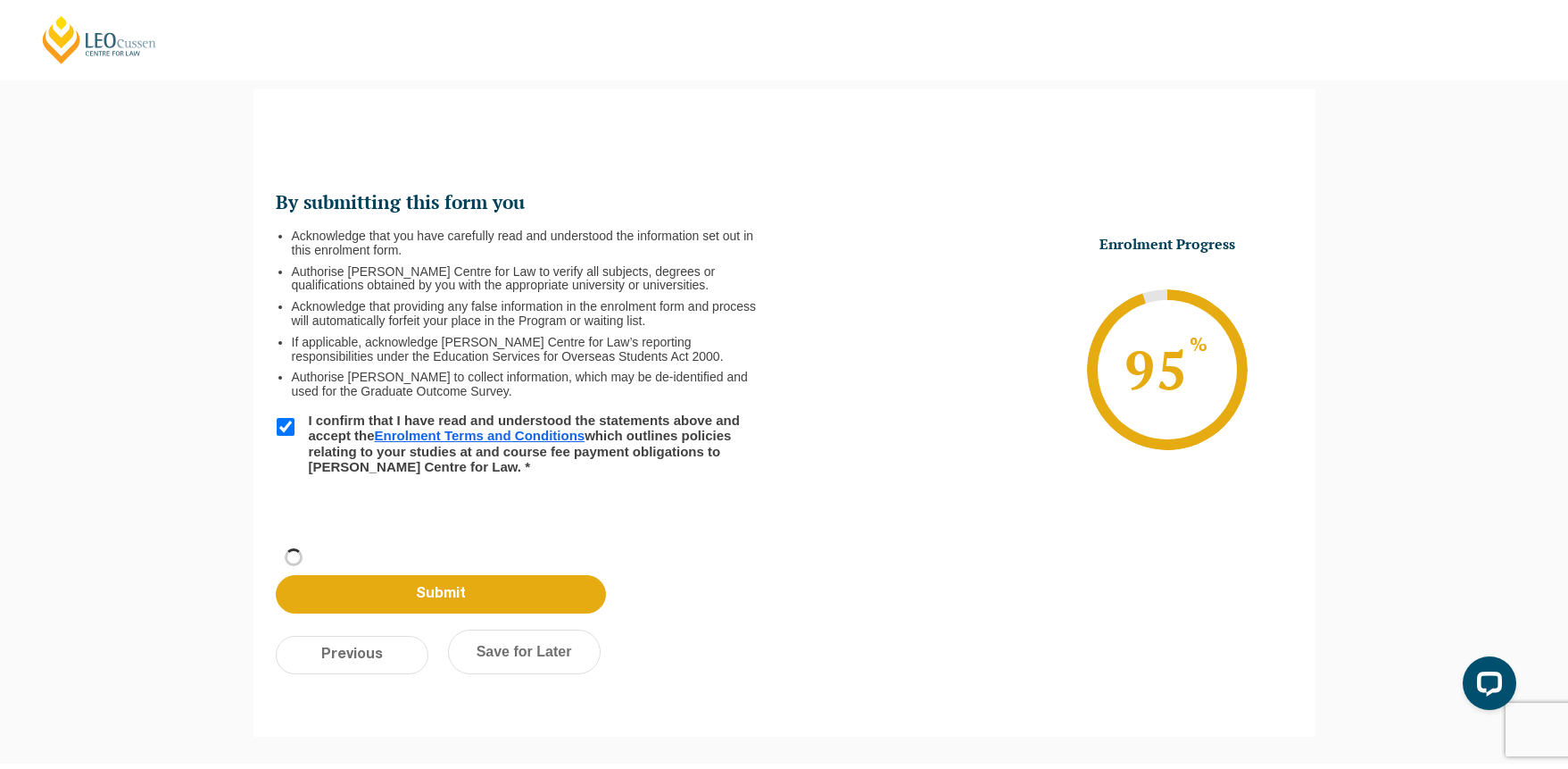
scroll to position [60, 0]
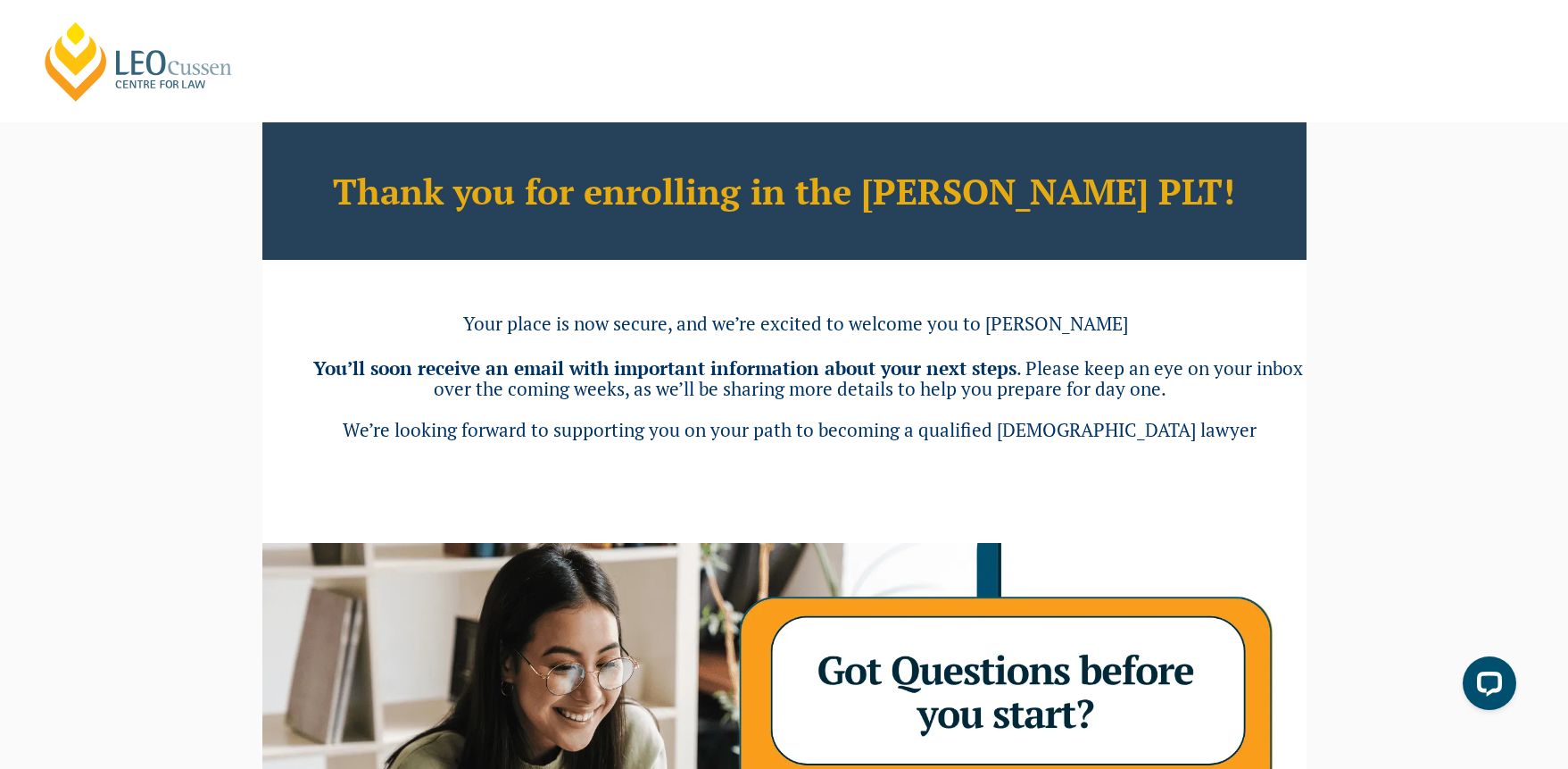
click at [199, 58] on link "[PERSON_NAME] Centre for Law" at bounding box center [138, 62] width 197 height 84
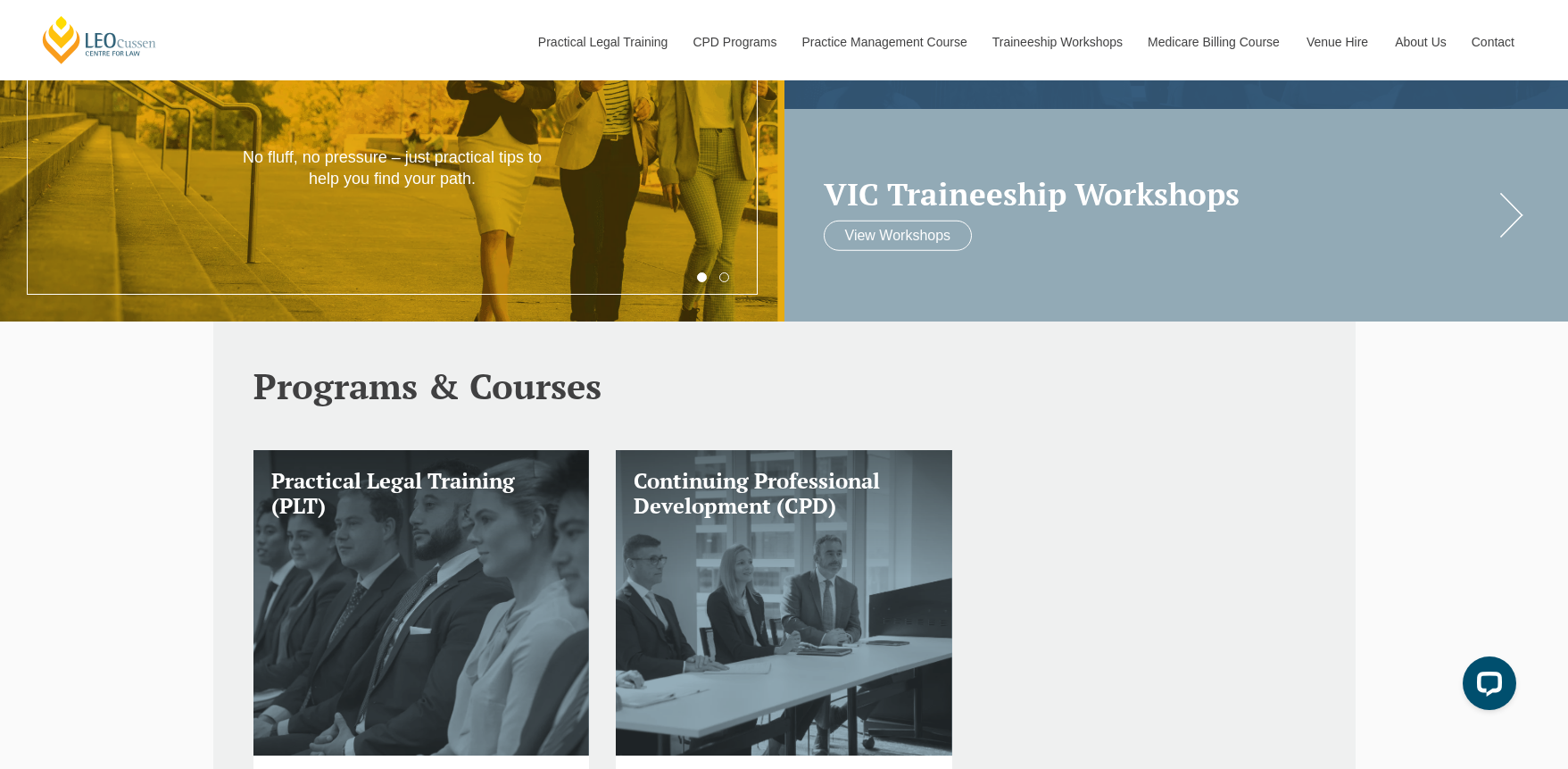
scroll to position [451, 0]
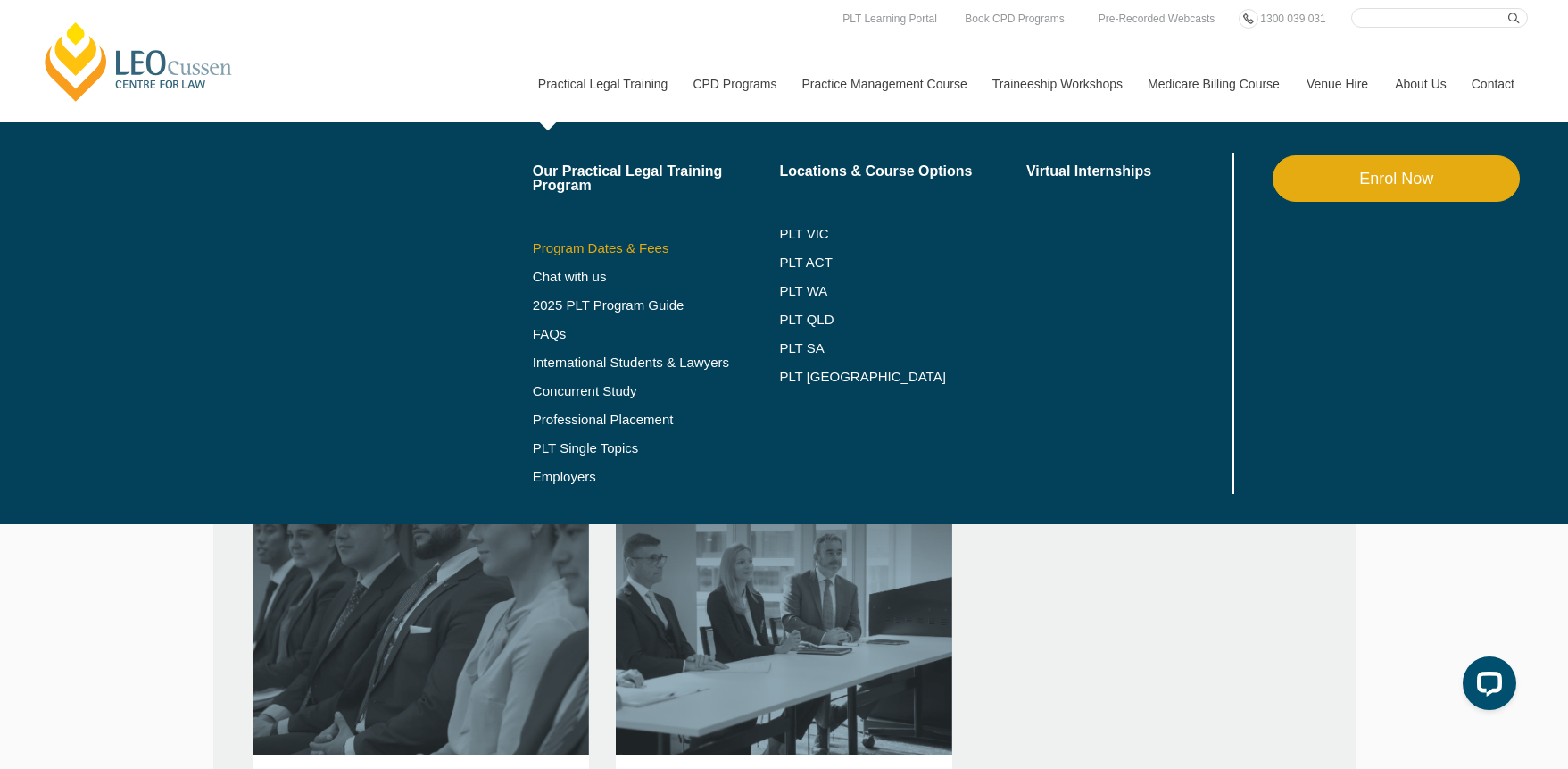
click at [546, 246] on link "Program Dates & Fees" at bounding box center [656, 248] width 247 height 14
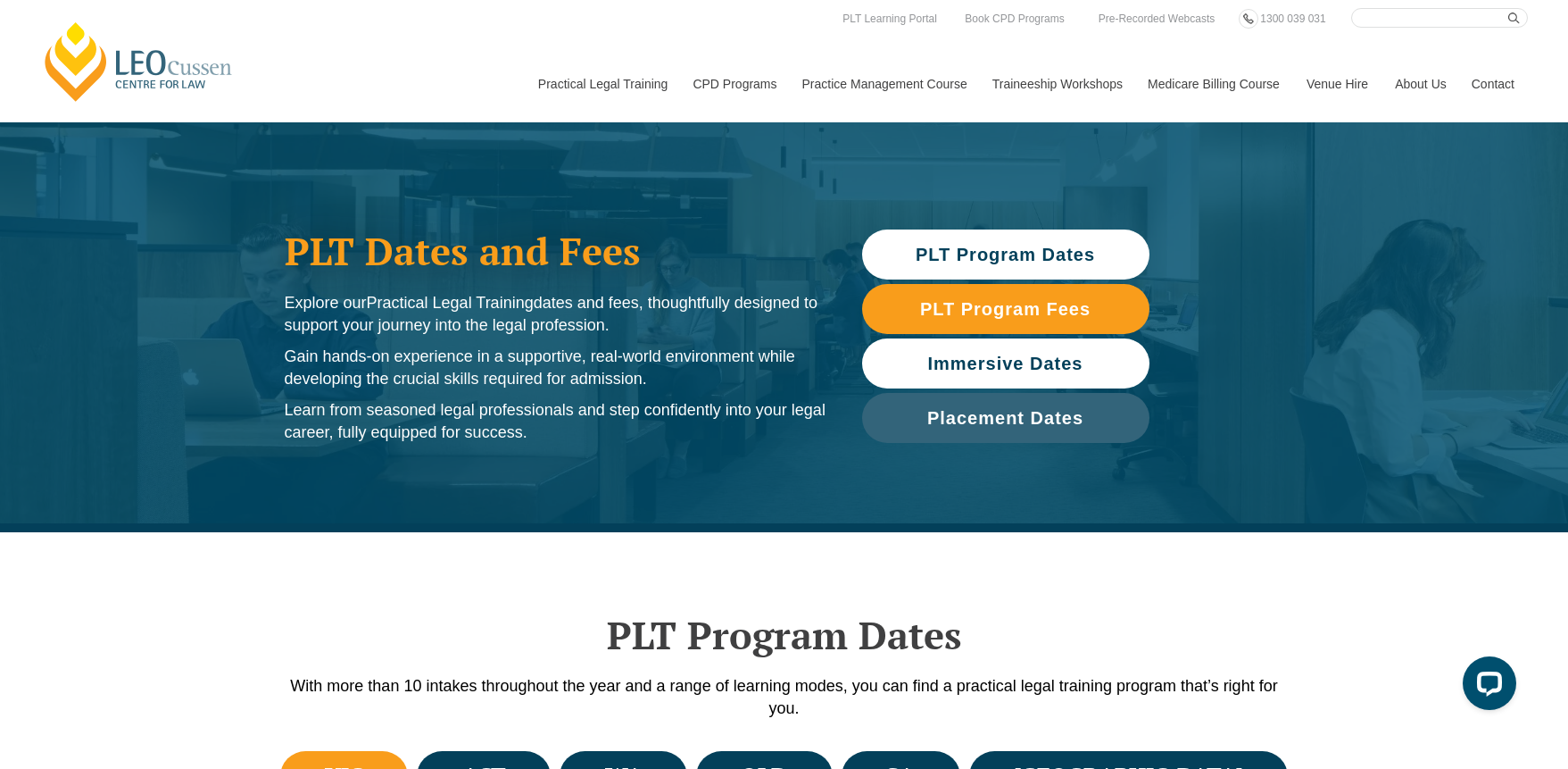
click at [1050, 377] on link "Immersive Dates" at bounding box center [1007, 363] width 288 height 50
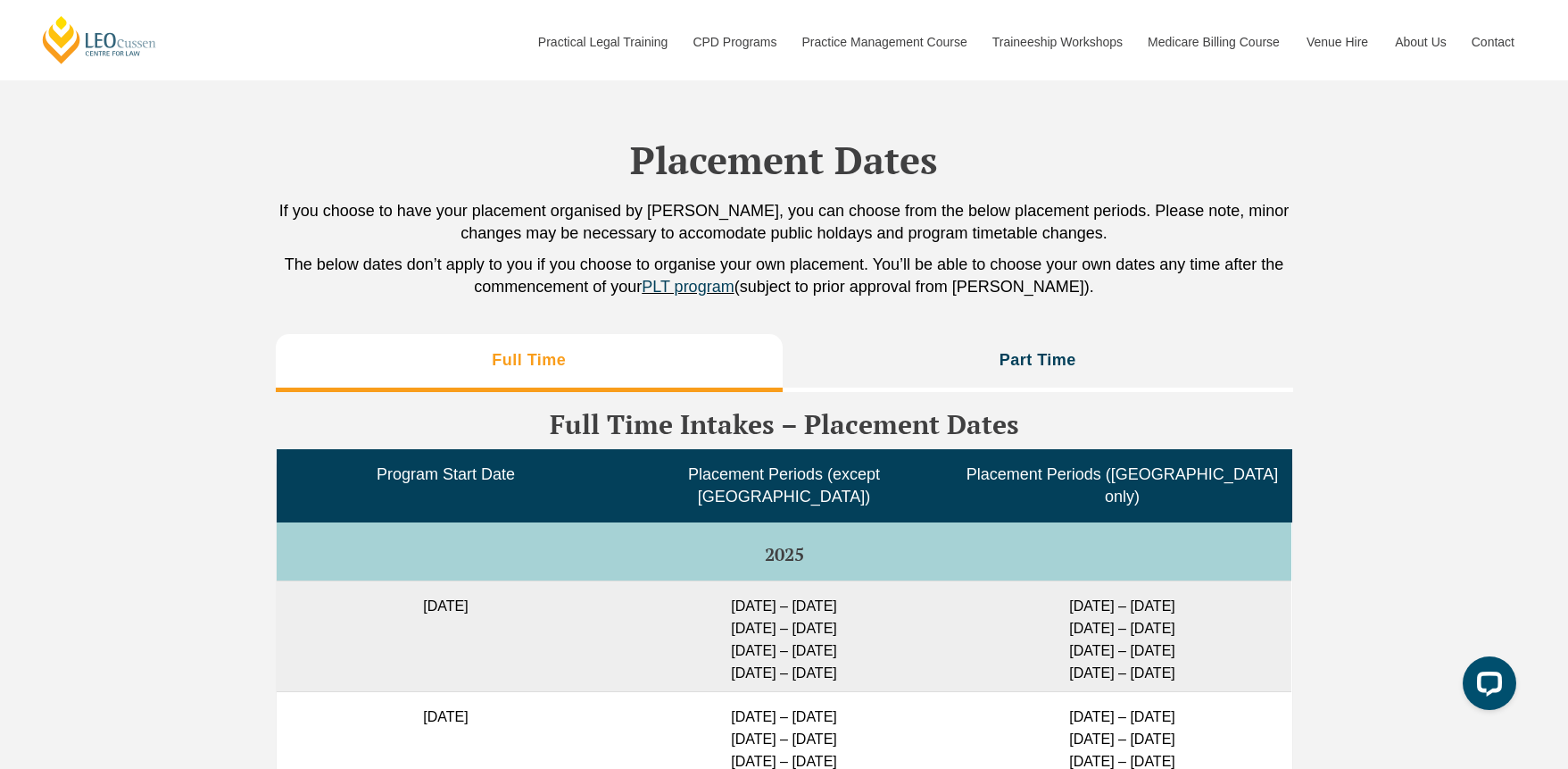
scroll to position [4194, 0]
